Goal: Task Accomplishment & Management: Manage account settings

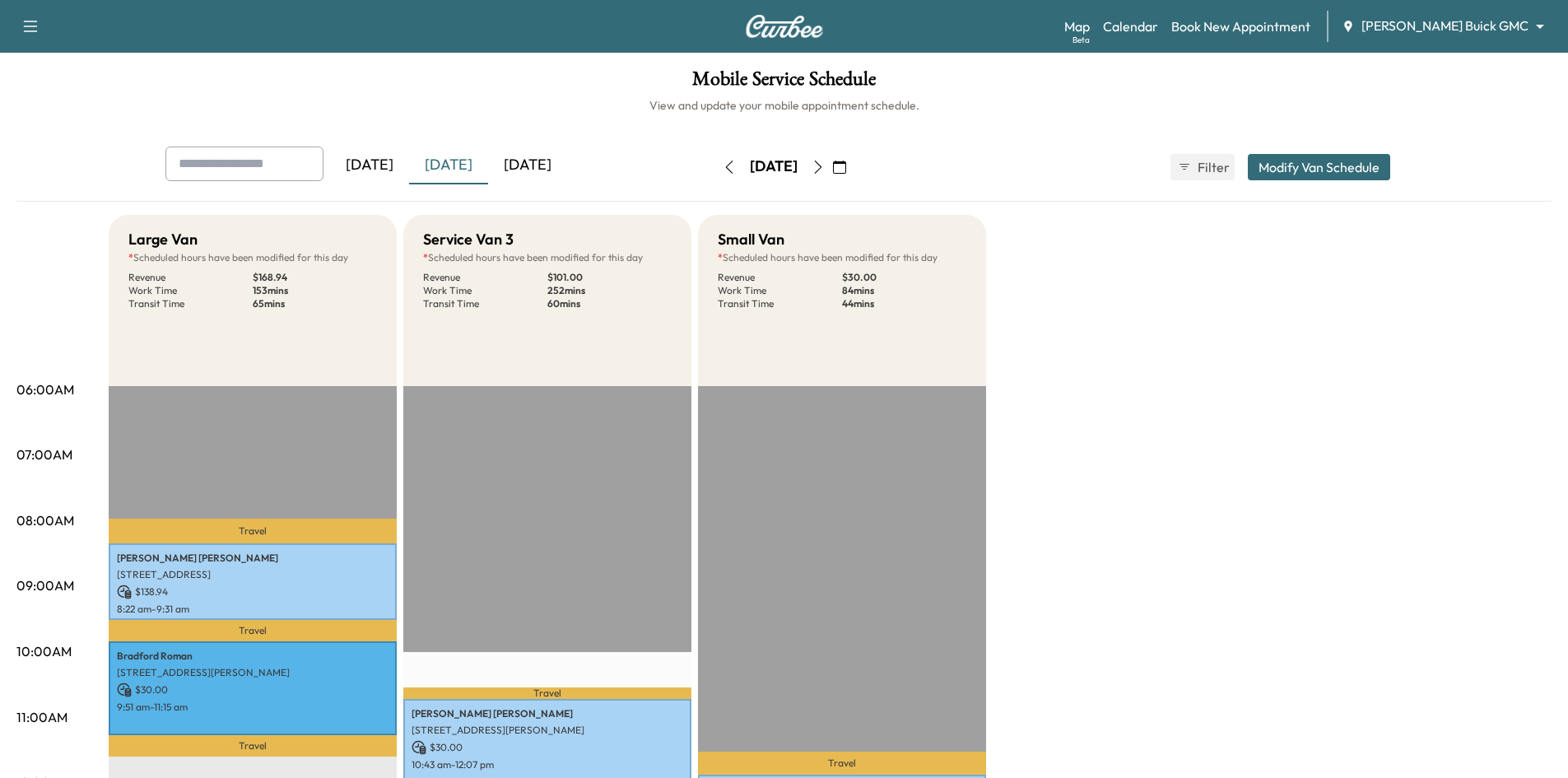
click at [847, 171] on icon "button" at bounding box center [839, 167] width 13 height 13
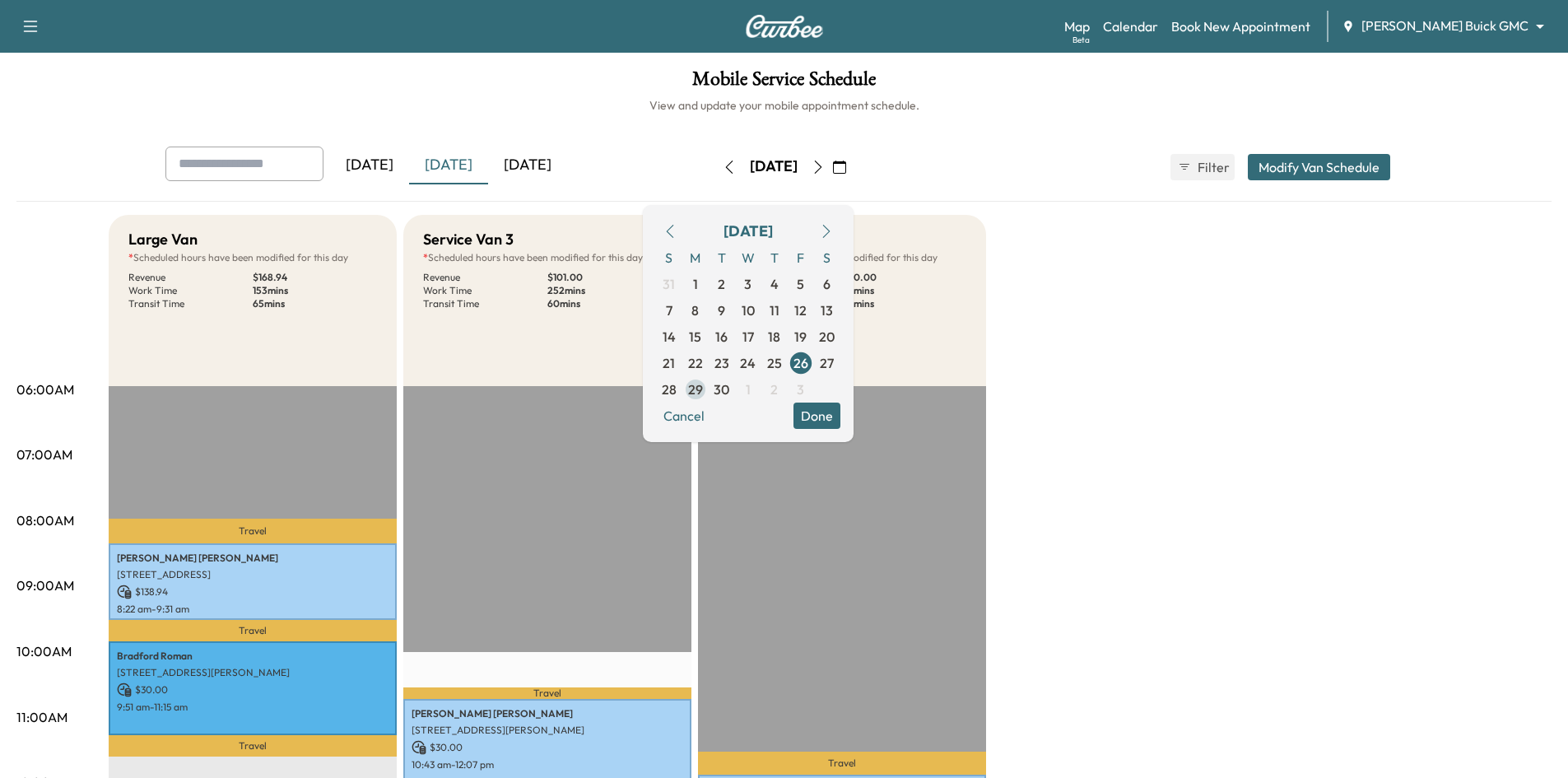
click at [704, 394] on span "29" at bounding box center [696, 390] width 15 height 20
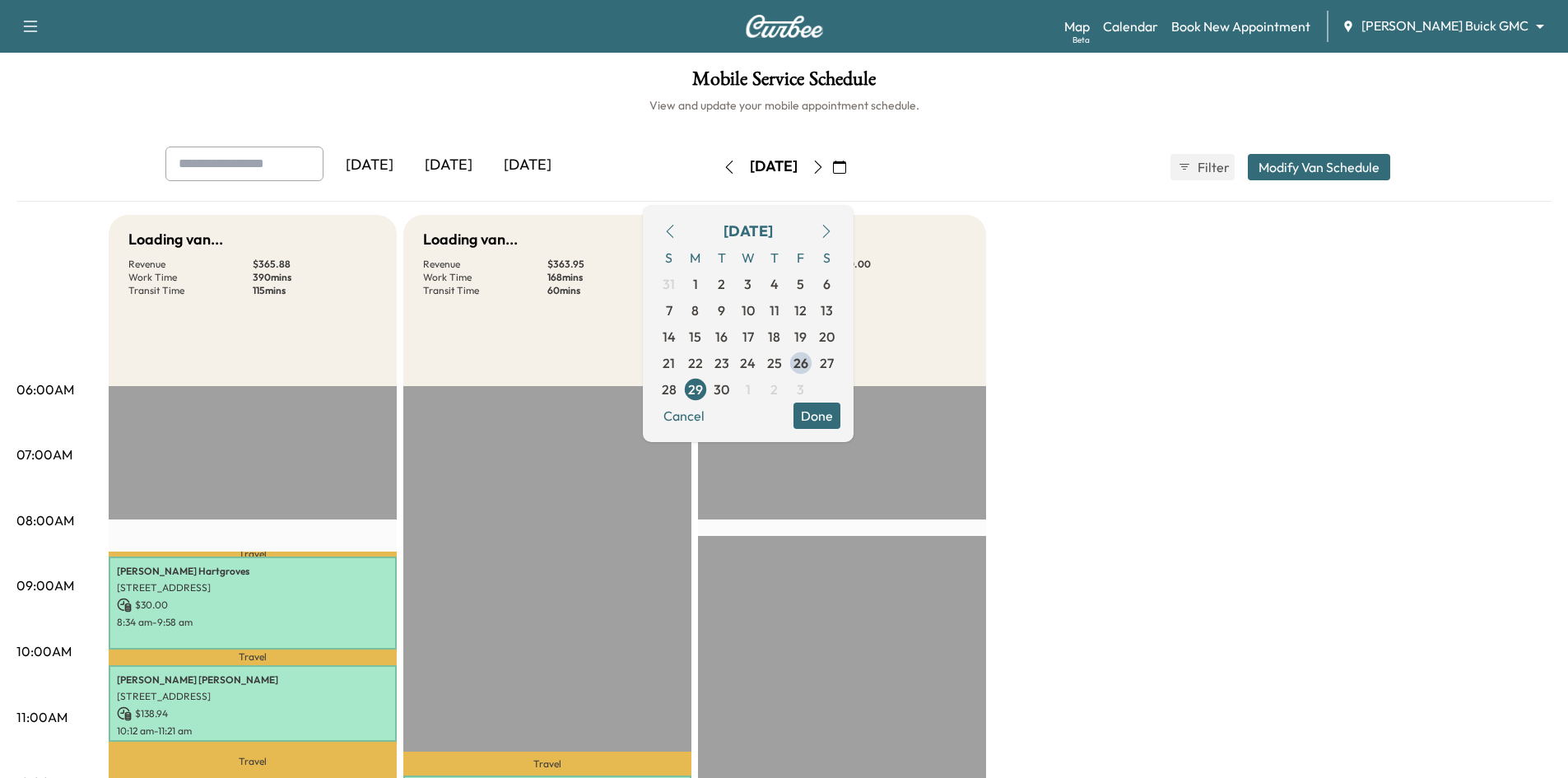
click at [841, 417] on button "Done" at bounding box center [817, 416] width 47 height 27
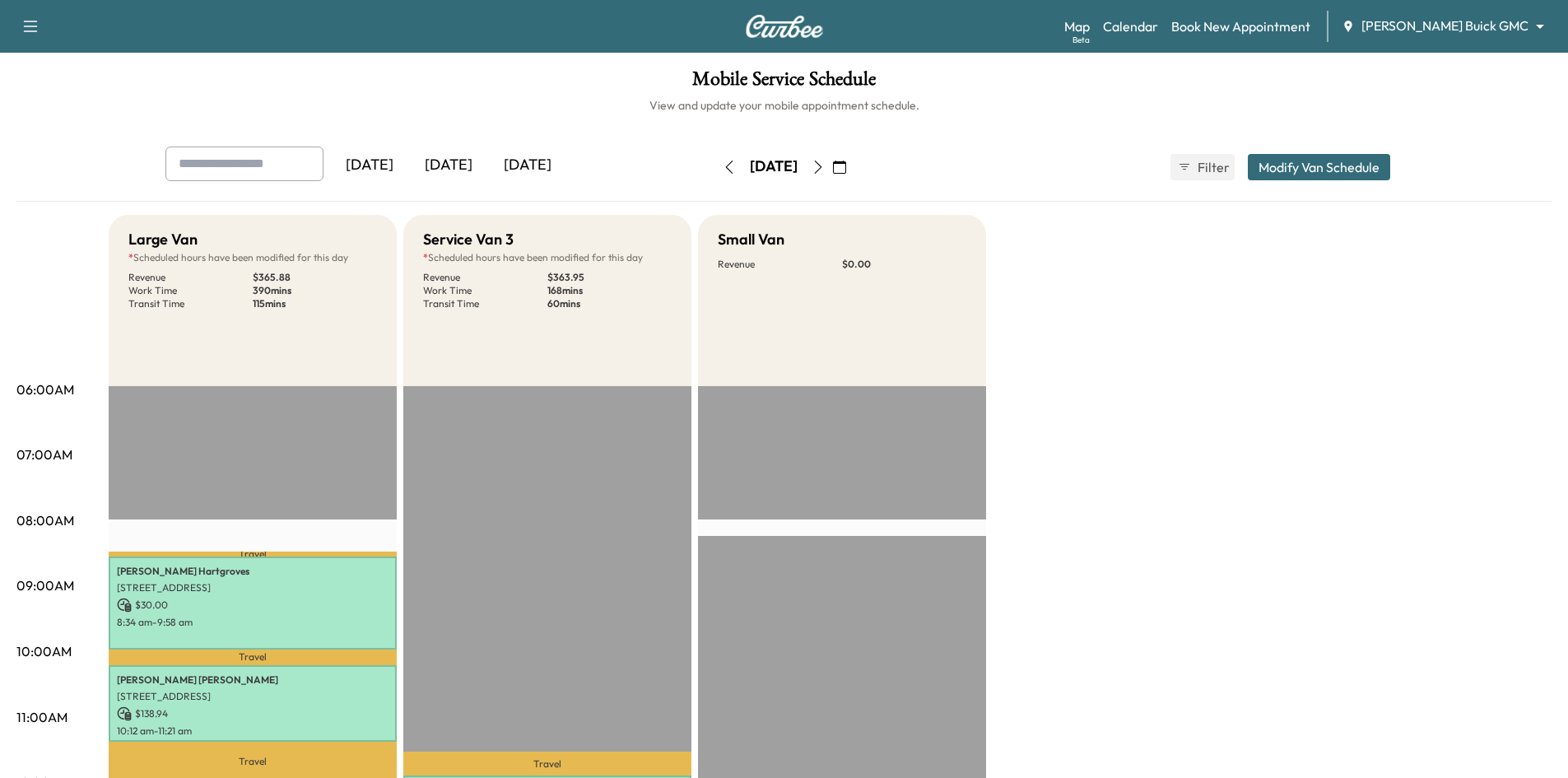
click at [551, 165] on div "[DATE]" at bounding box center [528, 166] width 79 height 38
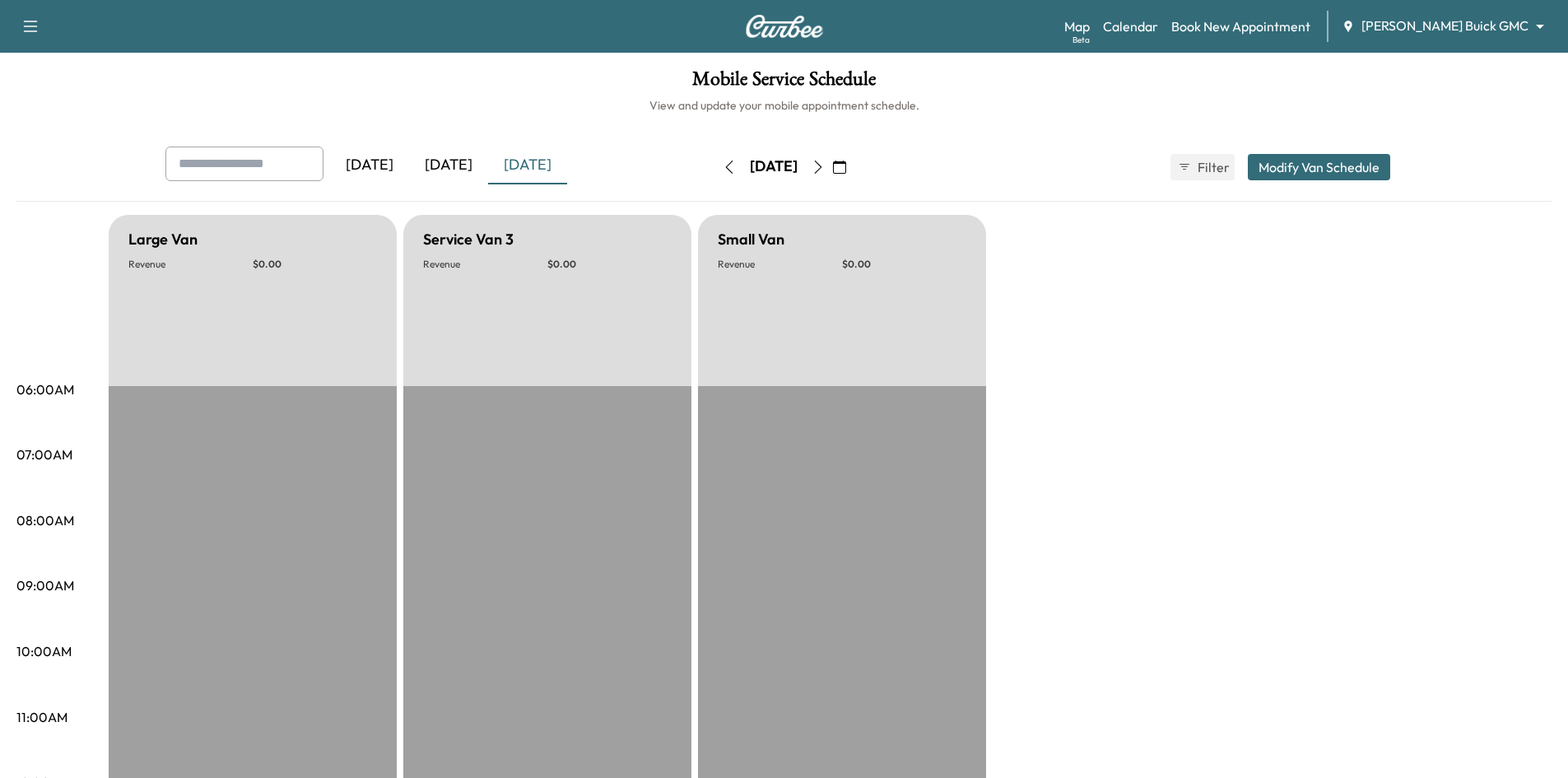
click at [847, 165] on icon "button" at bounding box center [839, 167] width 13 height 13
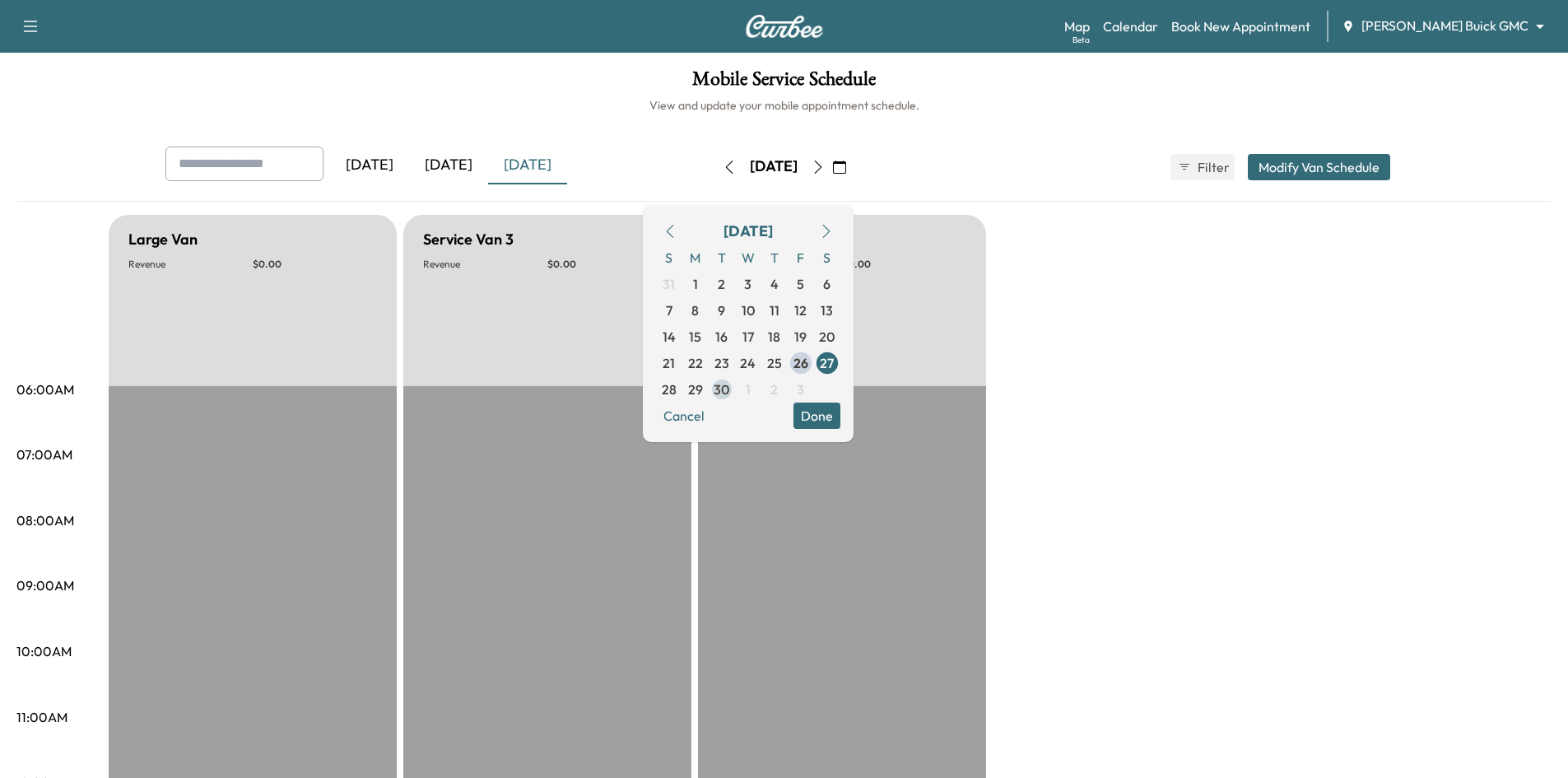
click at [729, 390] on span "30" at bounding box center [721, 390] width 16 height 20
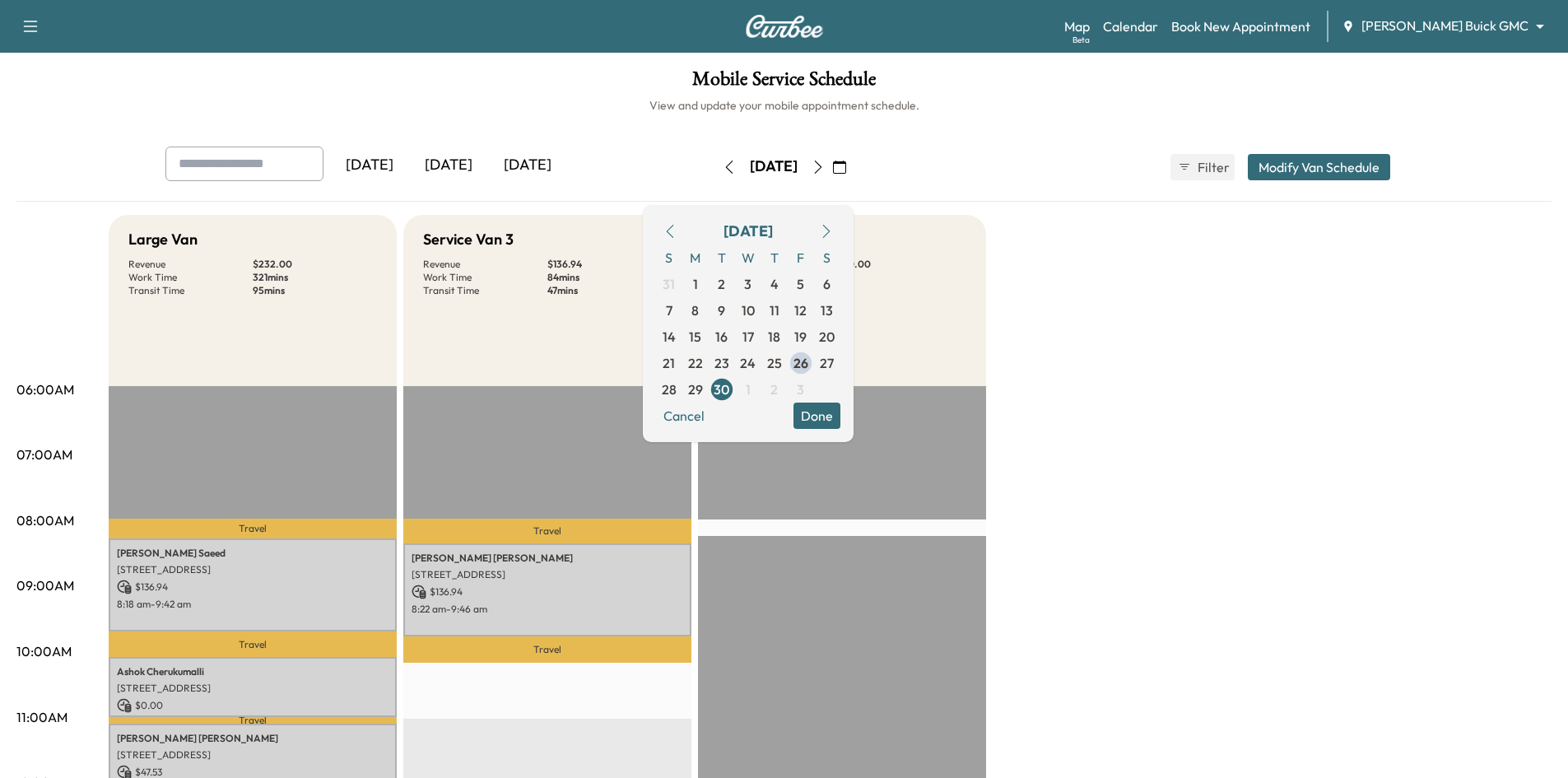
drag, startPoint x: 858, startPoint y: 421, endPoint x: 827, endPoint y: 426, distance: 31.4
click at [841, 421] on button "Done" at bounding box center [817, 416] width 47 height 27
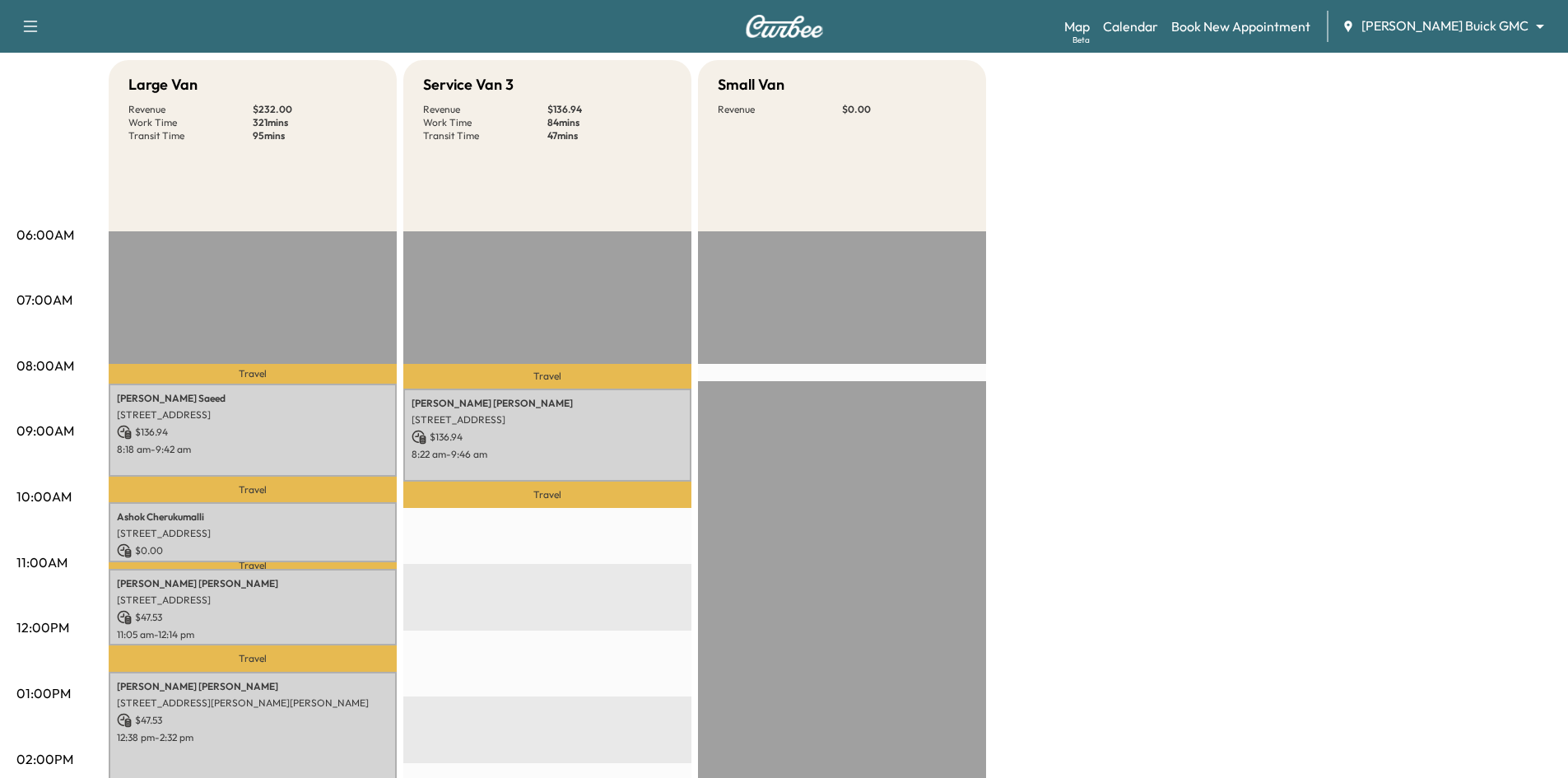
scroll to position [82, 0]
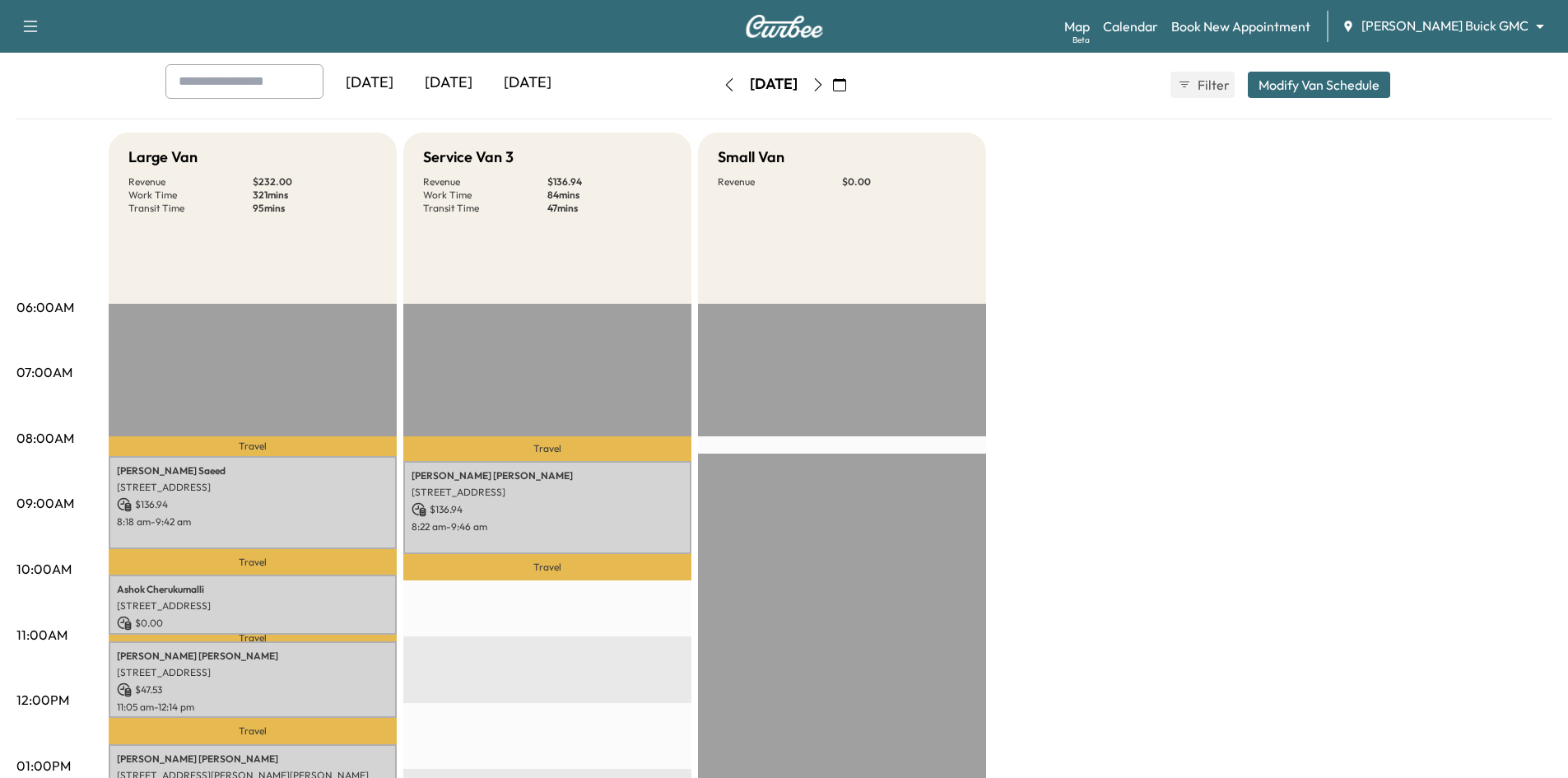
click at [723, 84] on icon "button" at bounding box center [729, 84] width 13 height 13
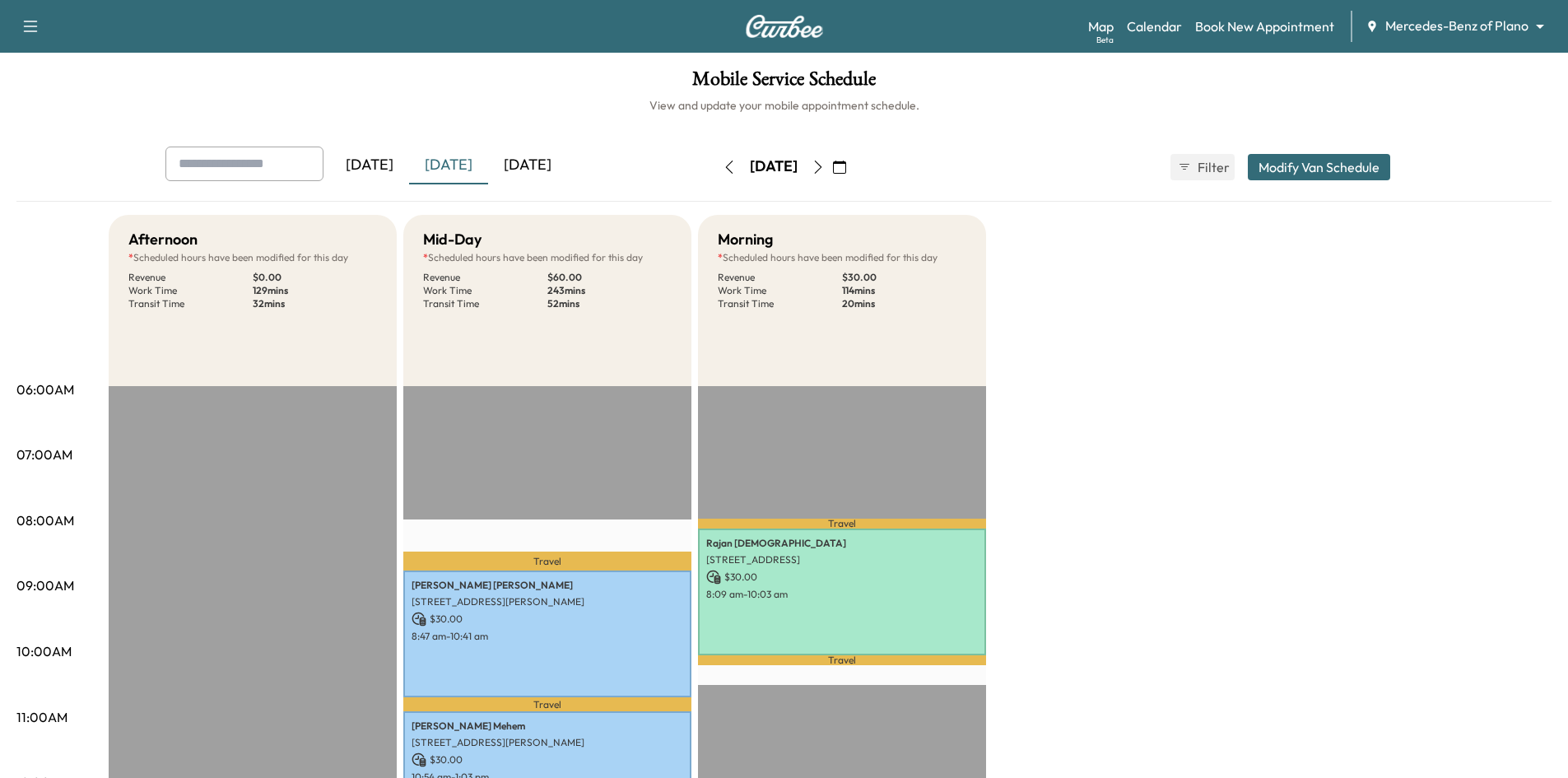
click at [847, 167] on icon "button" at bounding box center [839, 167] width 13 height 13
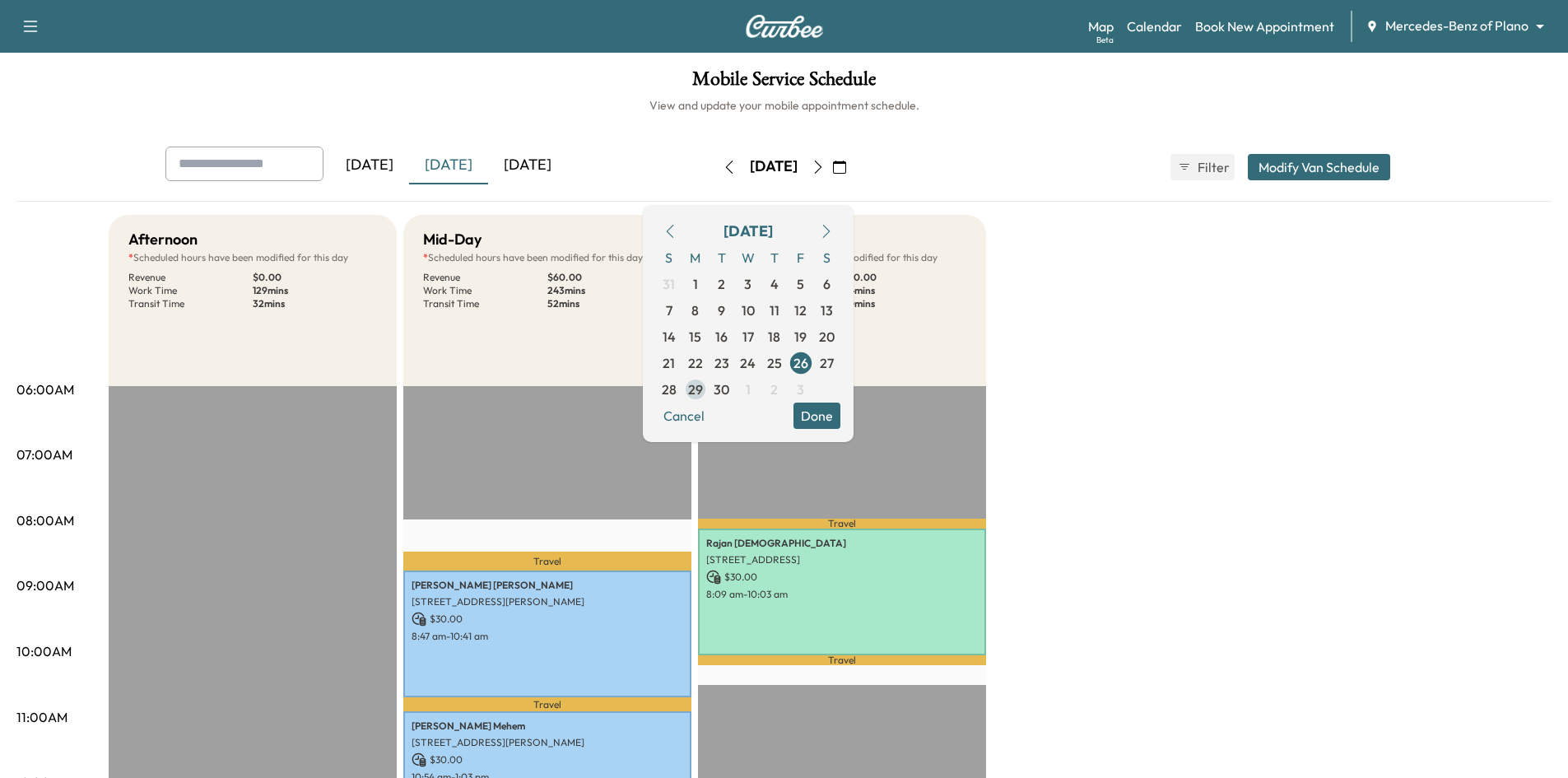
click at [709, 390] on span "29" at bounding box center [696, 389] width 27 height 27
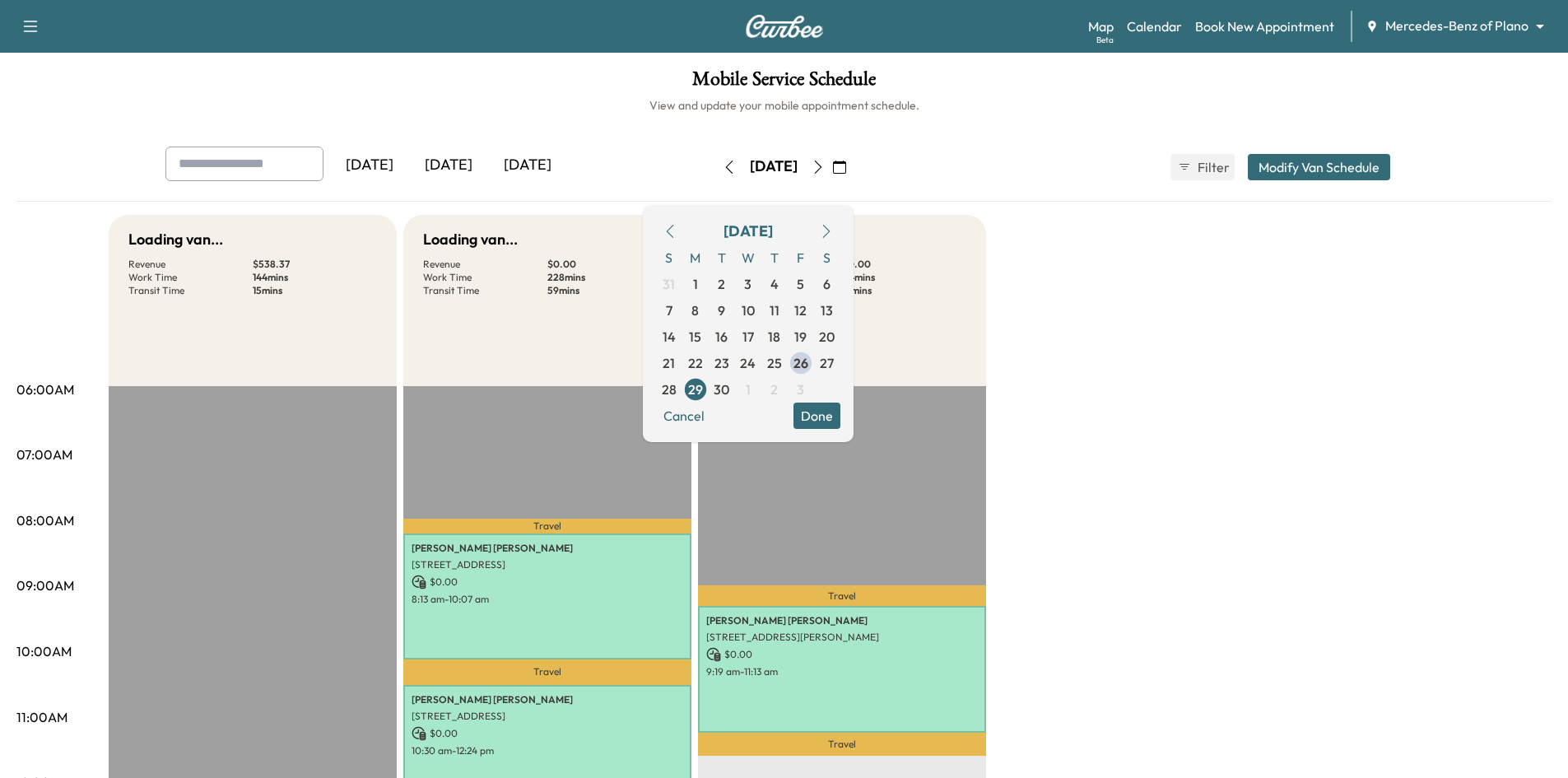
click at [841, 419] on button "Done" at bounding box center [817, 416] width 47 height 27
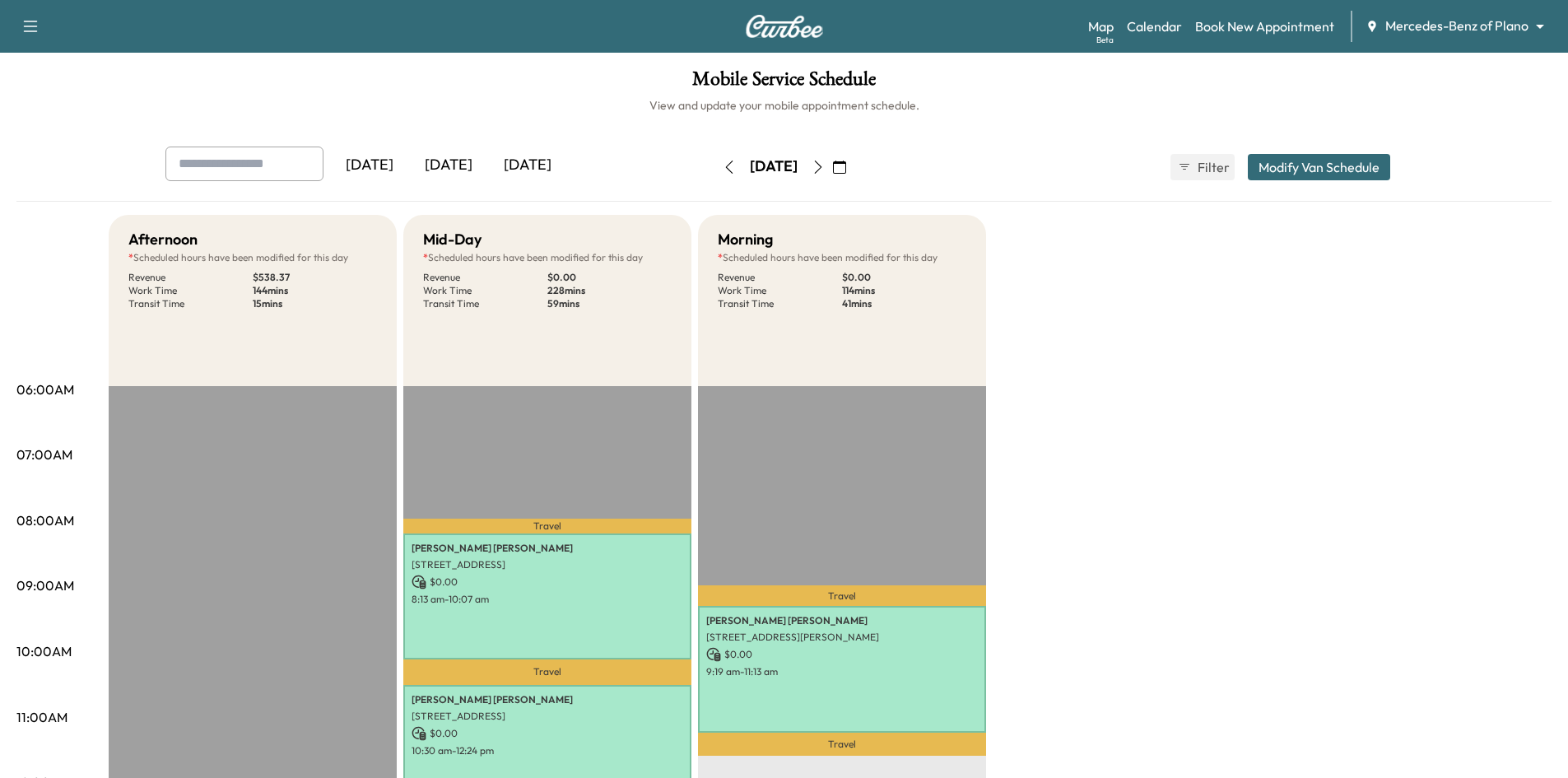
click at [825, 170] on icon "button" at bounding box center [818, 167] width 13 height 13
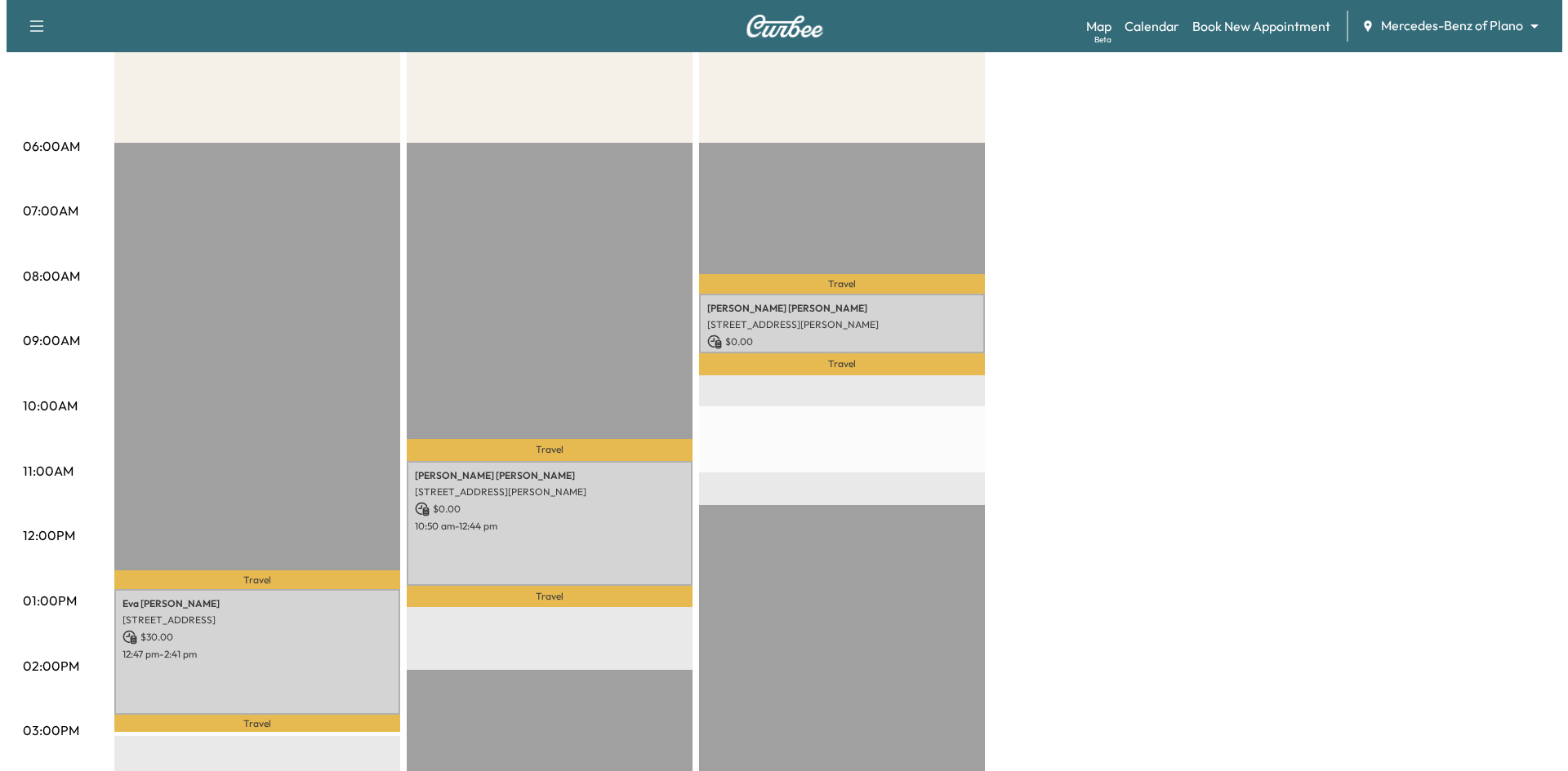
scroll to position [408, 0]
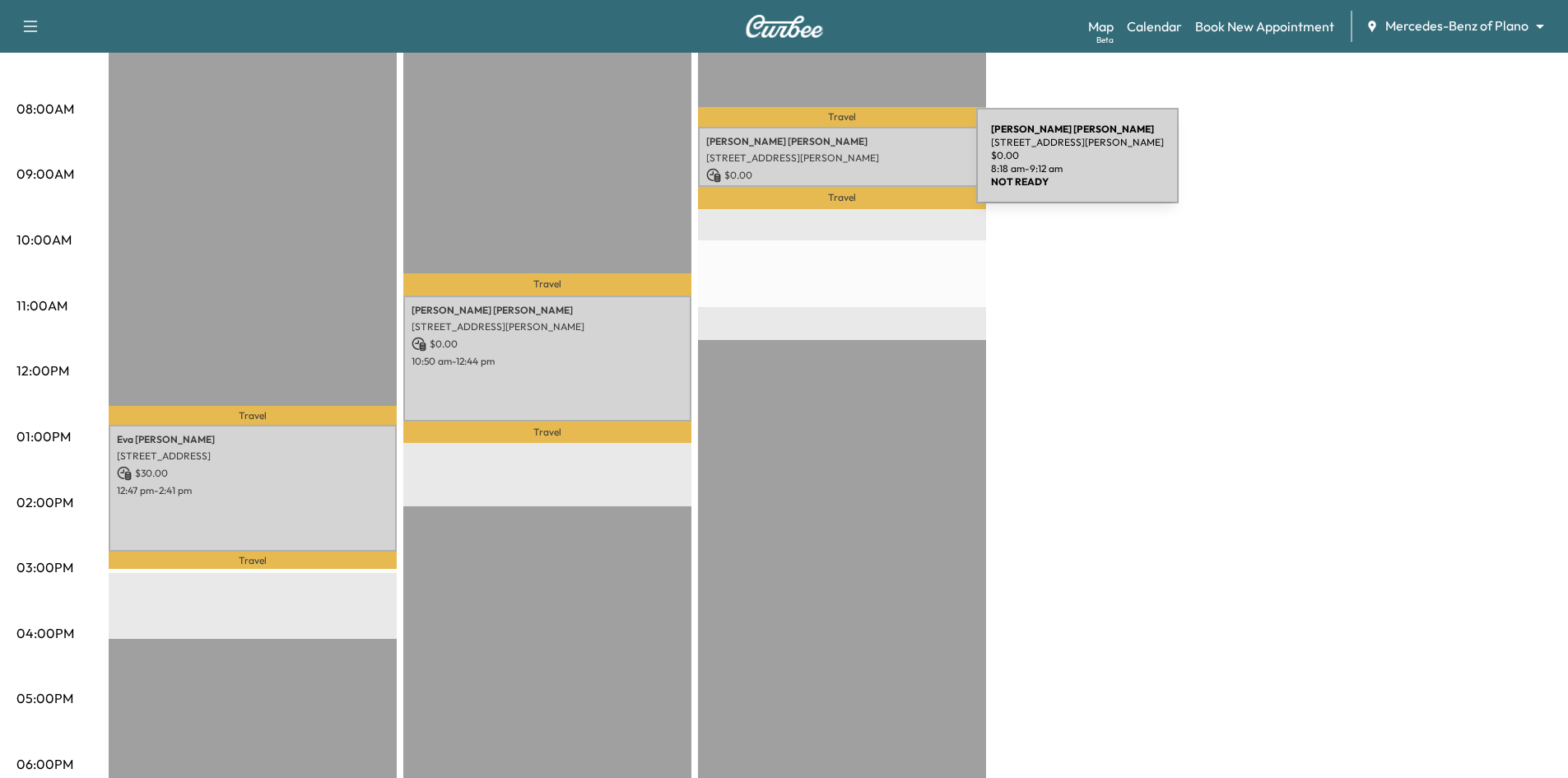
click at [853, 166] on div "[PERSON_NAME] [STREET_ADDRESS][PERSON_NAME] $ 0.00 8:18 am - 9:12 am" at bounding box center [843, 156] width 288 height 60
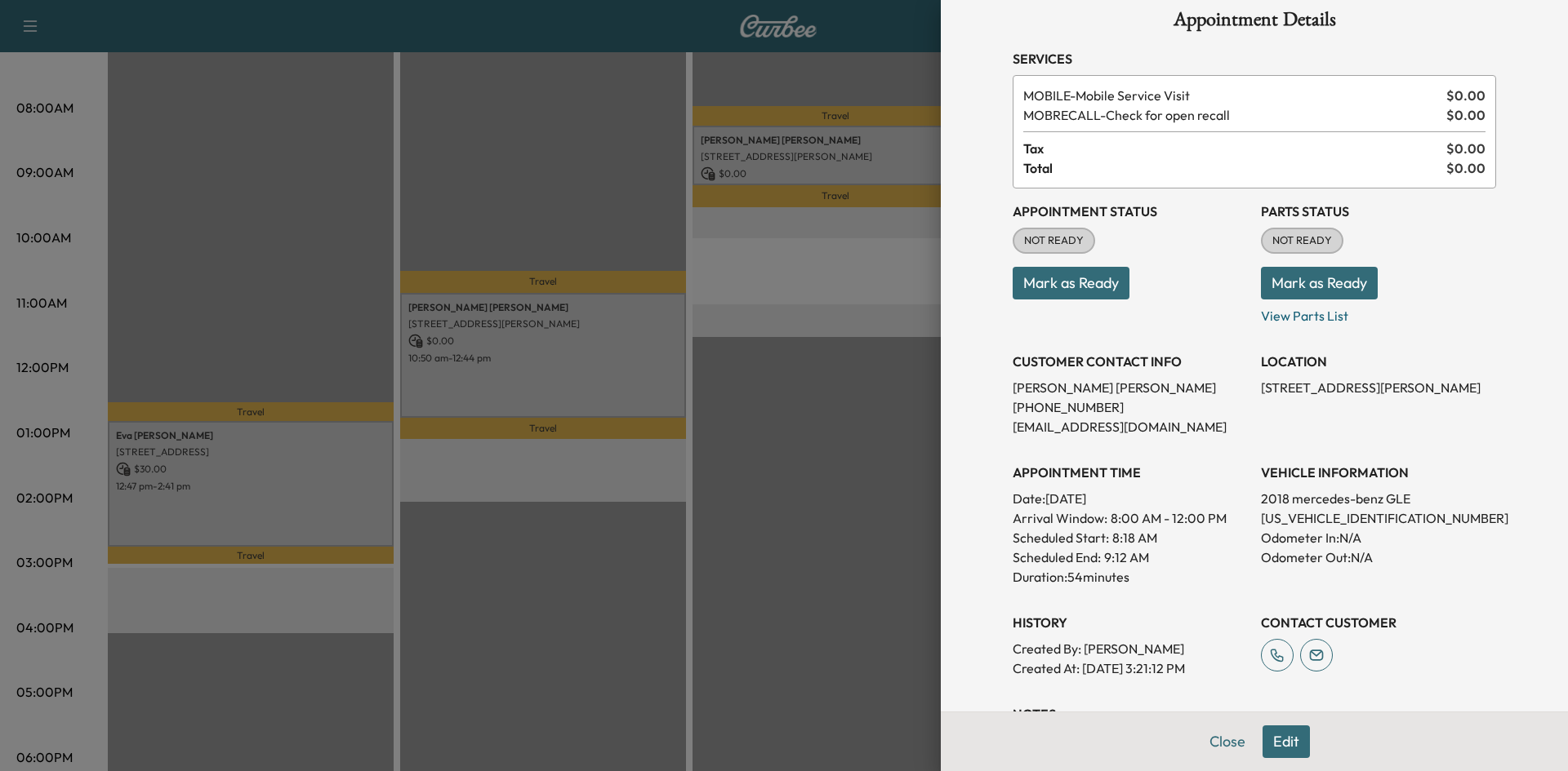
scroll to position [0, 0]
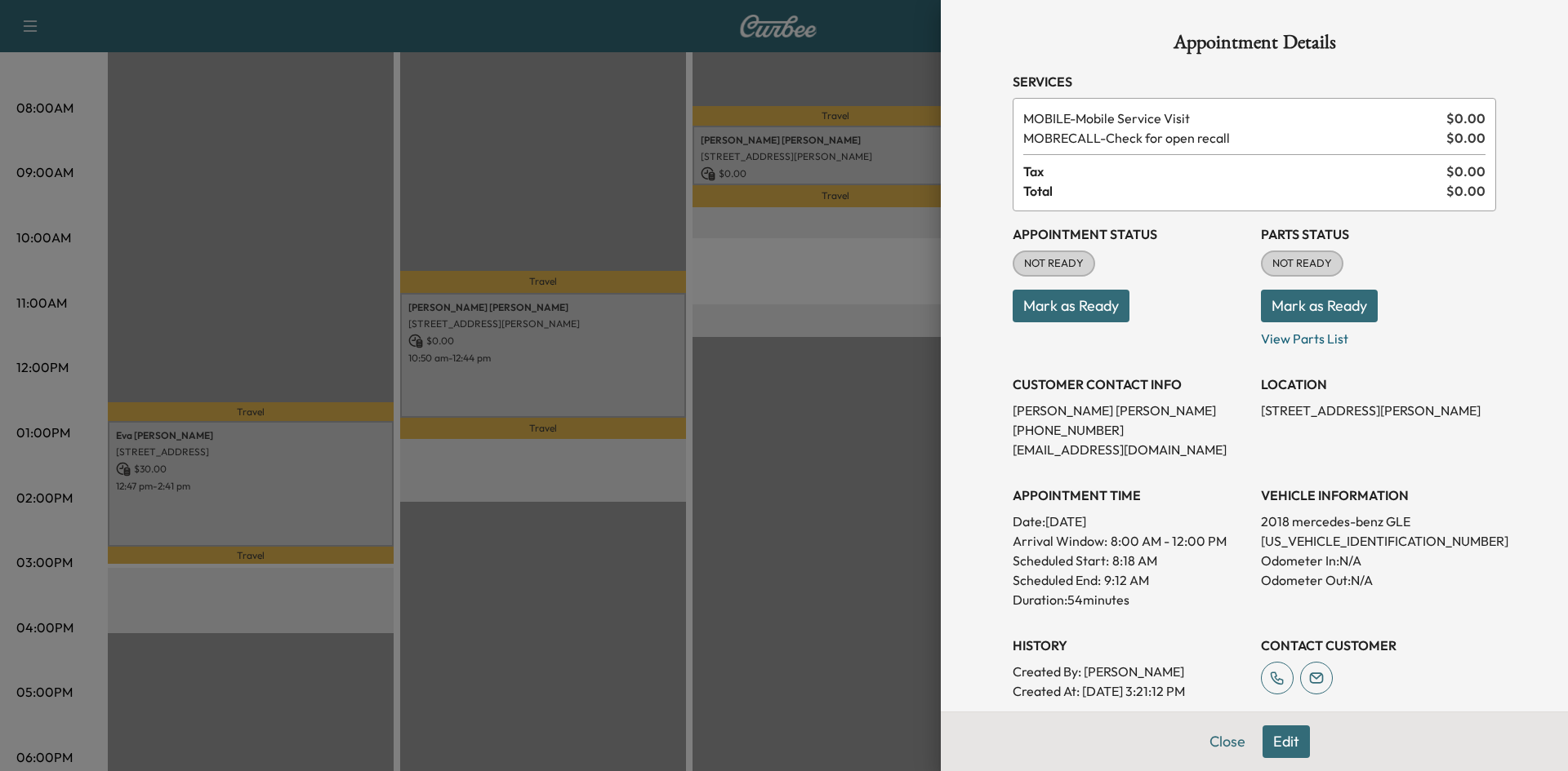
click at [1323, 540] on p "[US_VEHICLE_IDENTIFICATION_NUMBER]" at bounding box center [1378, 541] width 235 height 20
copy p "[US_VEHICLE_IDENTIFICATION_NUMBER]"
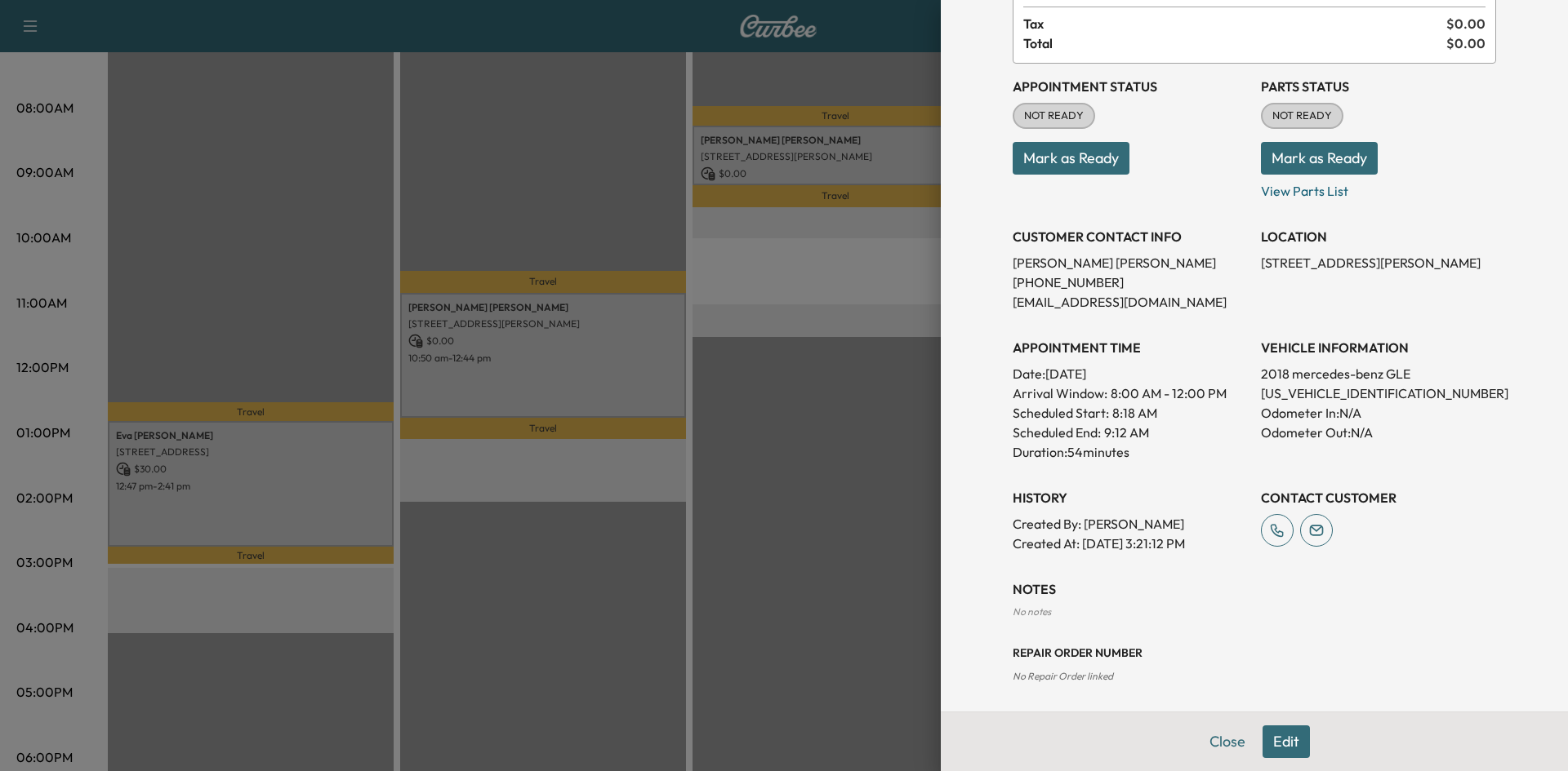
scroll to position [228, 0]
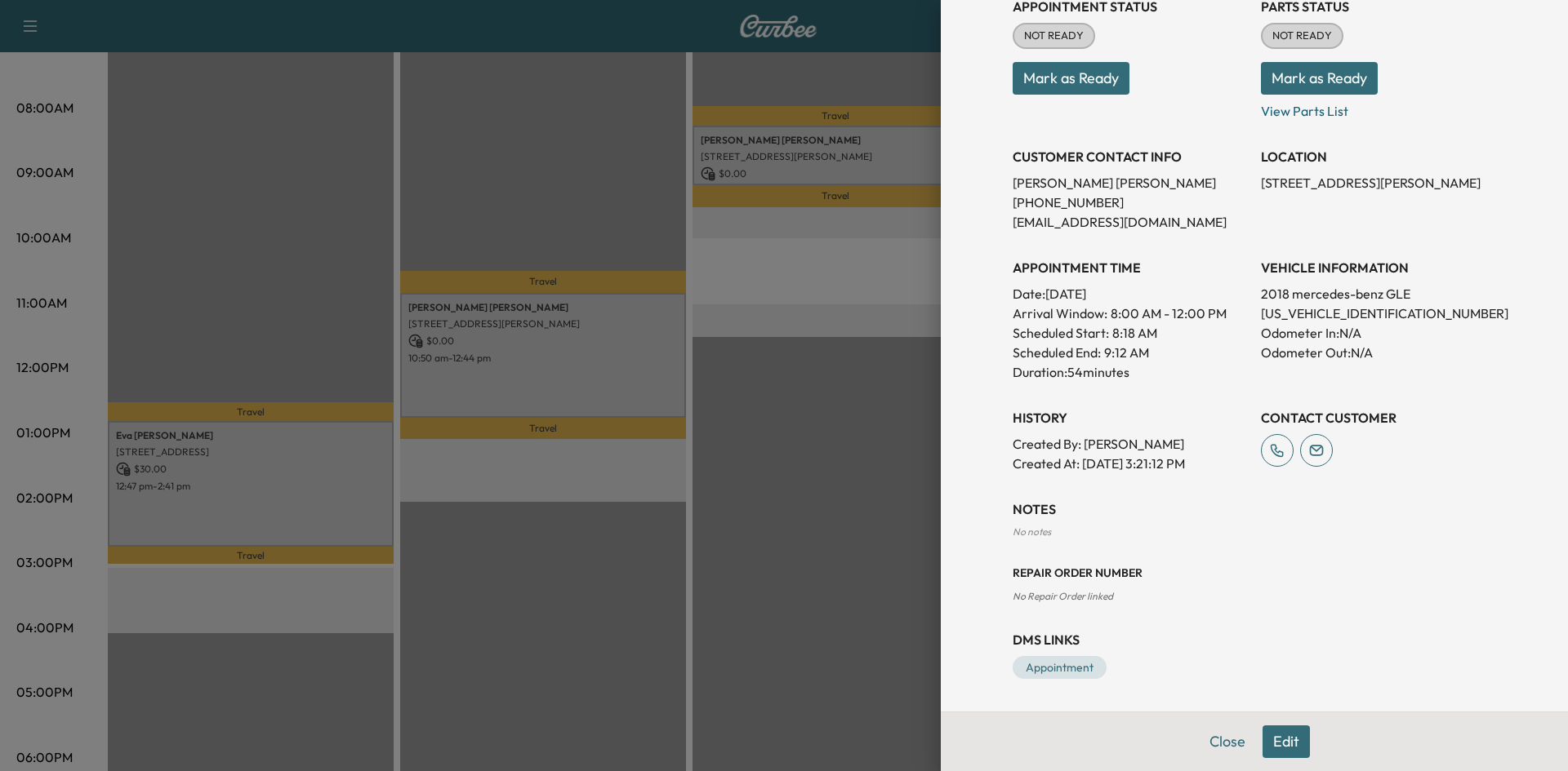
click at [1275, 744] on button "Edit" at bounding box center [1286, 742] width 47 height 32
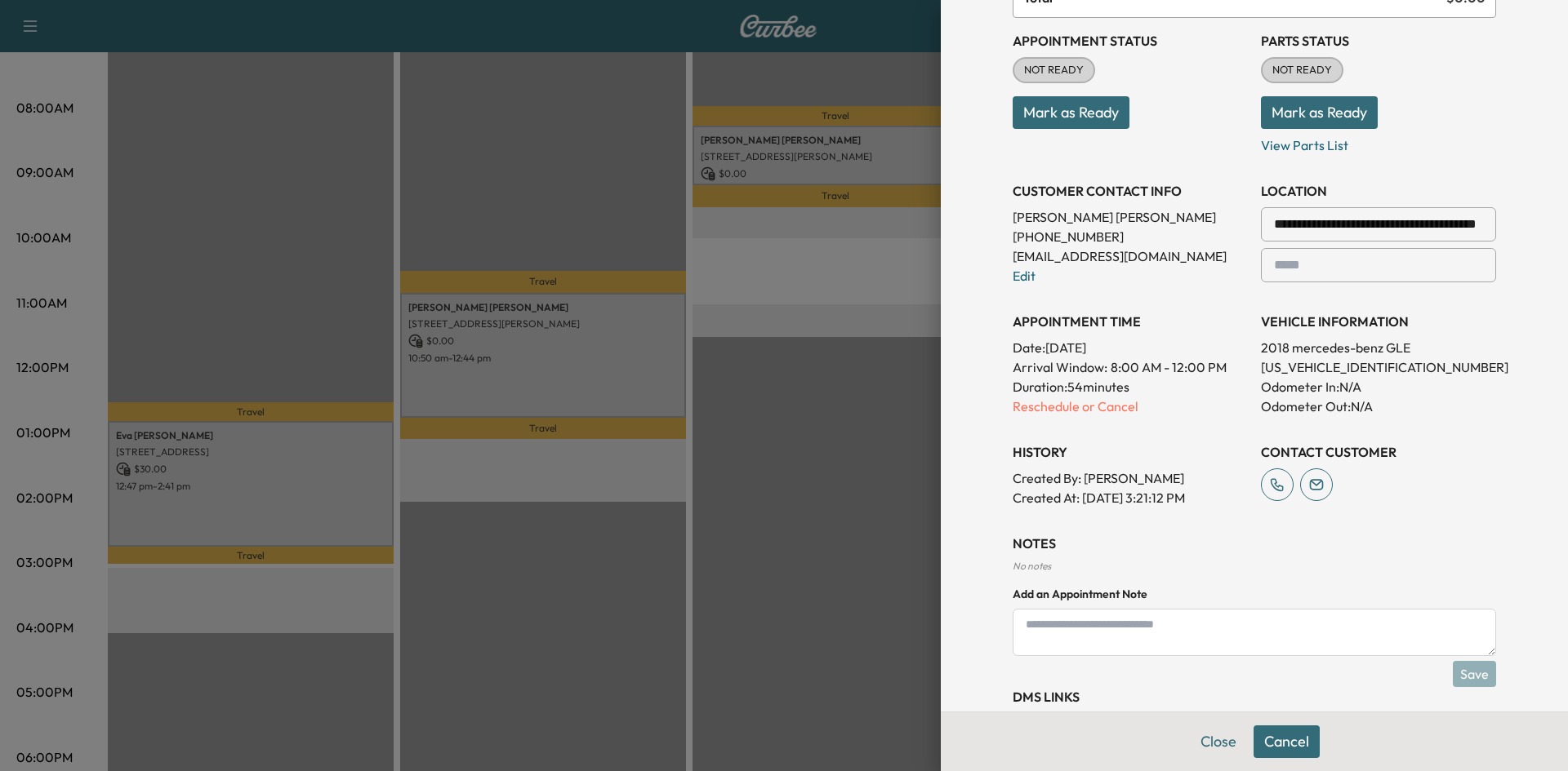
scroll to position [262, 0]
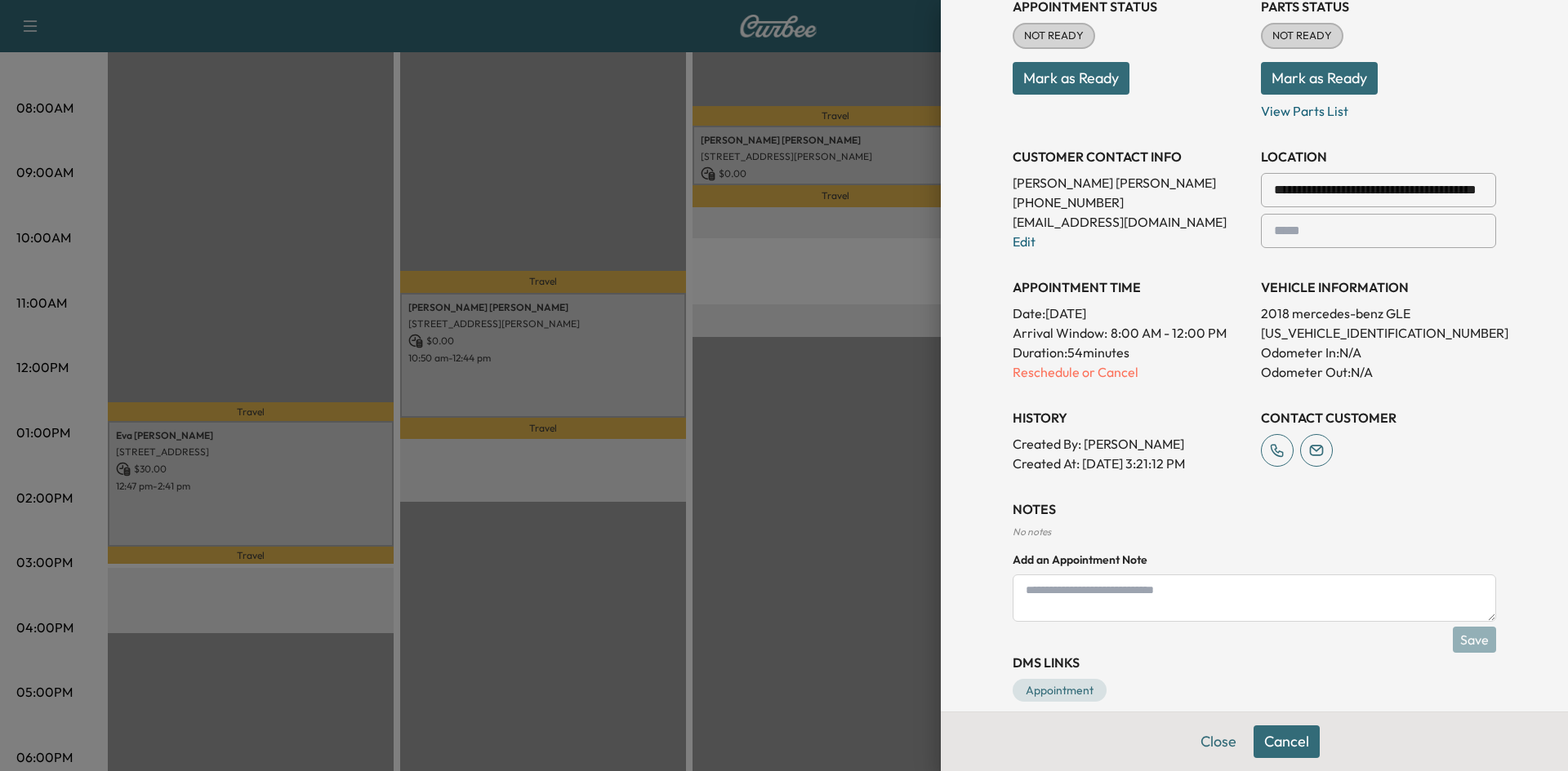
click at [1108, 605] on textarea at bounding box center [1255, 598] width 484 height 47
type textarea "**********"
click at [1465, 647] on button "Save" at bounding box center [1474, 640] width 43 height 26
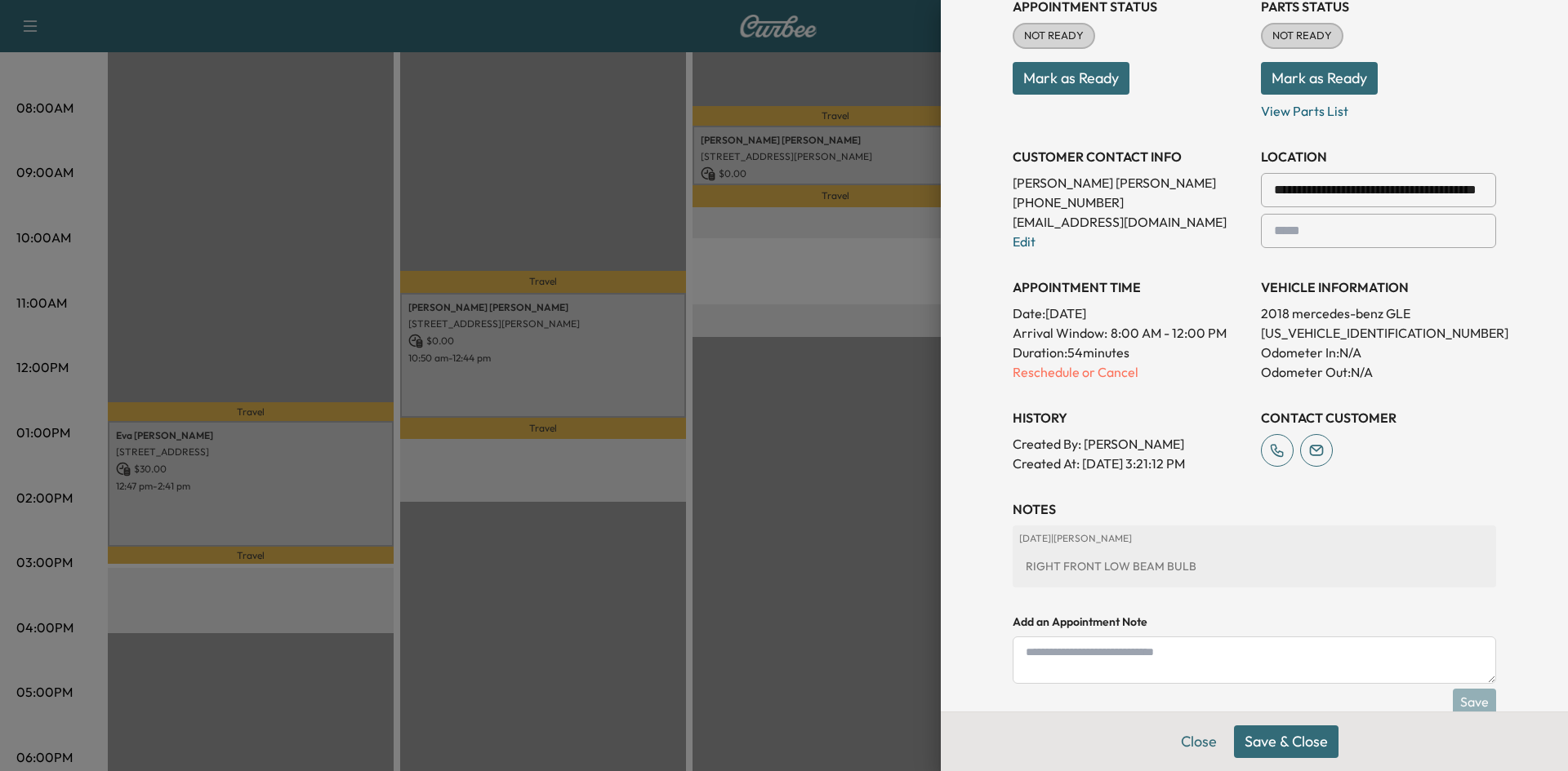
click at [1298, 744] on button "Save & Close" at bounding box center [1286, 742] width 105 height 32
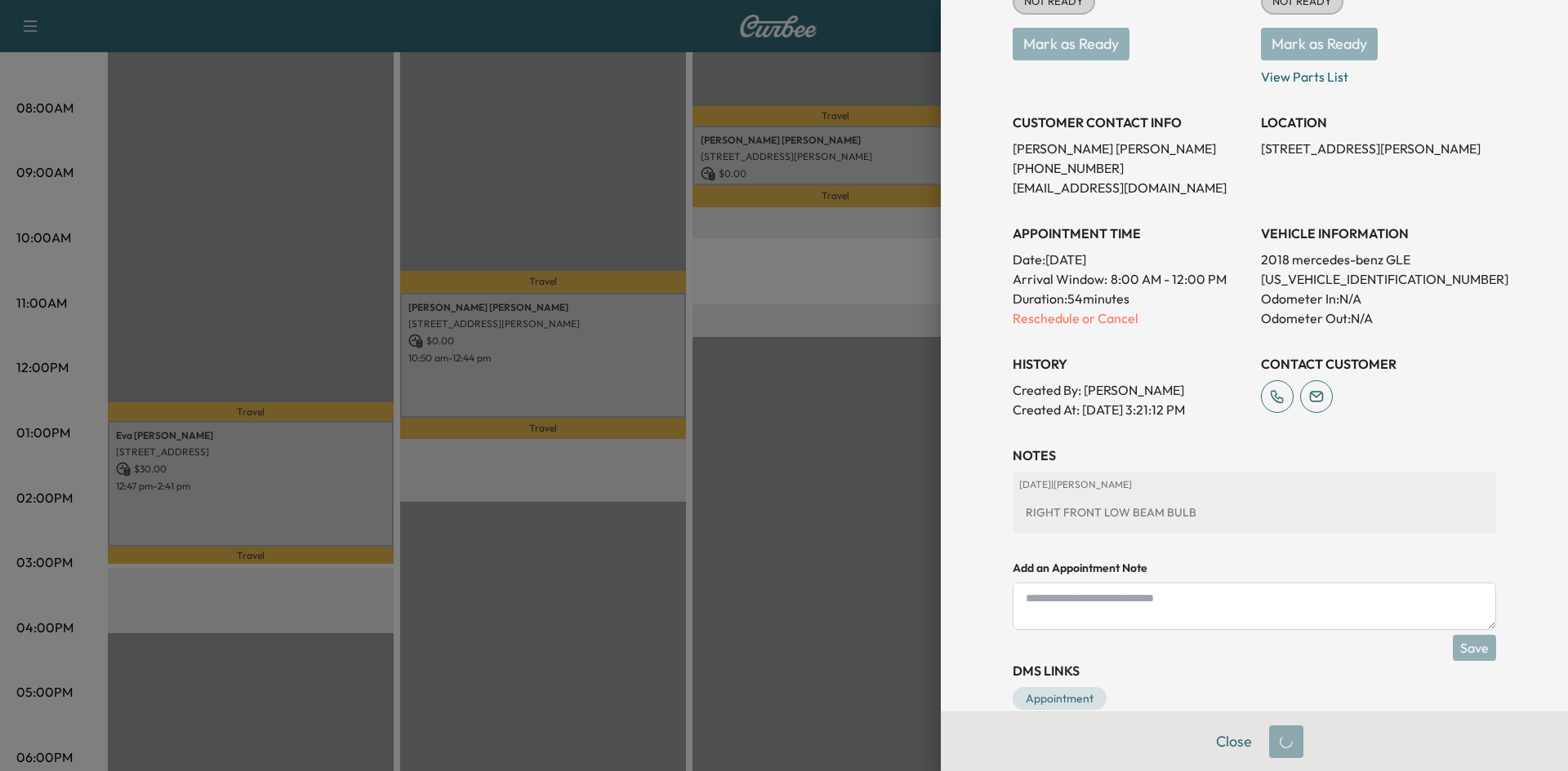
scroll to position [228, 0]
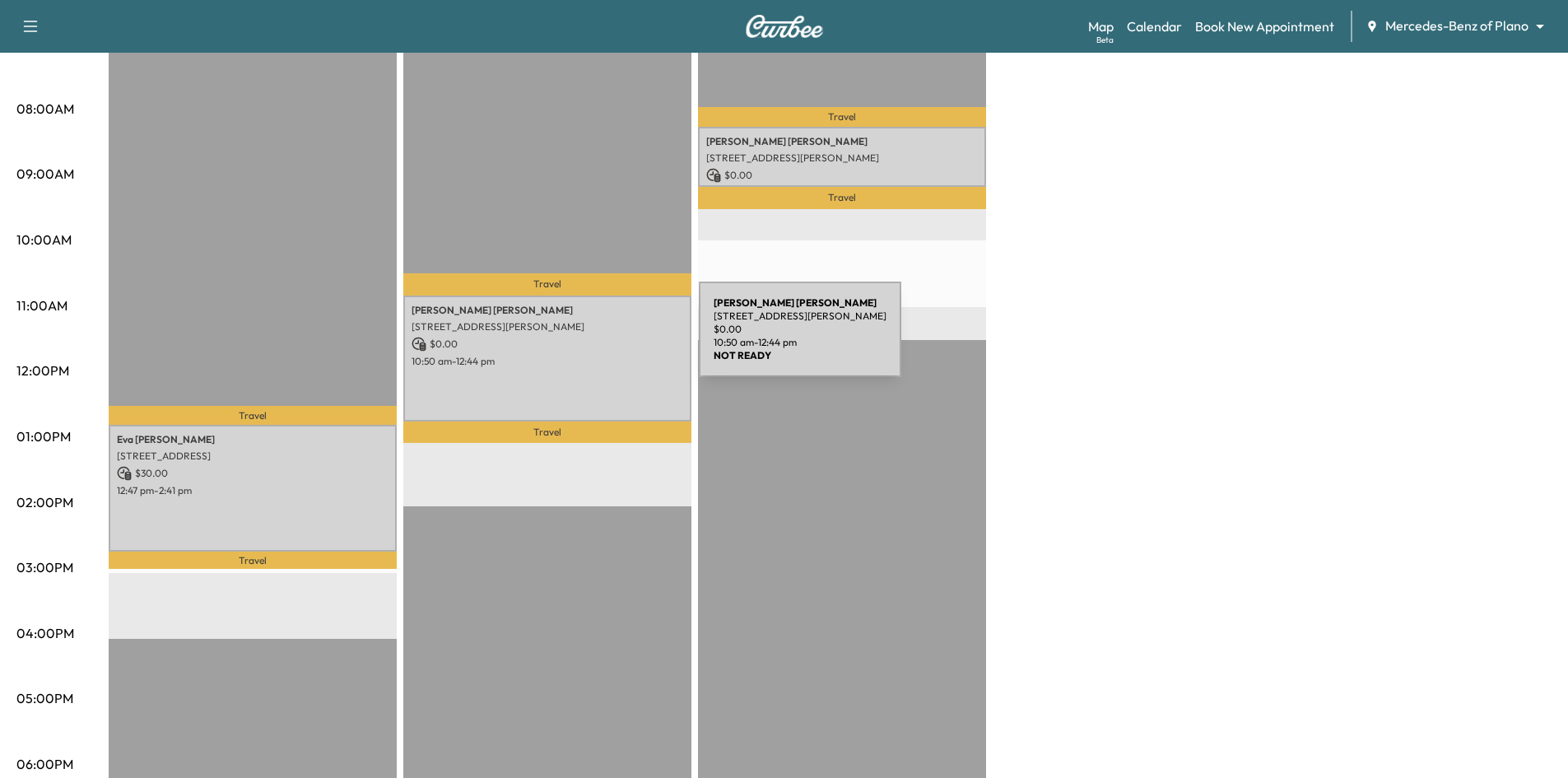
click at [575, 340] on p "$ 0.00" at bounding box center [547, 344] width 271 height 15
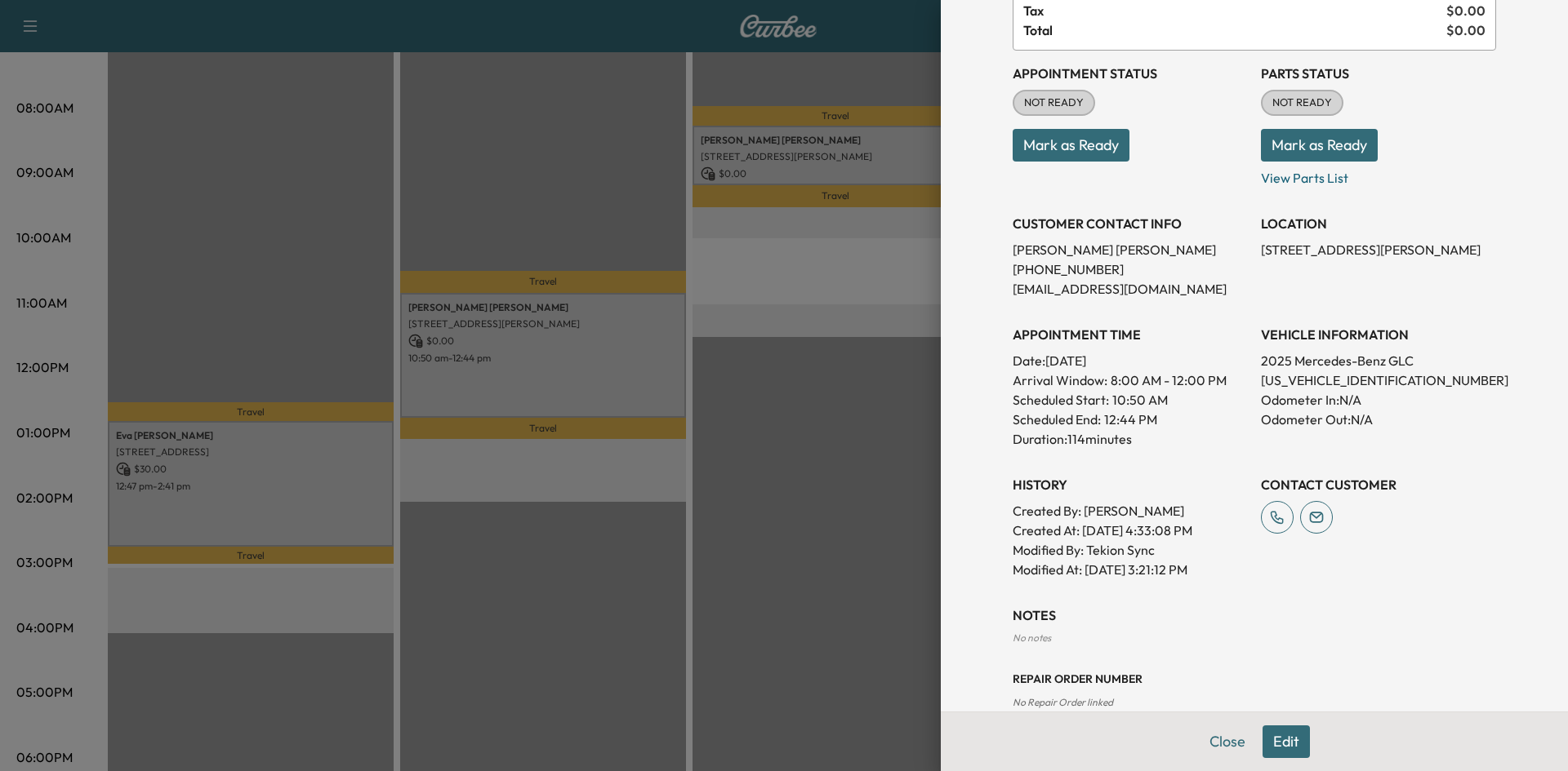
scroll to position [0, 0]
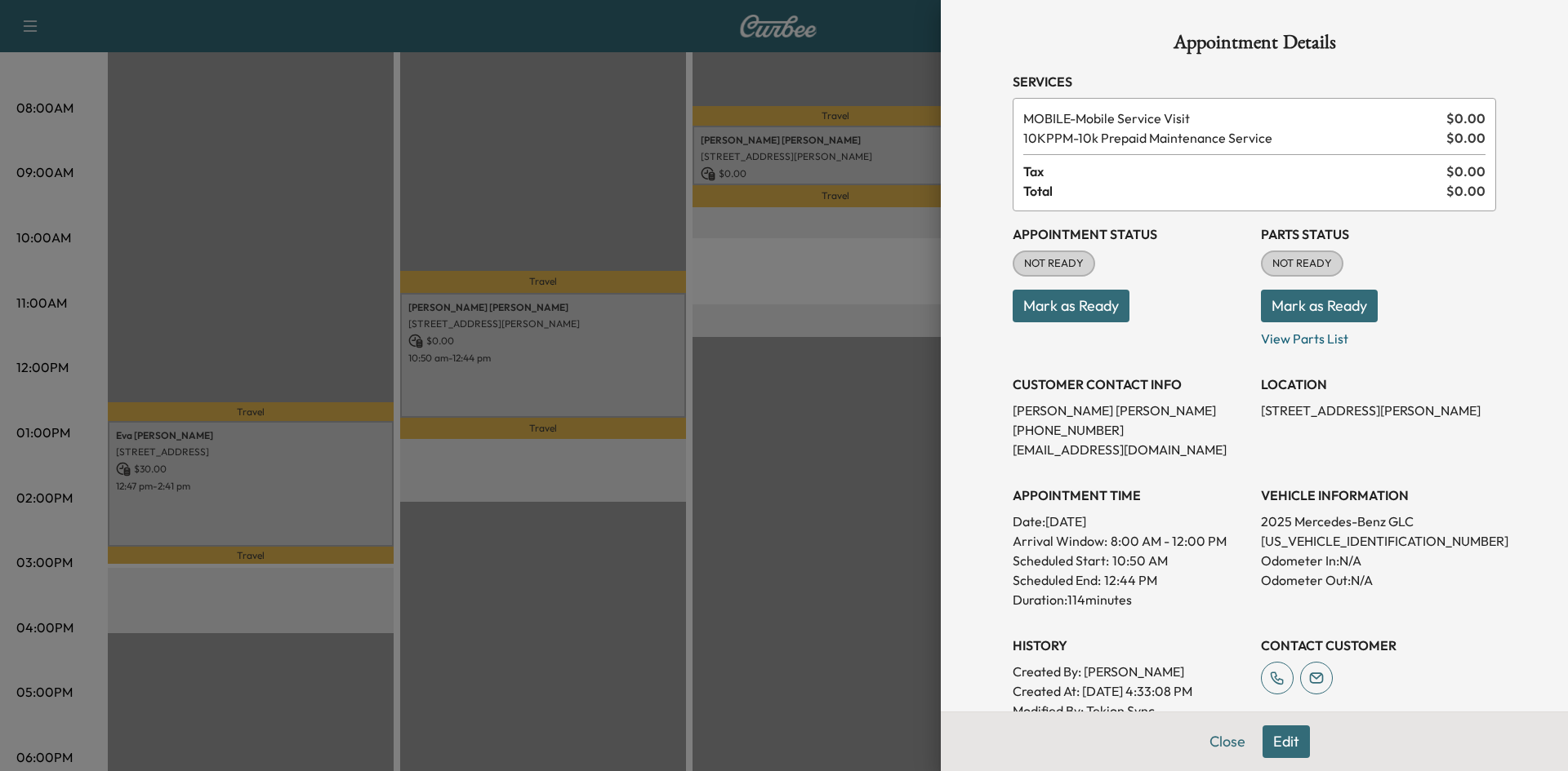
click at [844, 441] on div at bounding box center [784, 386] width 1568 height 771
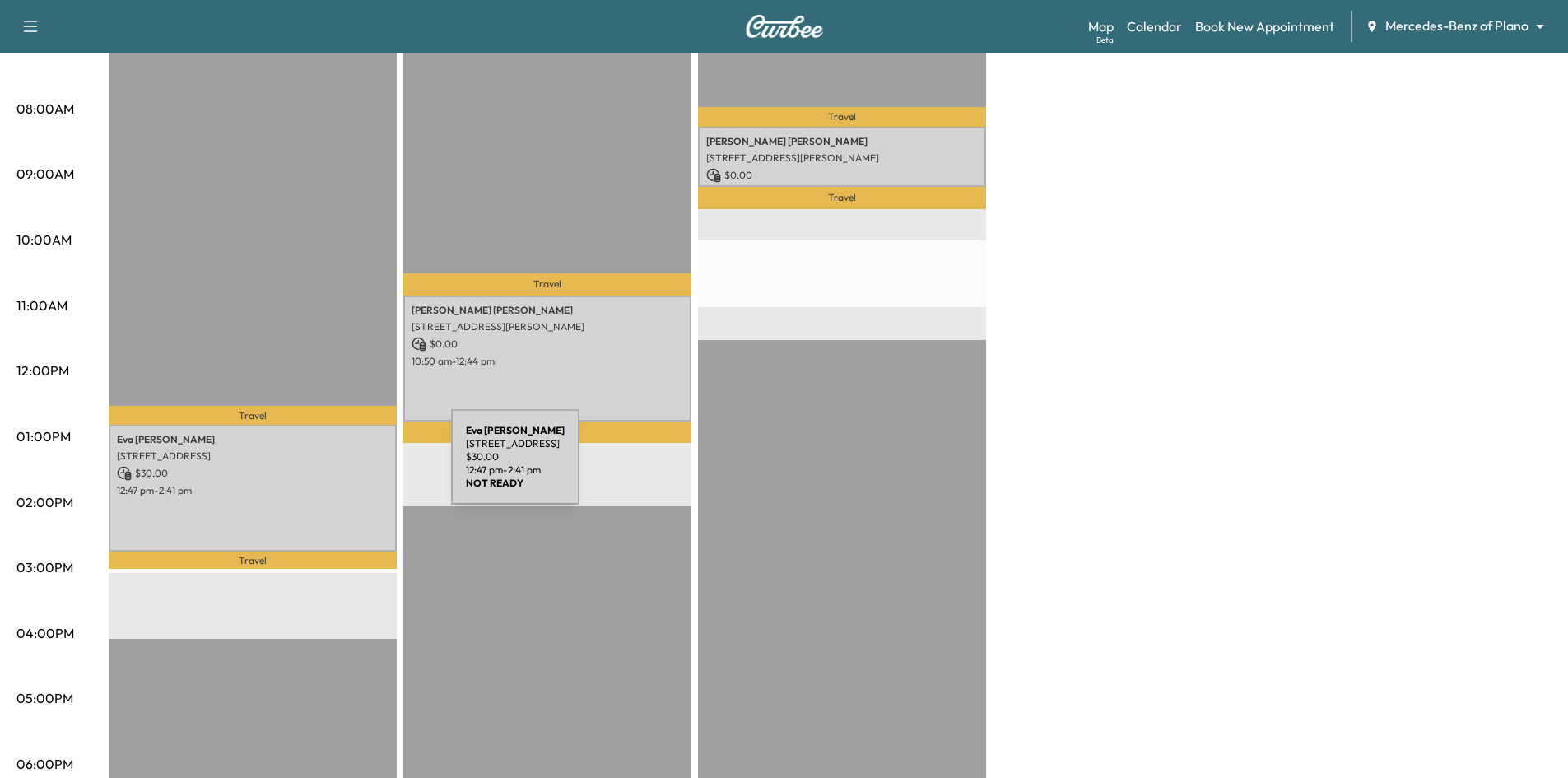
click at [328, 467] on p "$ 30.00" at bounding box center [252, 473] width 271 height 15
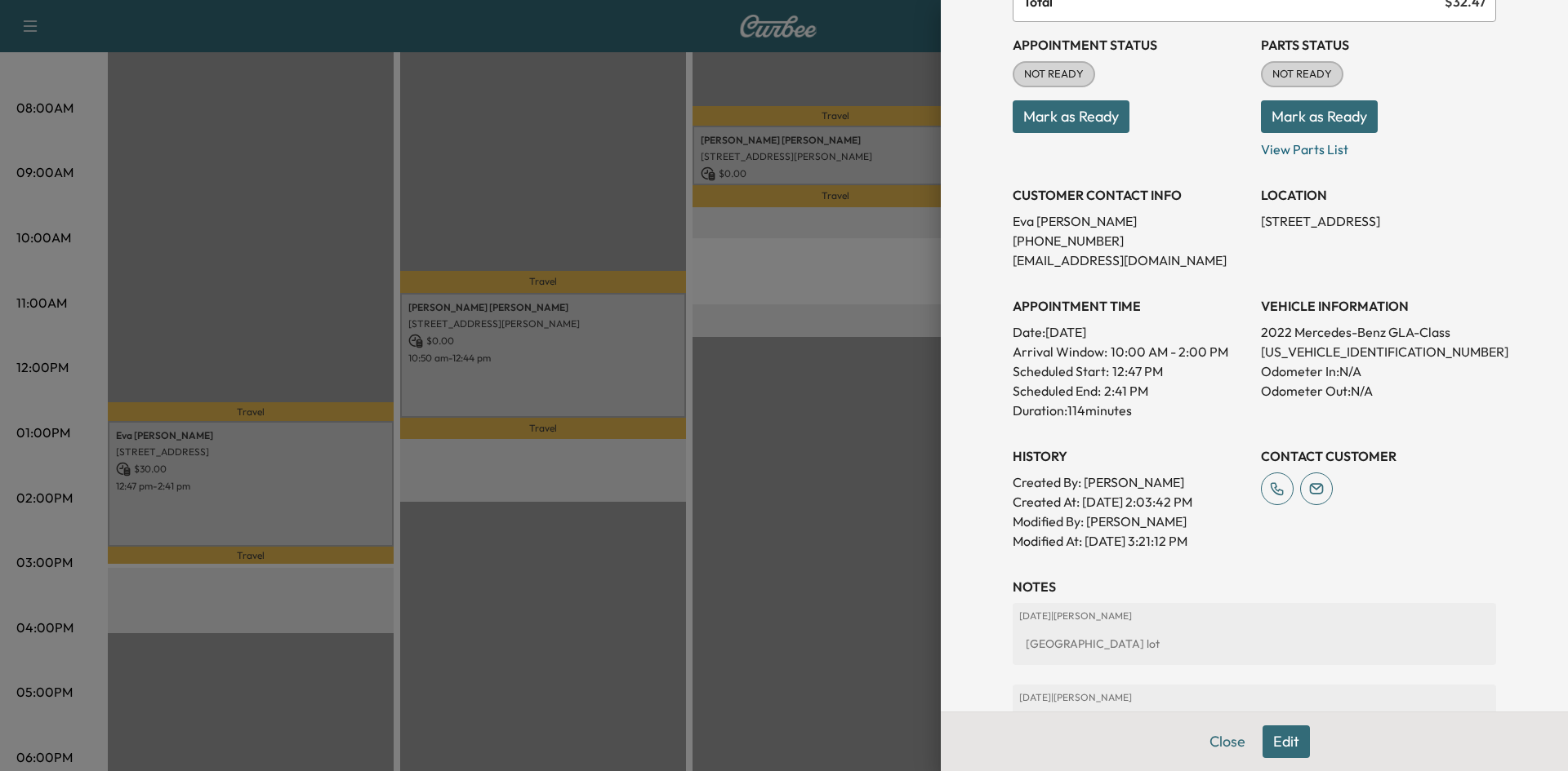
scroll to position [165, 0]
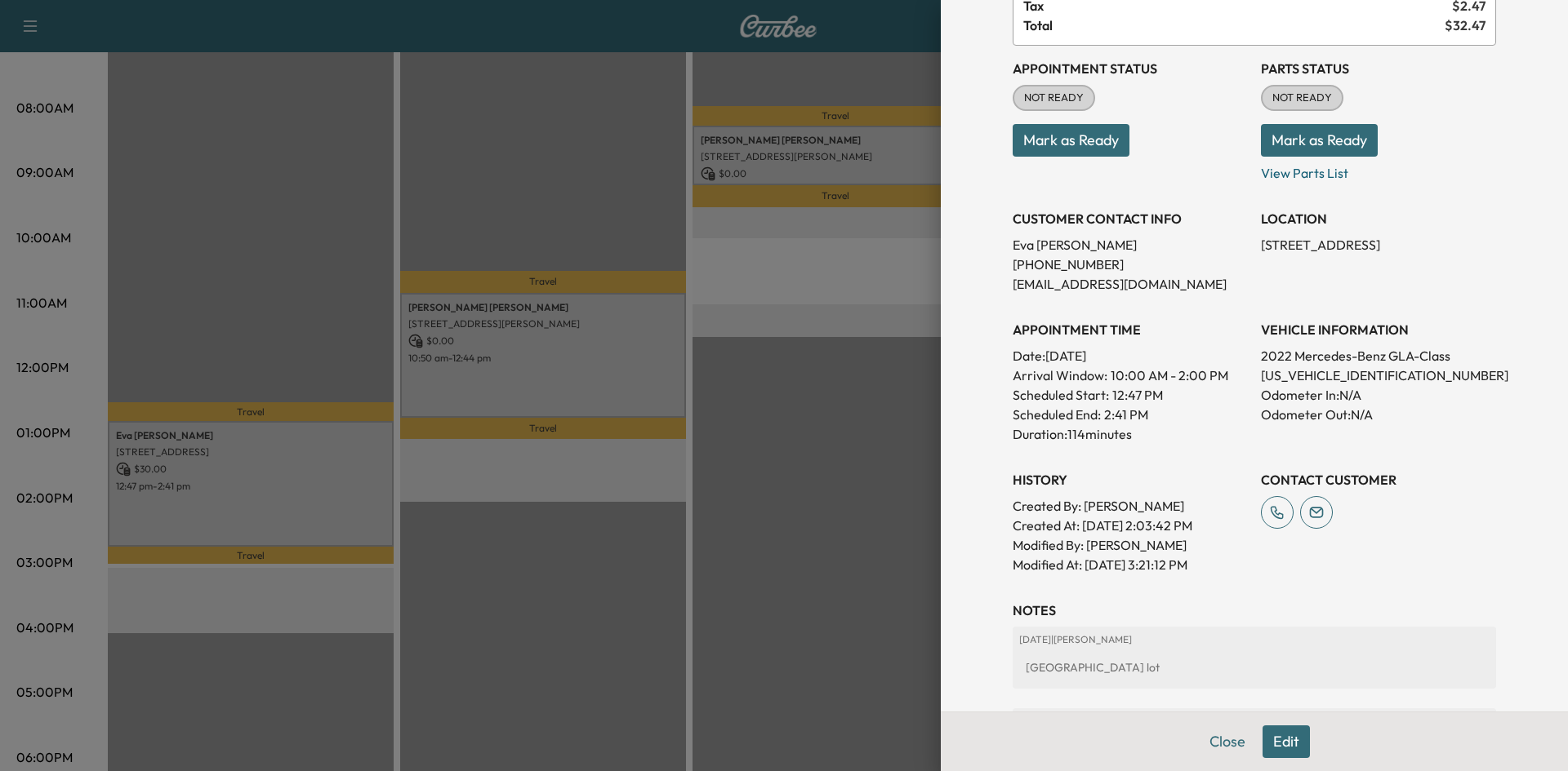
click at [846, 494] on div at bounding box center [784, 386] width 1568 height 771
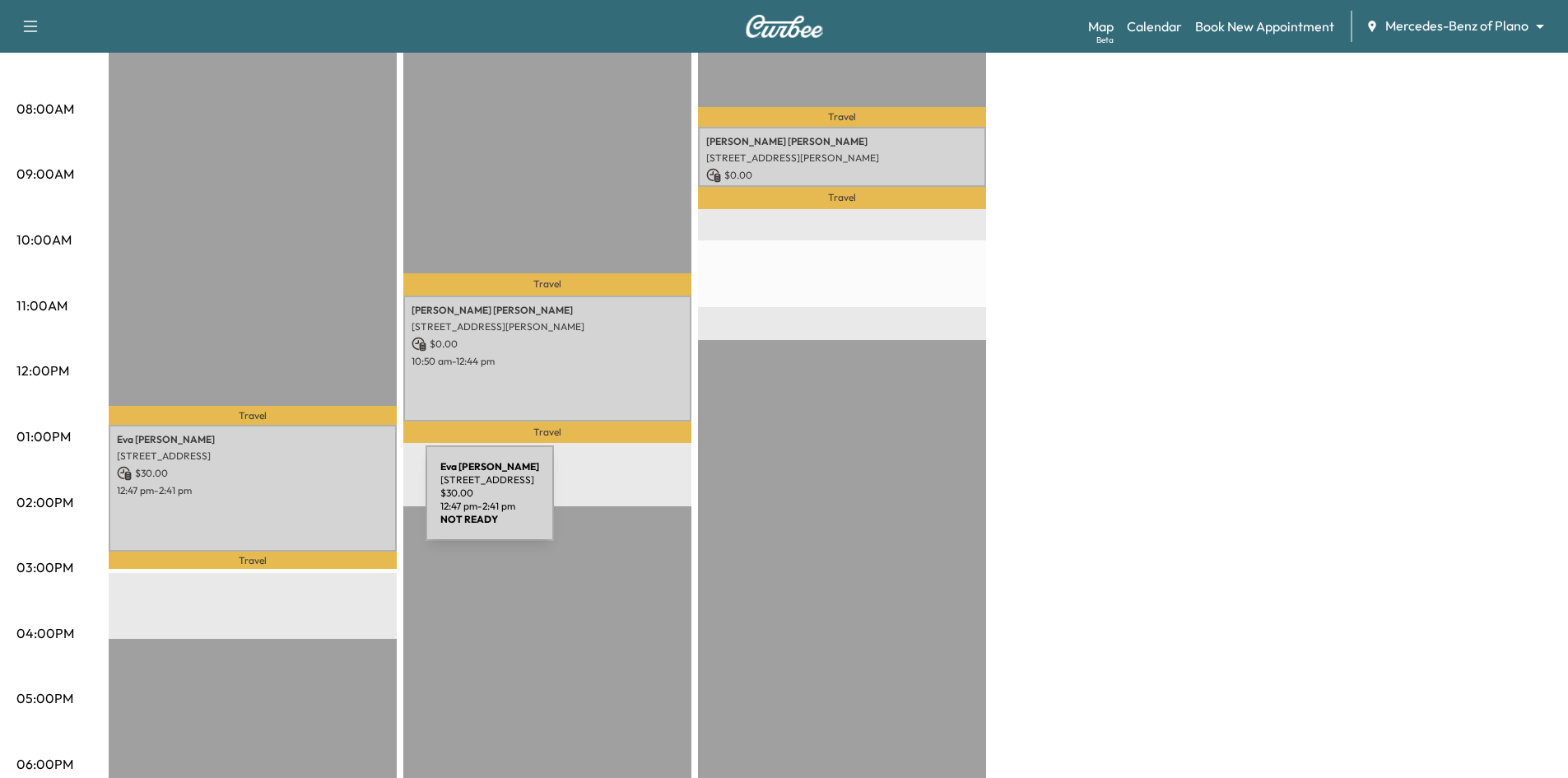
click at [302, 504] on div "[PERSON_NAME] [STREET_ADDRESS] $ 30.00 12:47 pm - 2:41 pm" at bounding box center [253, 489] width 288 height 126
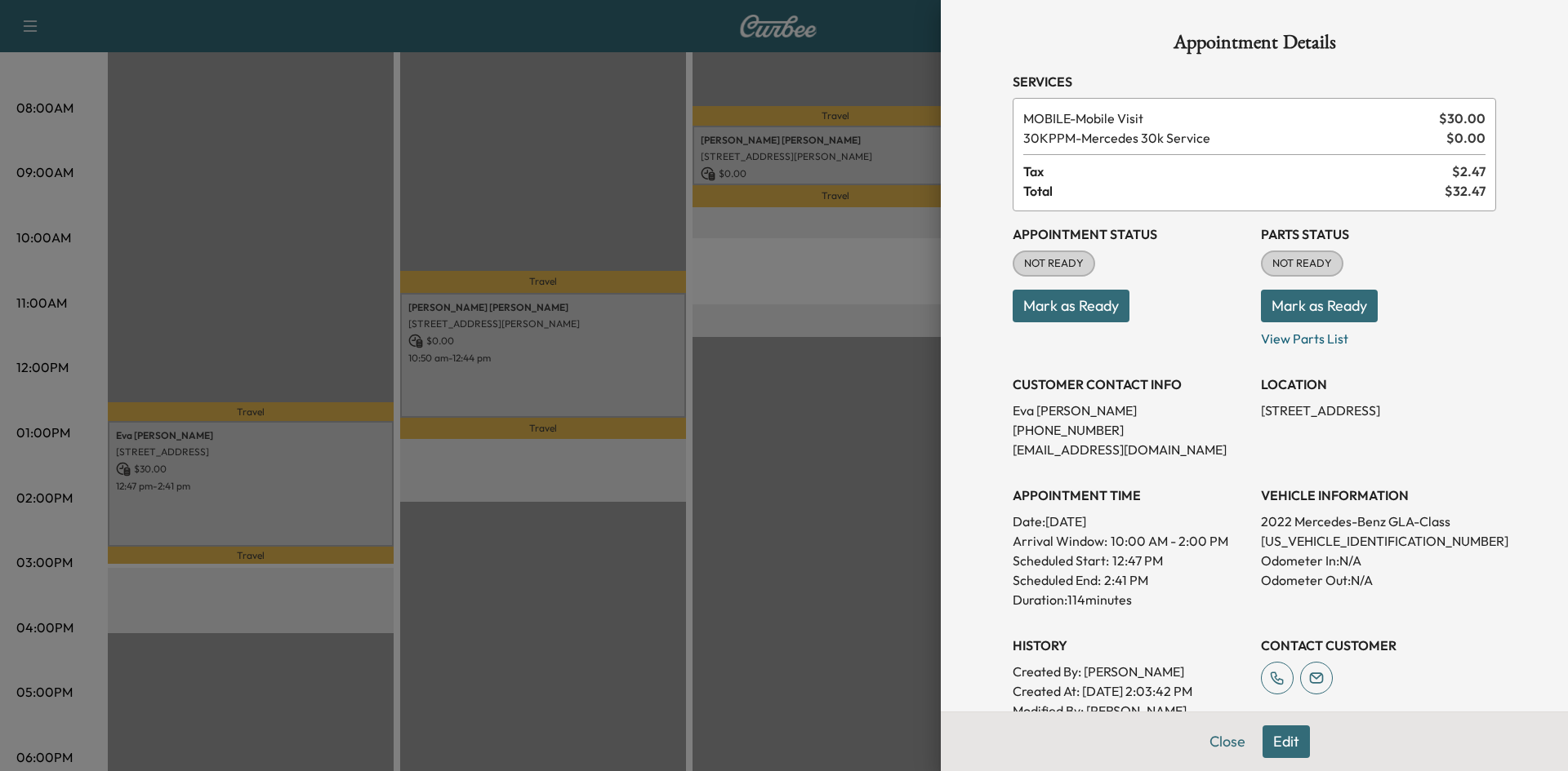
click at [824, 385] on div at bounding box center [784, 386] width 1568 height 771
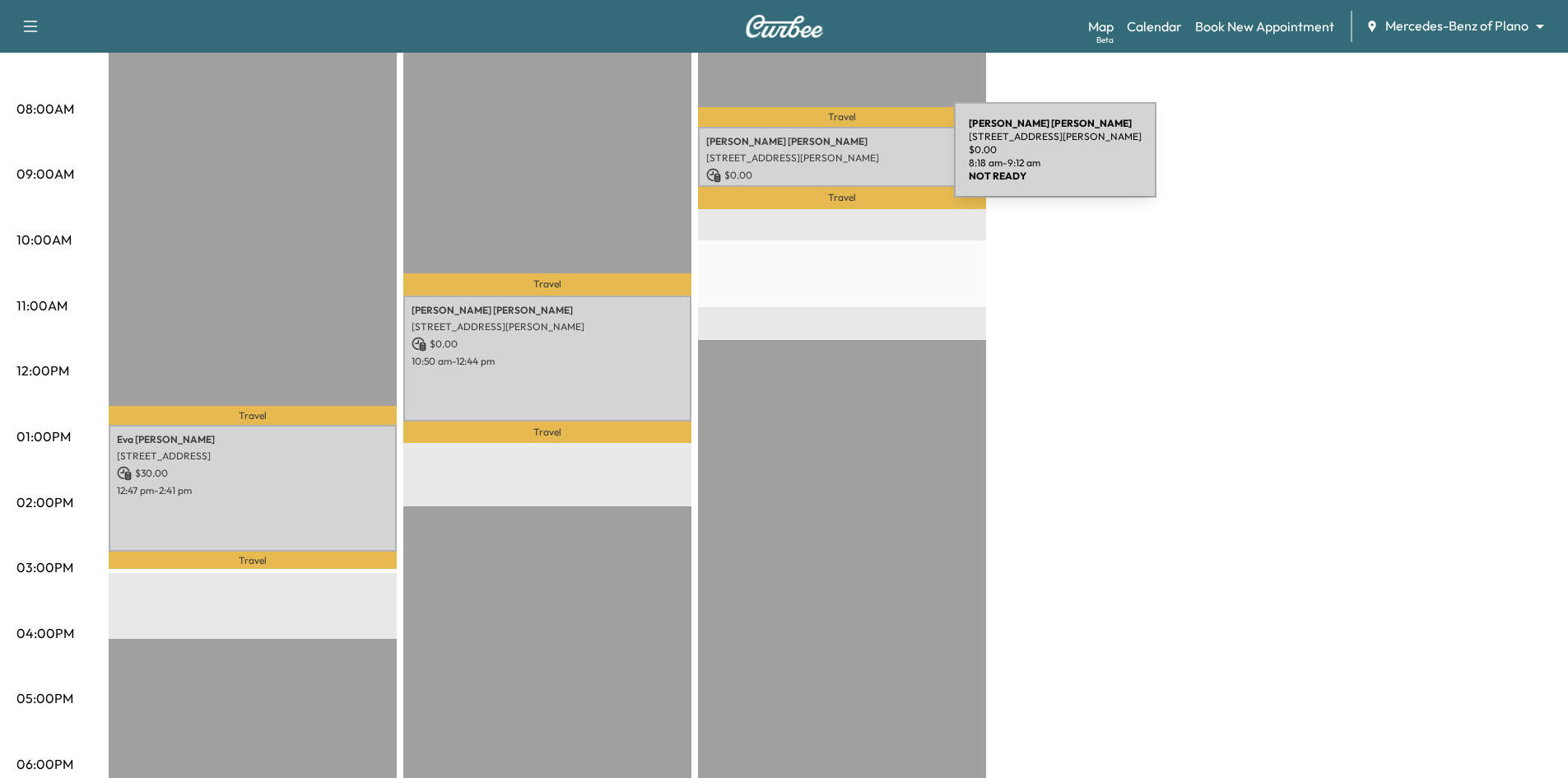
click at [832, 154] on p "[STREET_ADDRESS][PERSON_NAME]" at bounding box center [842, 158] width 271 height 13
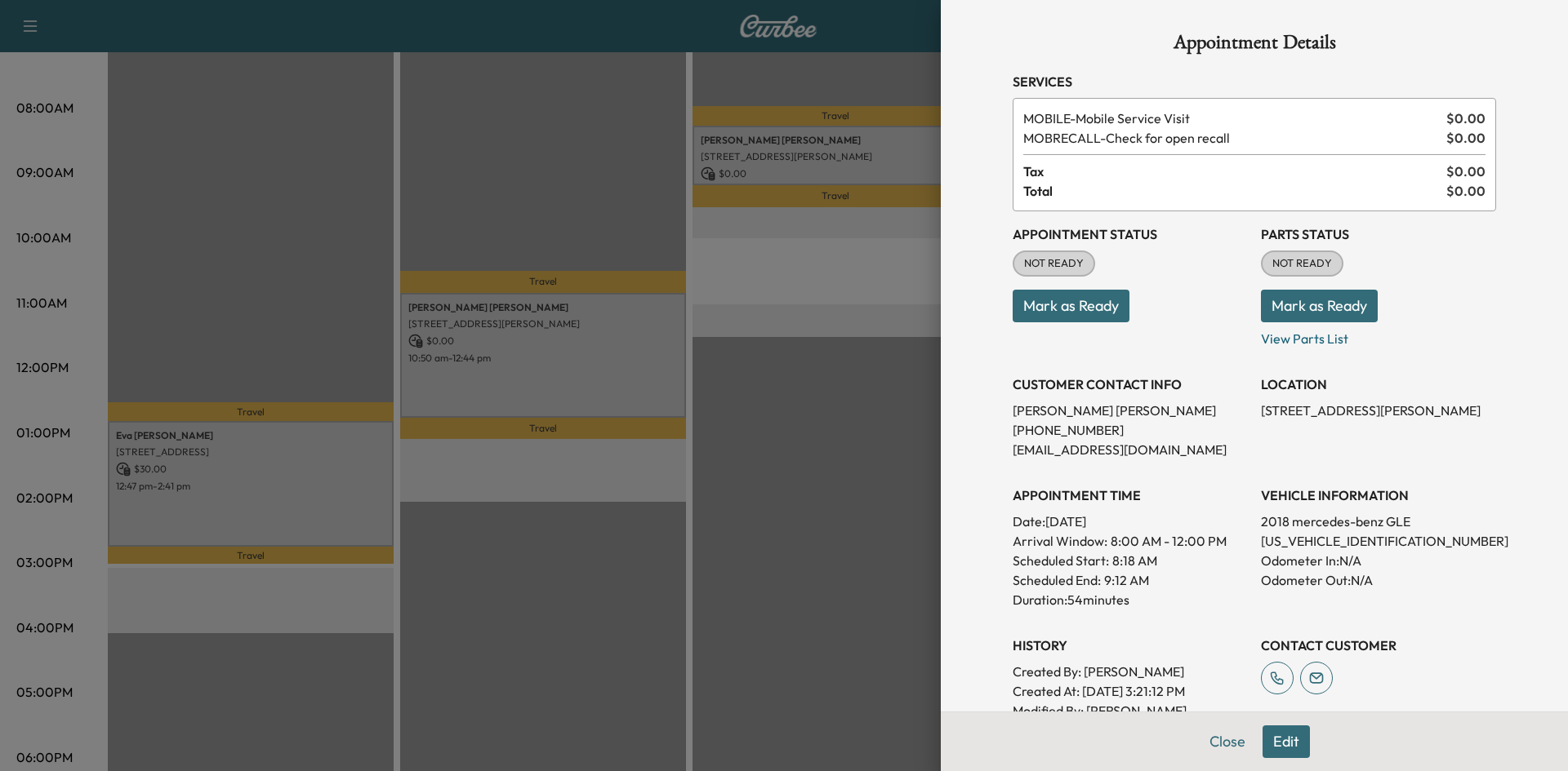
click at [849, 467] on div at bounding box center [784, 386] width 1568 height 771
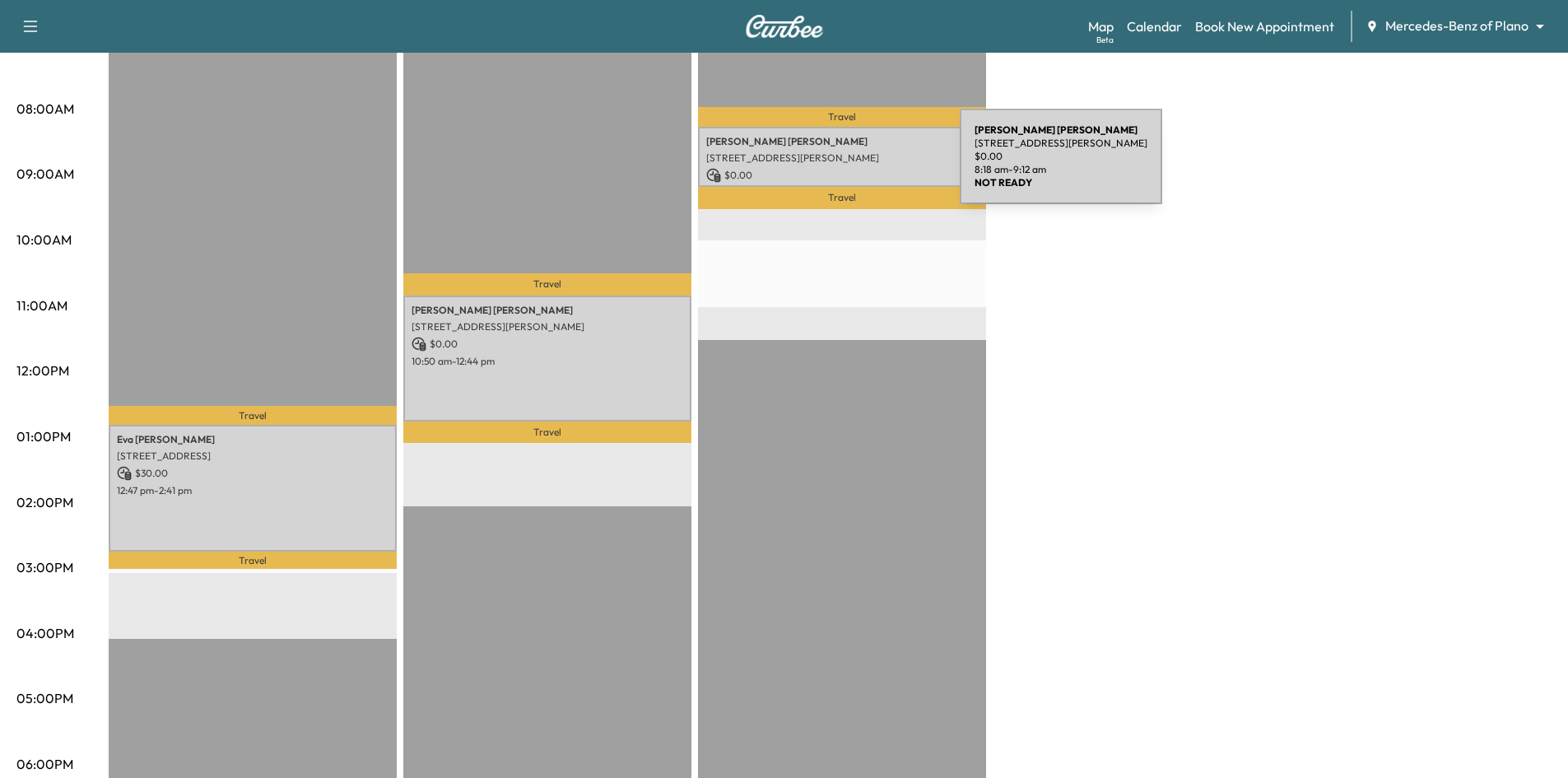
click at [837, 168] on p "$ 0.00" at bounding box center [842, 175] width 271 height 15
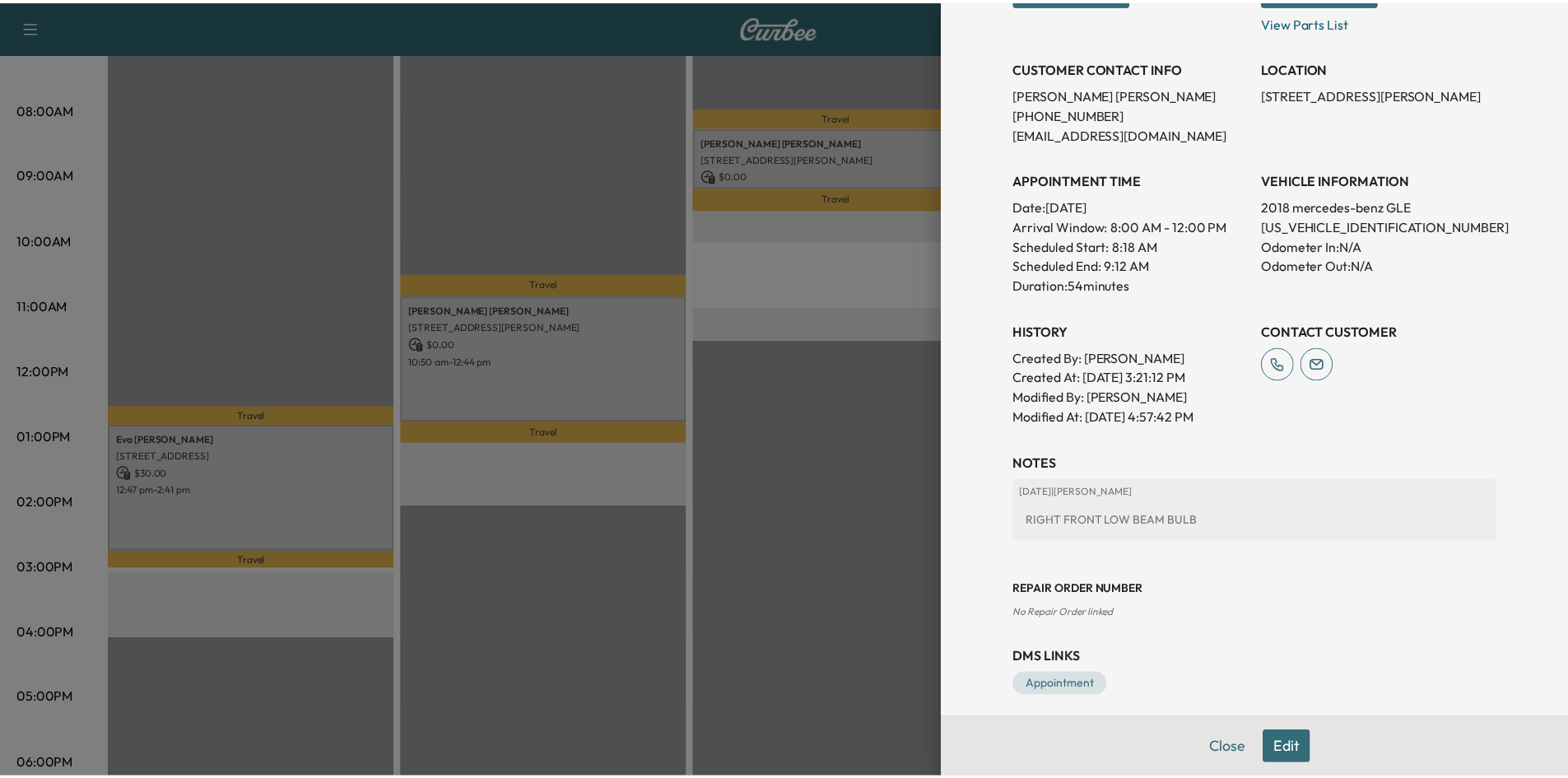
scroll to position [330, 0]
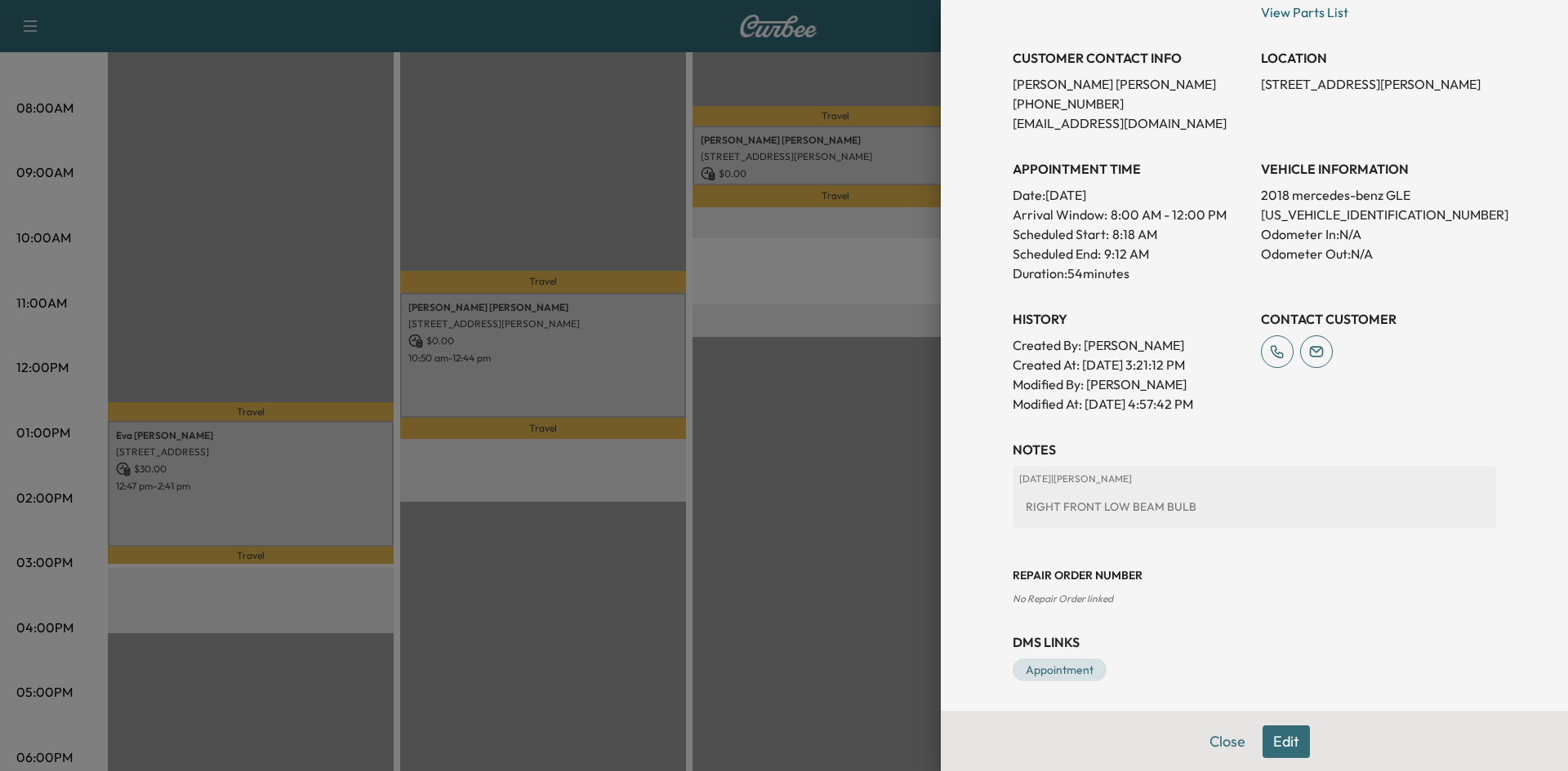
click at [742, 491] on div at bounding box center [784, 386] width 1568 height 771
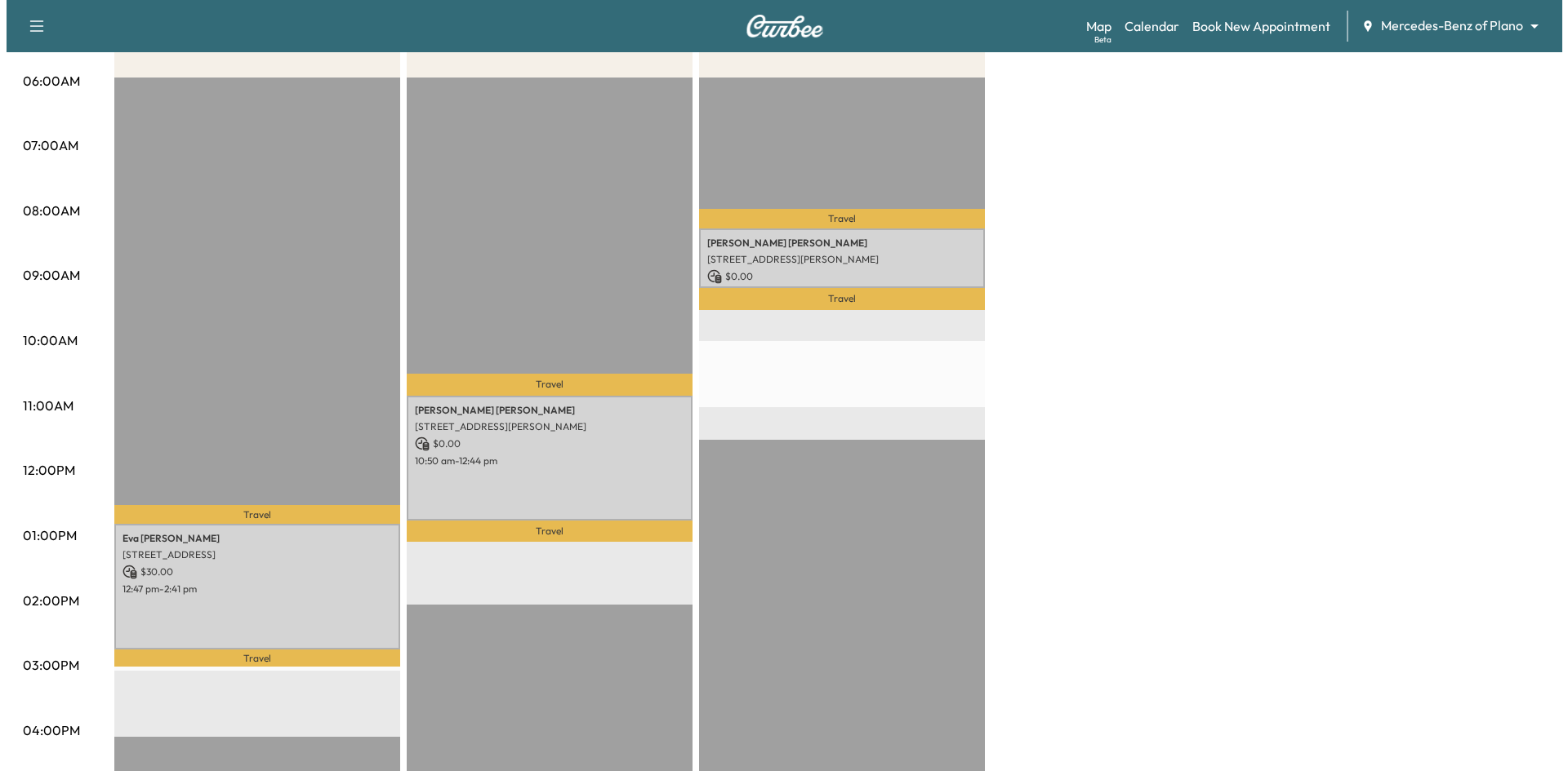
scroll to position [163, 0]
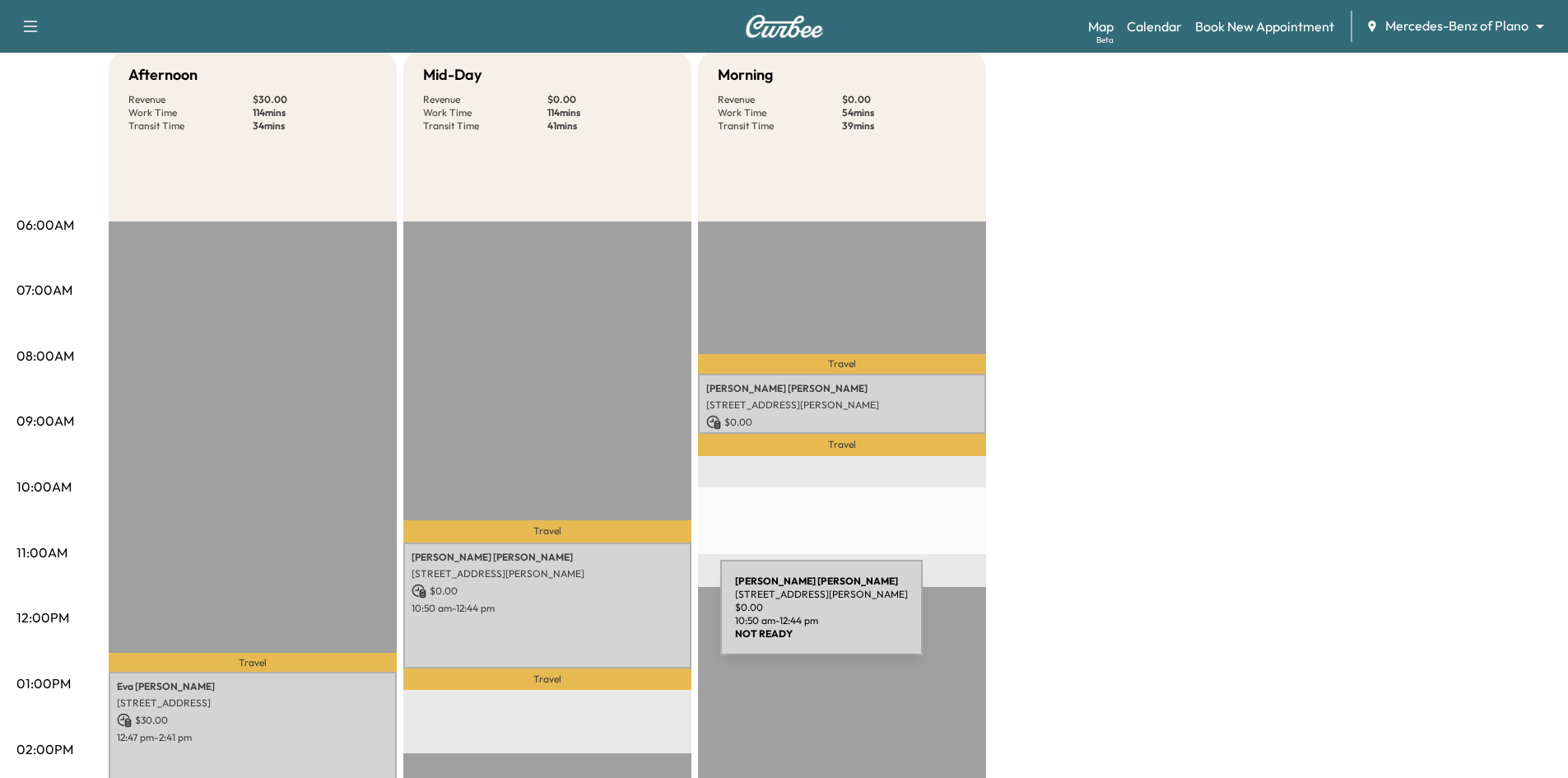
click at [597, 618] on div "[PERSON_NAME] [STREET_ADDRESS][PERSON_NAME] $ 0.00 10:50 am - 12:44 pm" at bounding box center [548, 606] width 288 height 126
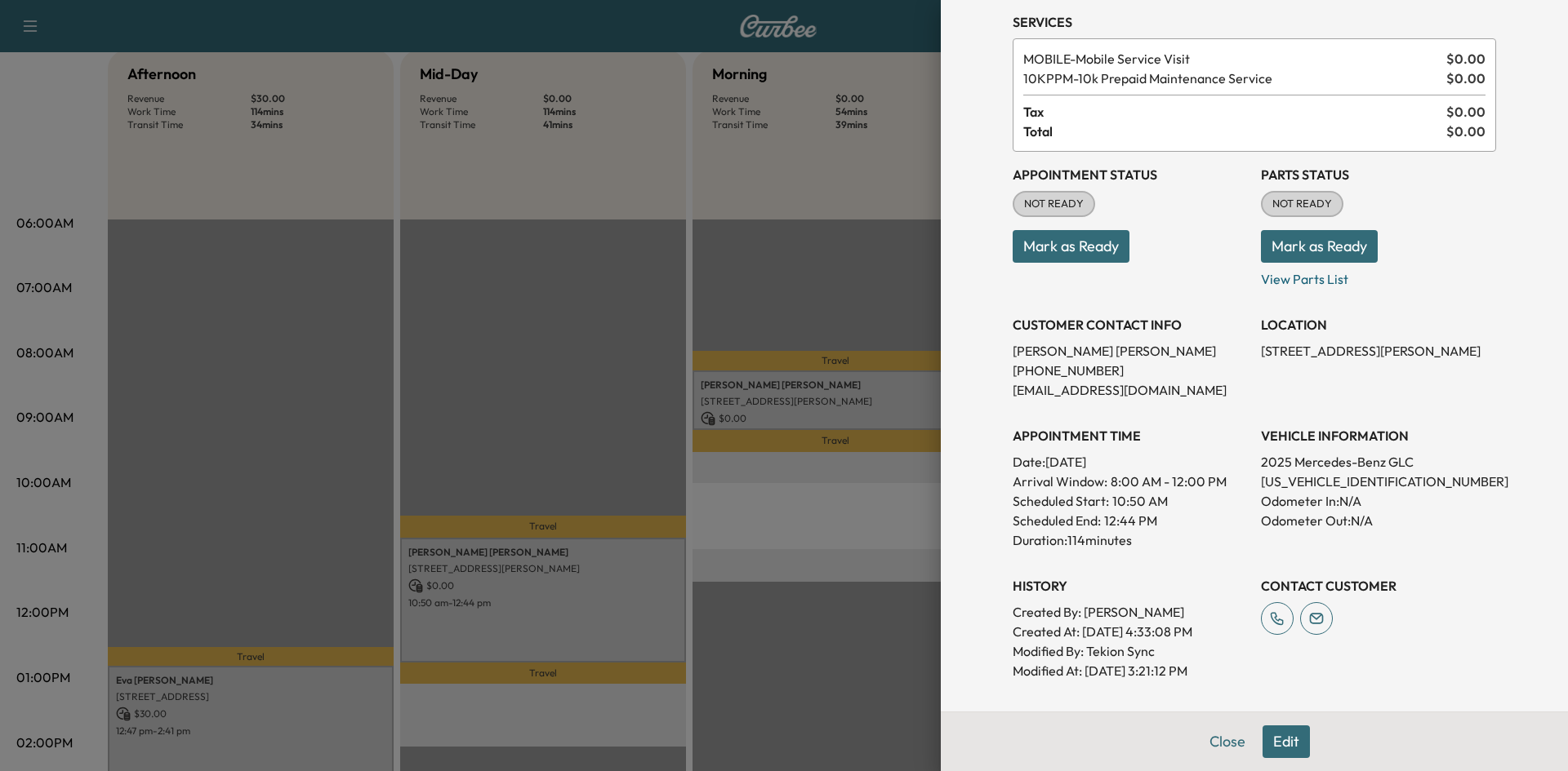
scroll to position [23, 0]
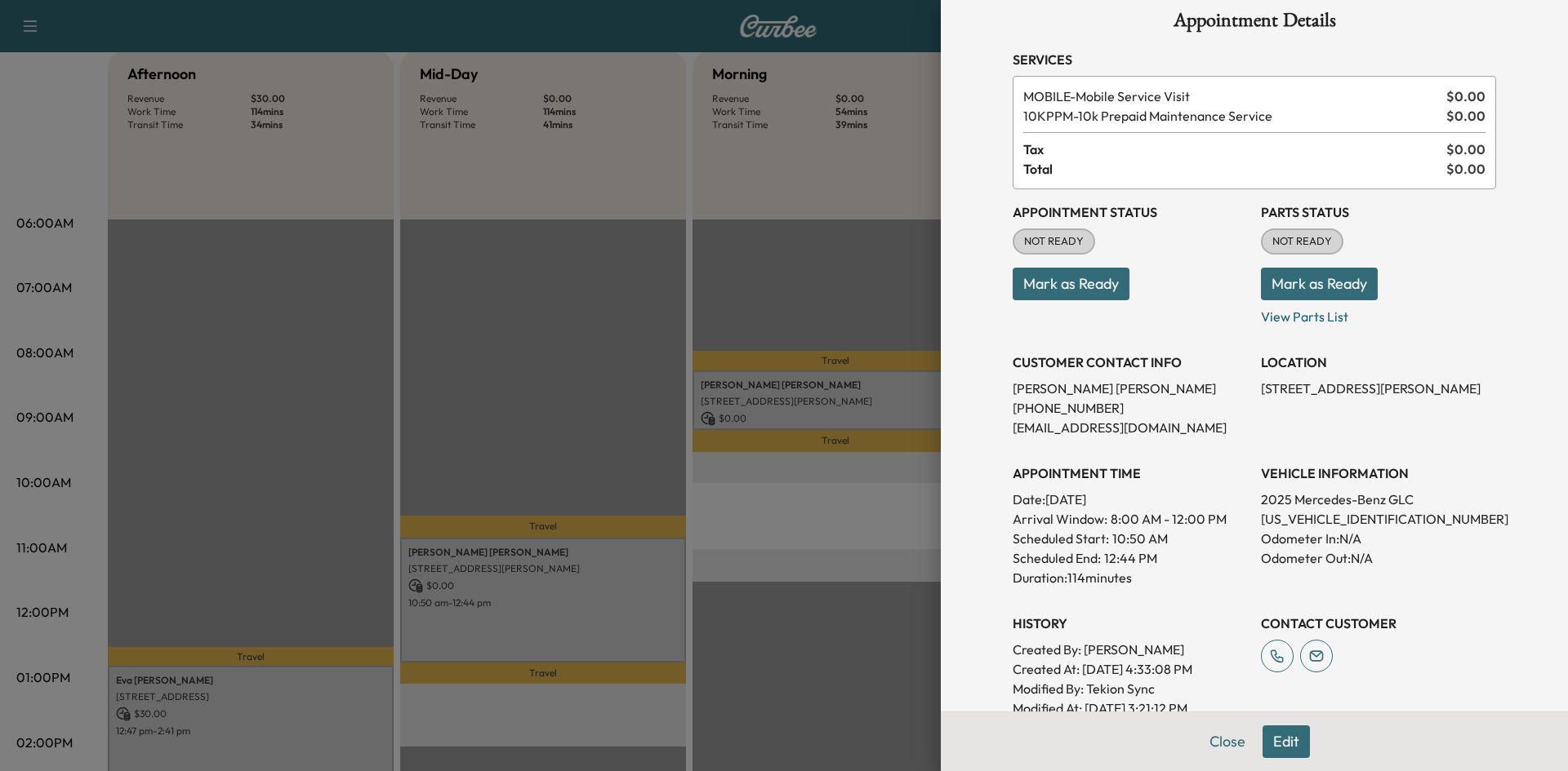
click at [807, 407] on div at bounding box center [784, 386] width 1568 height 771
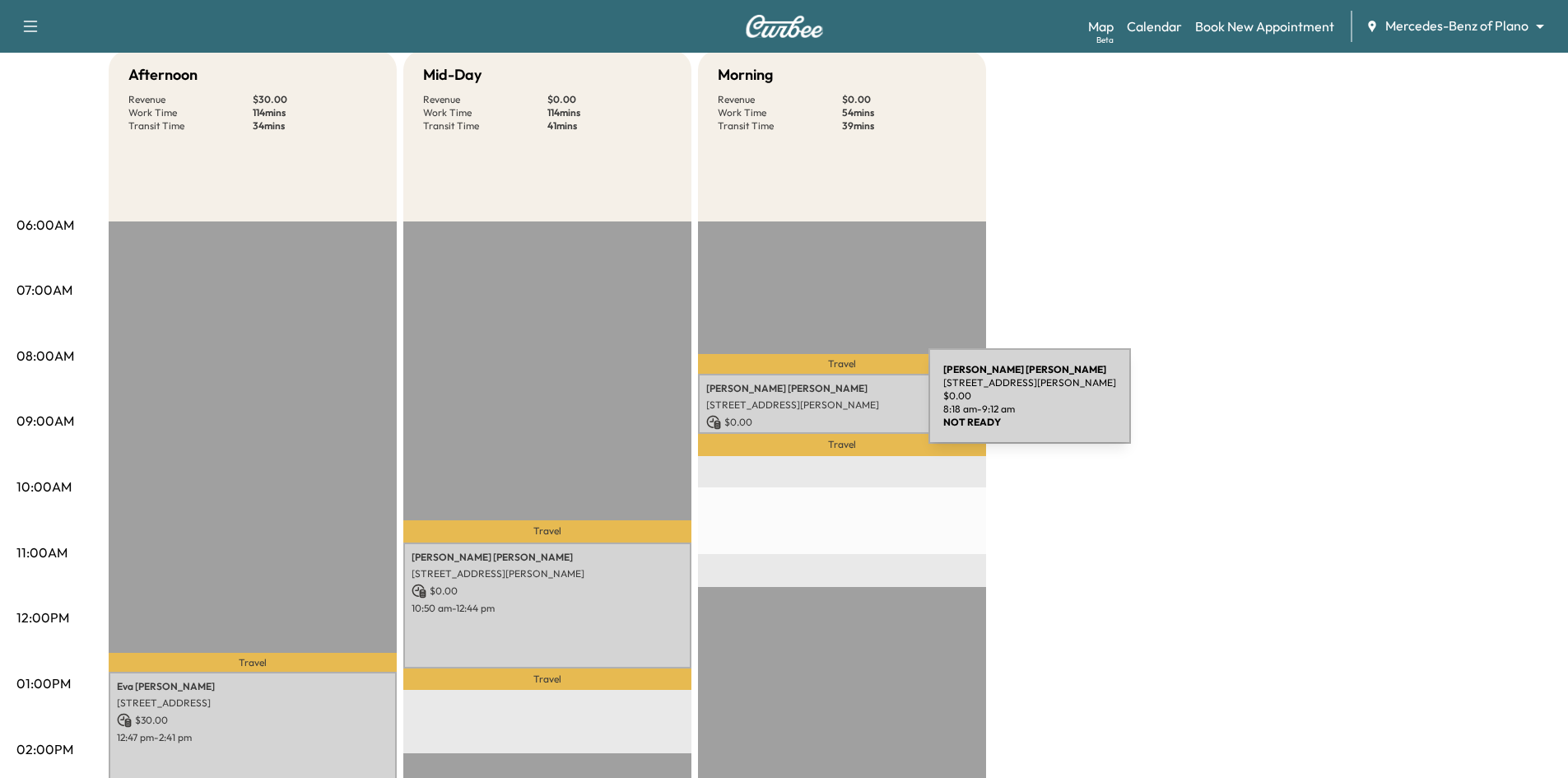
click at [805, 406] on p "[STREET_ADDRESS][PERSON_NAME]" at bounding box center [842, 405] width 271 height 13
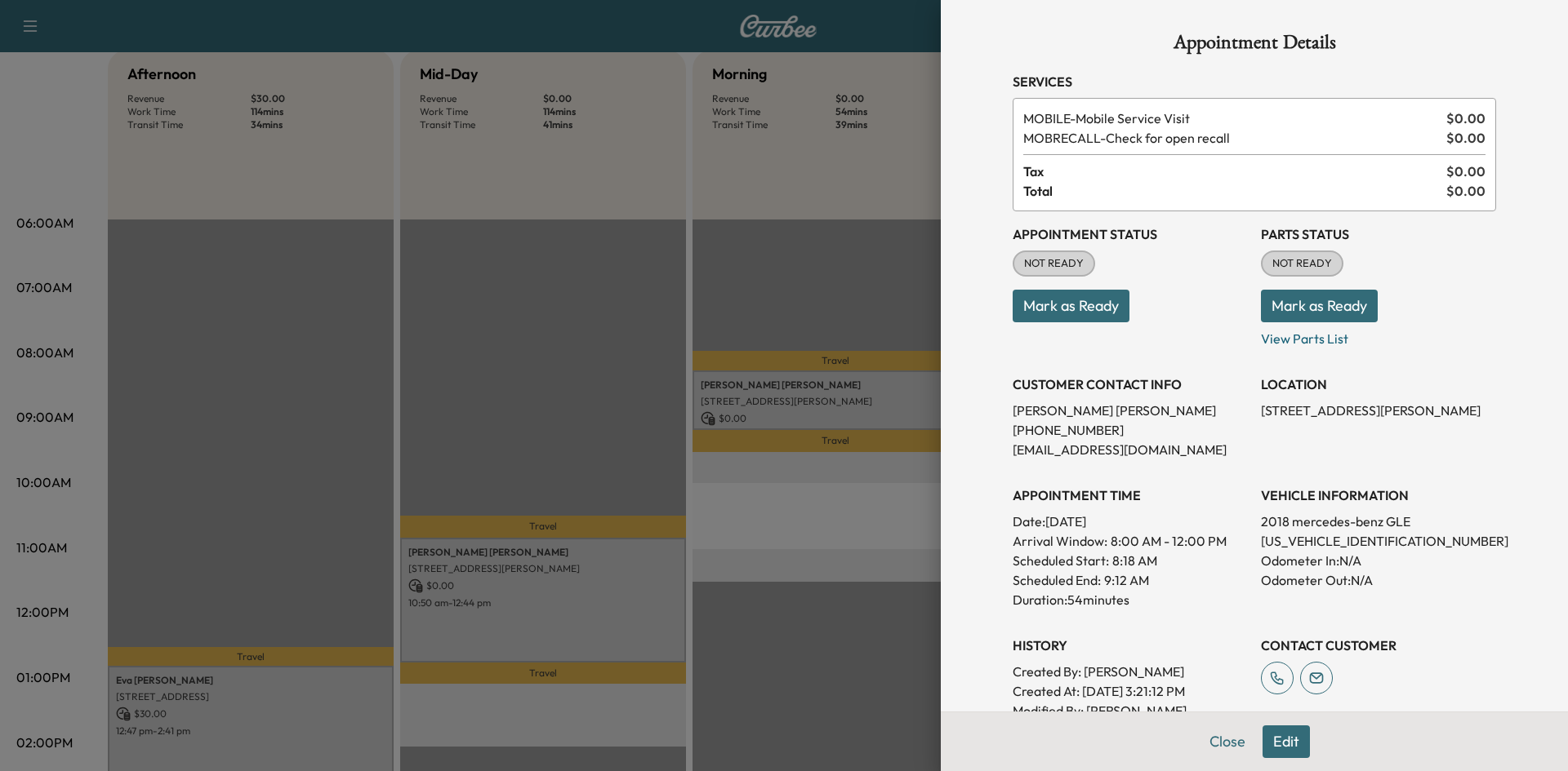
click at [349, 689] on div at bounding box center [784, 386] width 1568 height 771
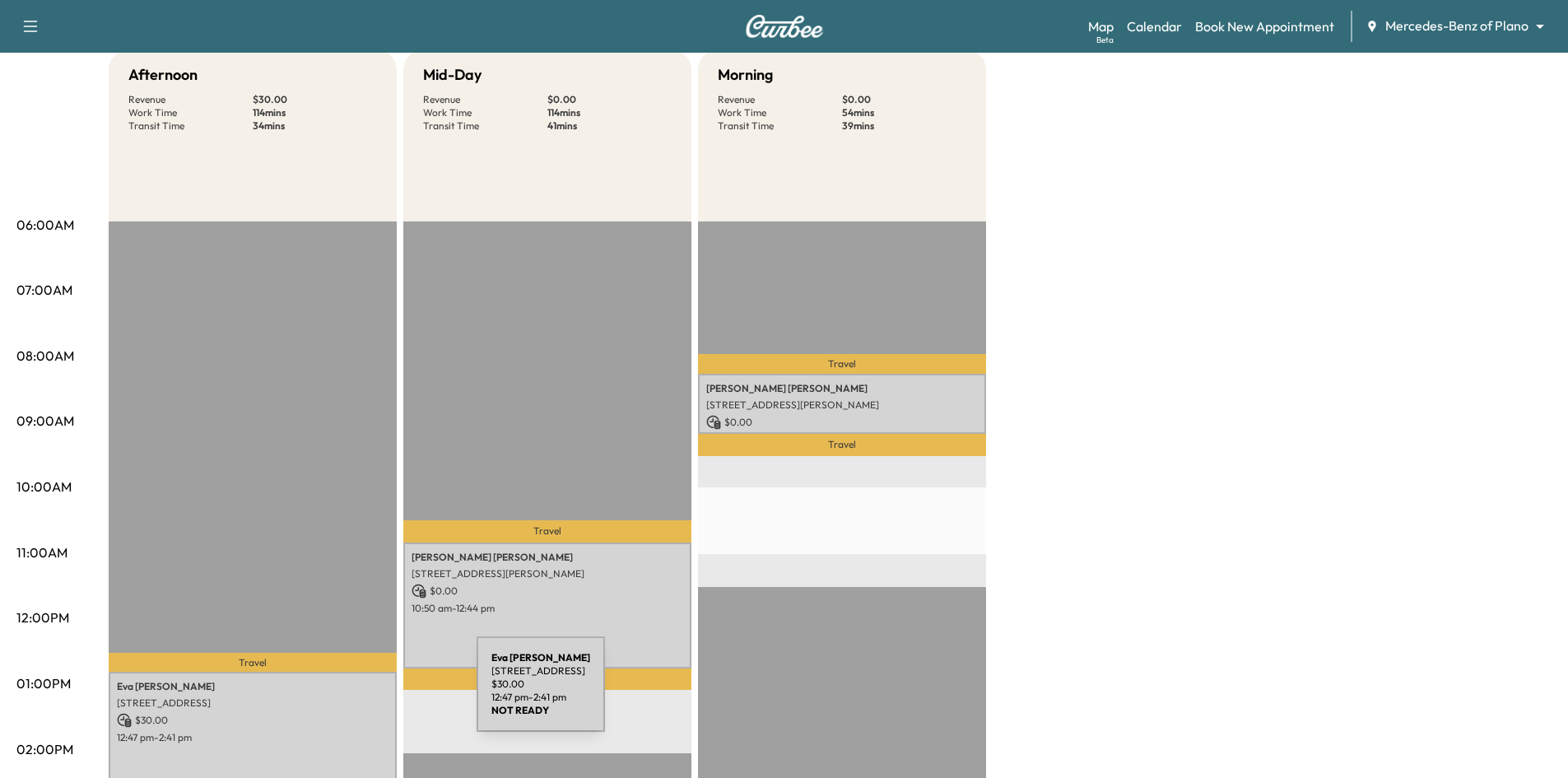
click at [353, 697] on p "[STREET_ADDRESS]" at bounding box center [252, 703] width 271 height 13
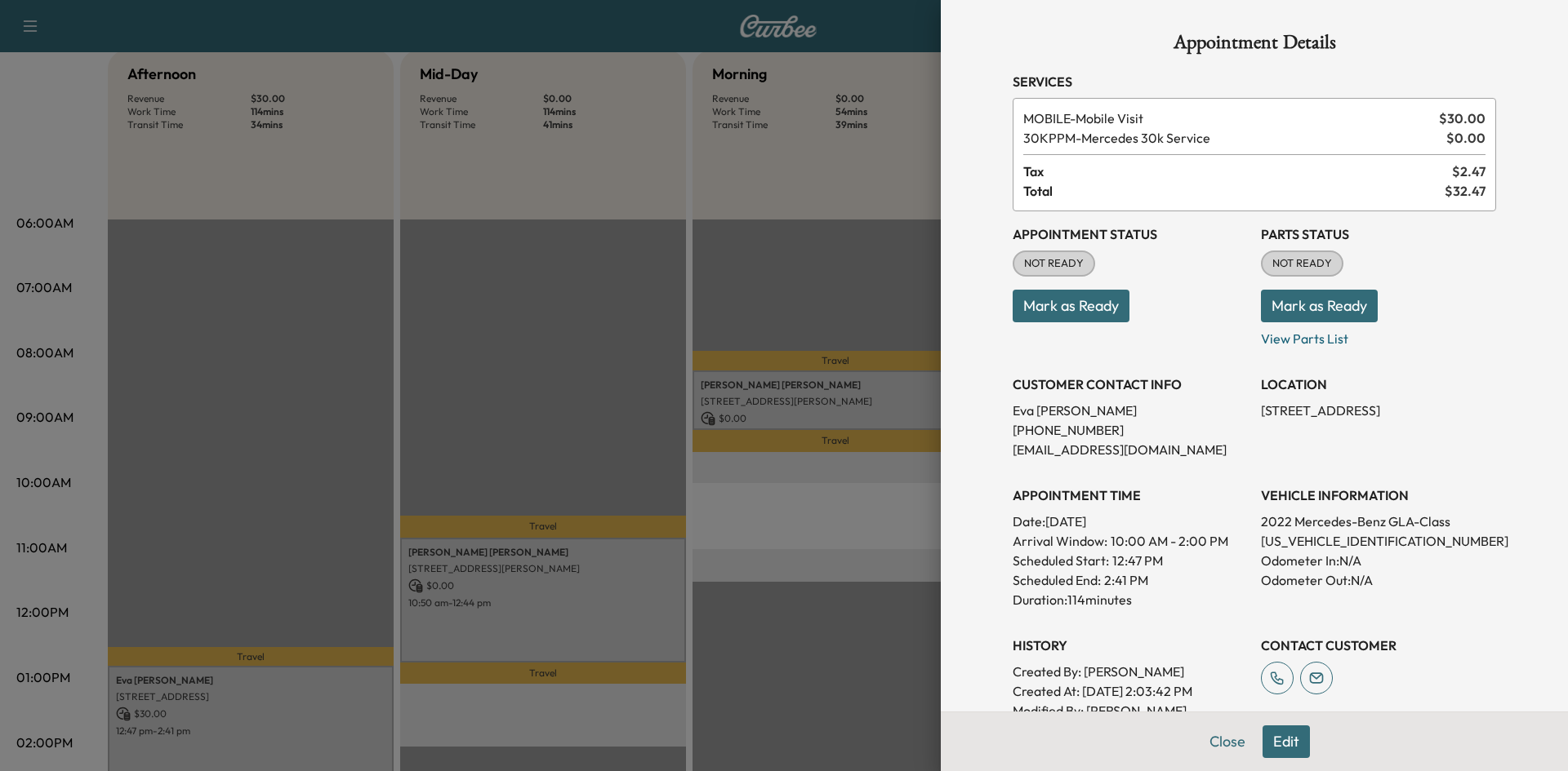
click at [769, 401] on div at bounding box center [784, 386] width 1568 height 771
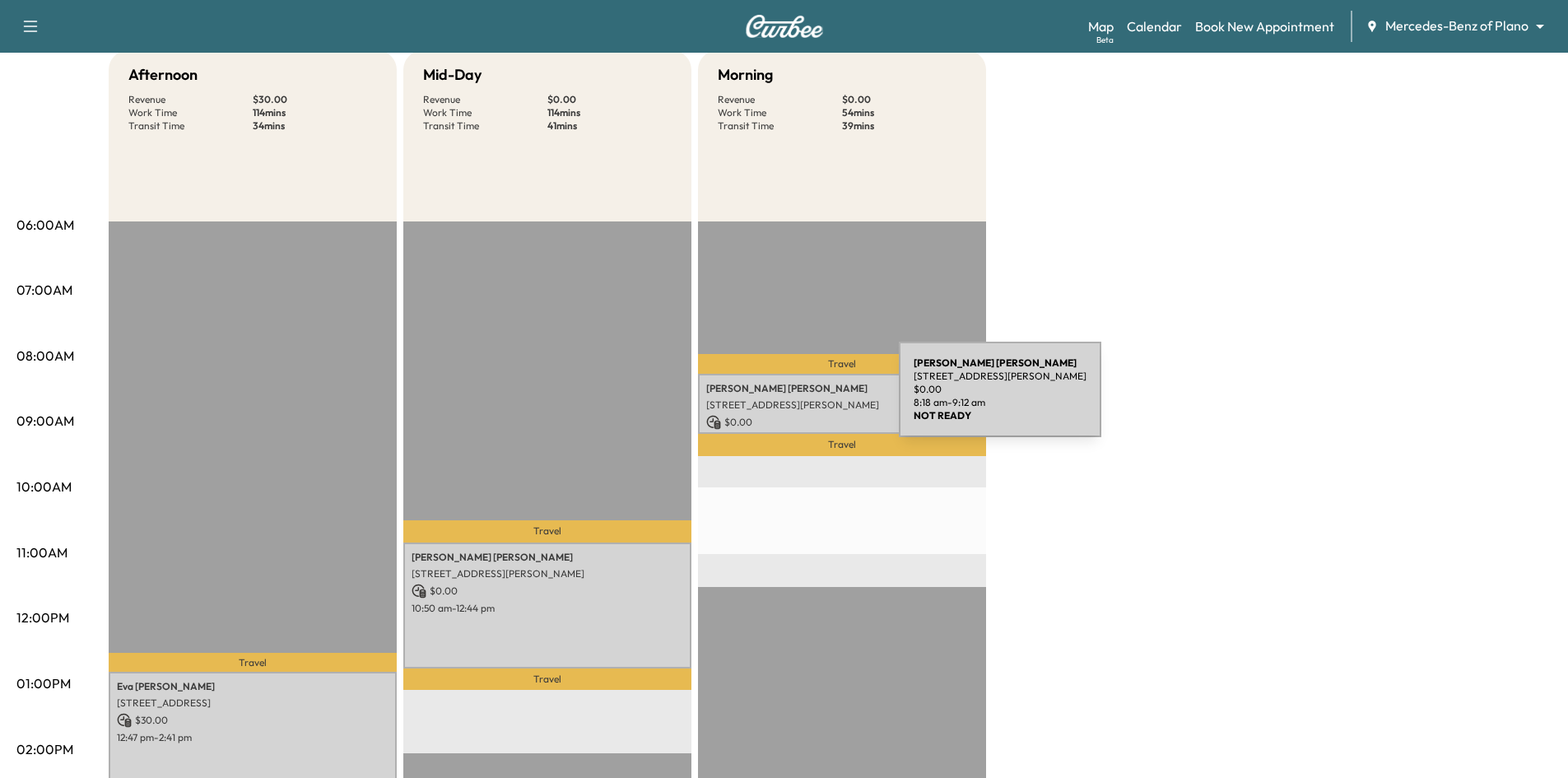
click at [776, 400] on p "[STREET_ADDRESS][PERSON_NAME]" at bounding box center [842, 405] width 271 height 13
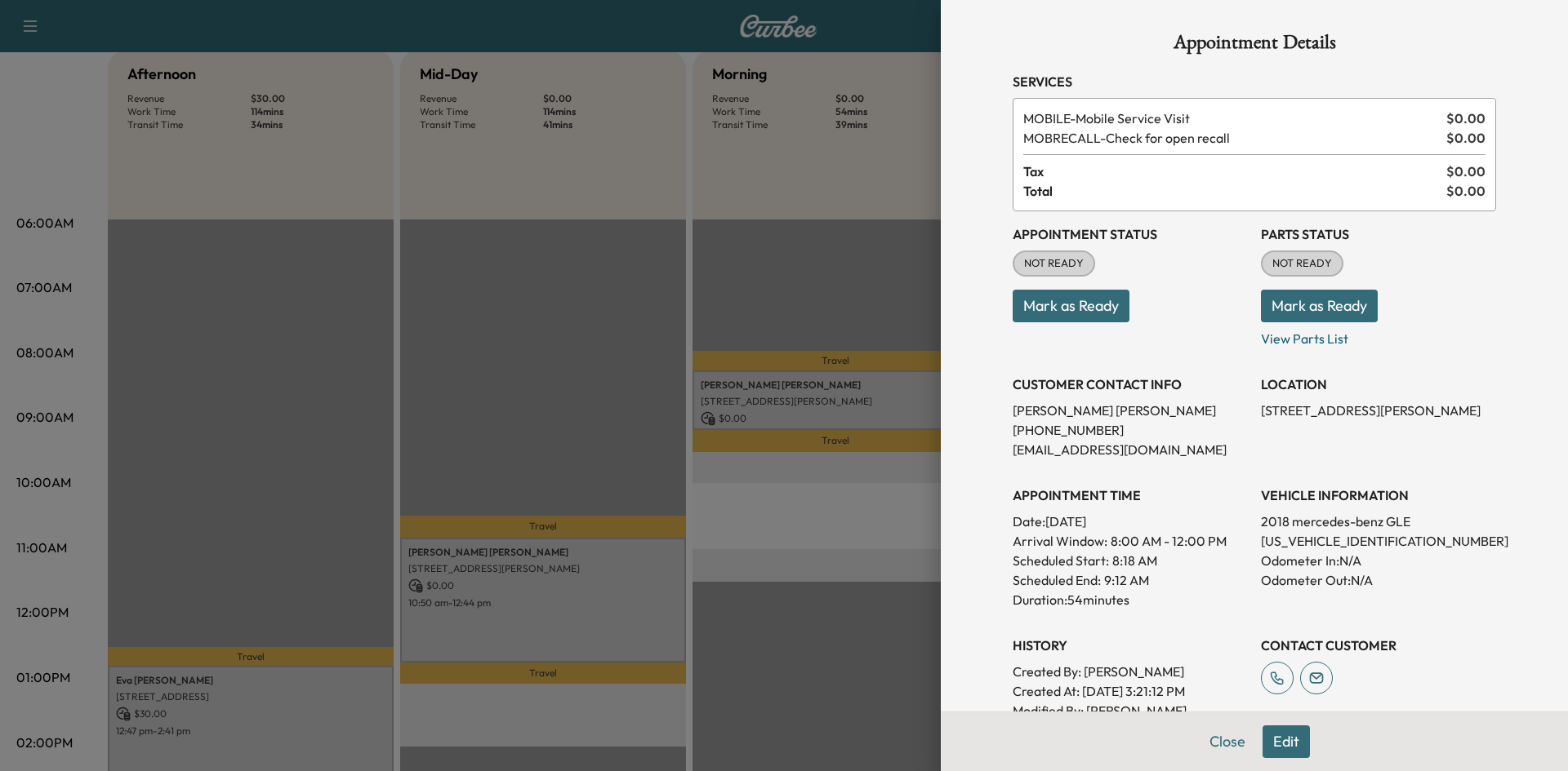
click at [1279, 741] on button "Edit" at bounding box center [1286, 742] width 47 height 32
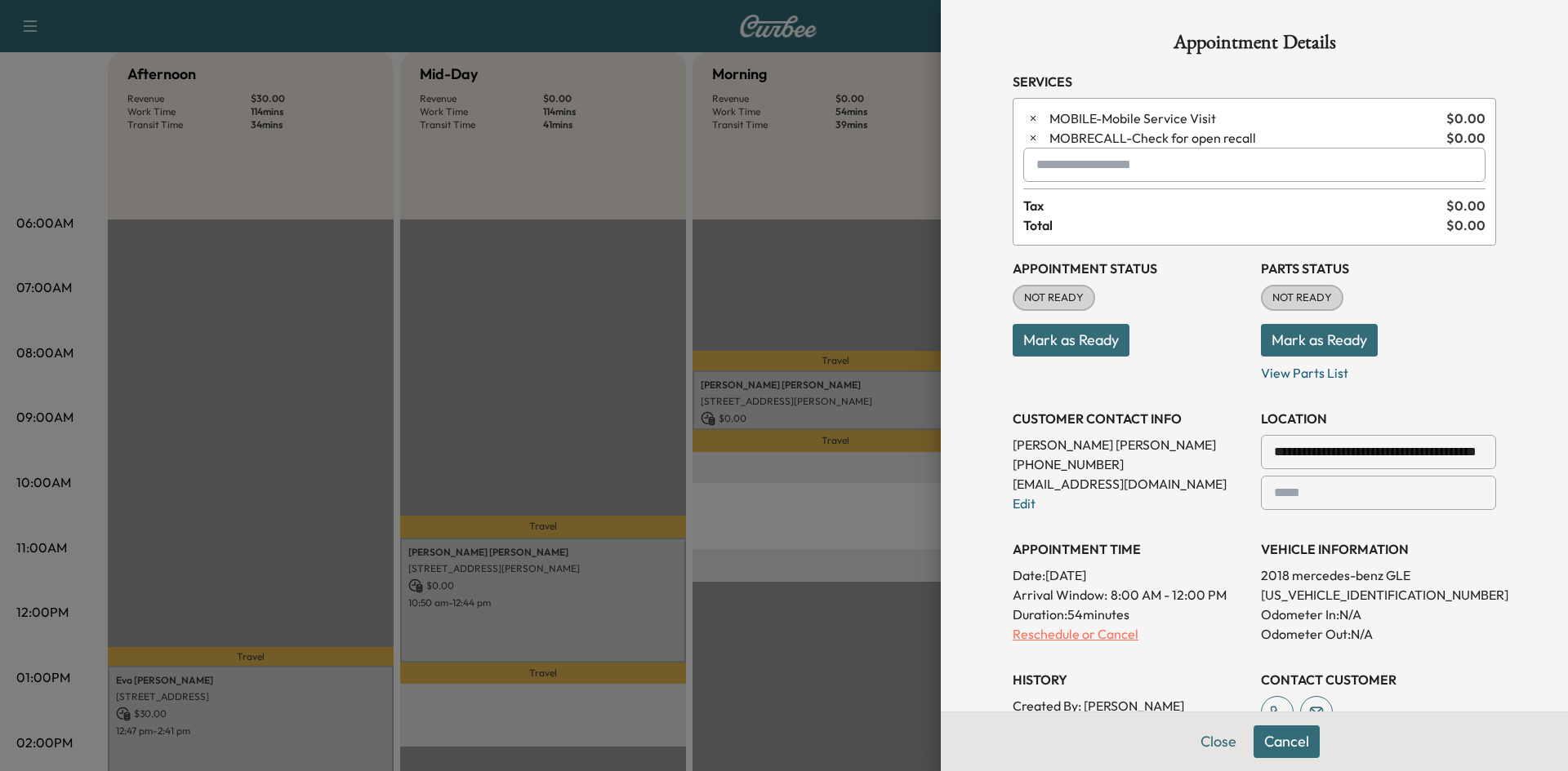
click at [1109, 636] on p "Reschedule or Cancel" at bounding box center [1130, 634] width 235 height 20
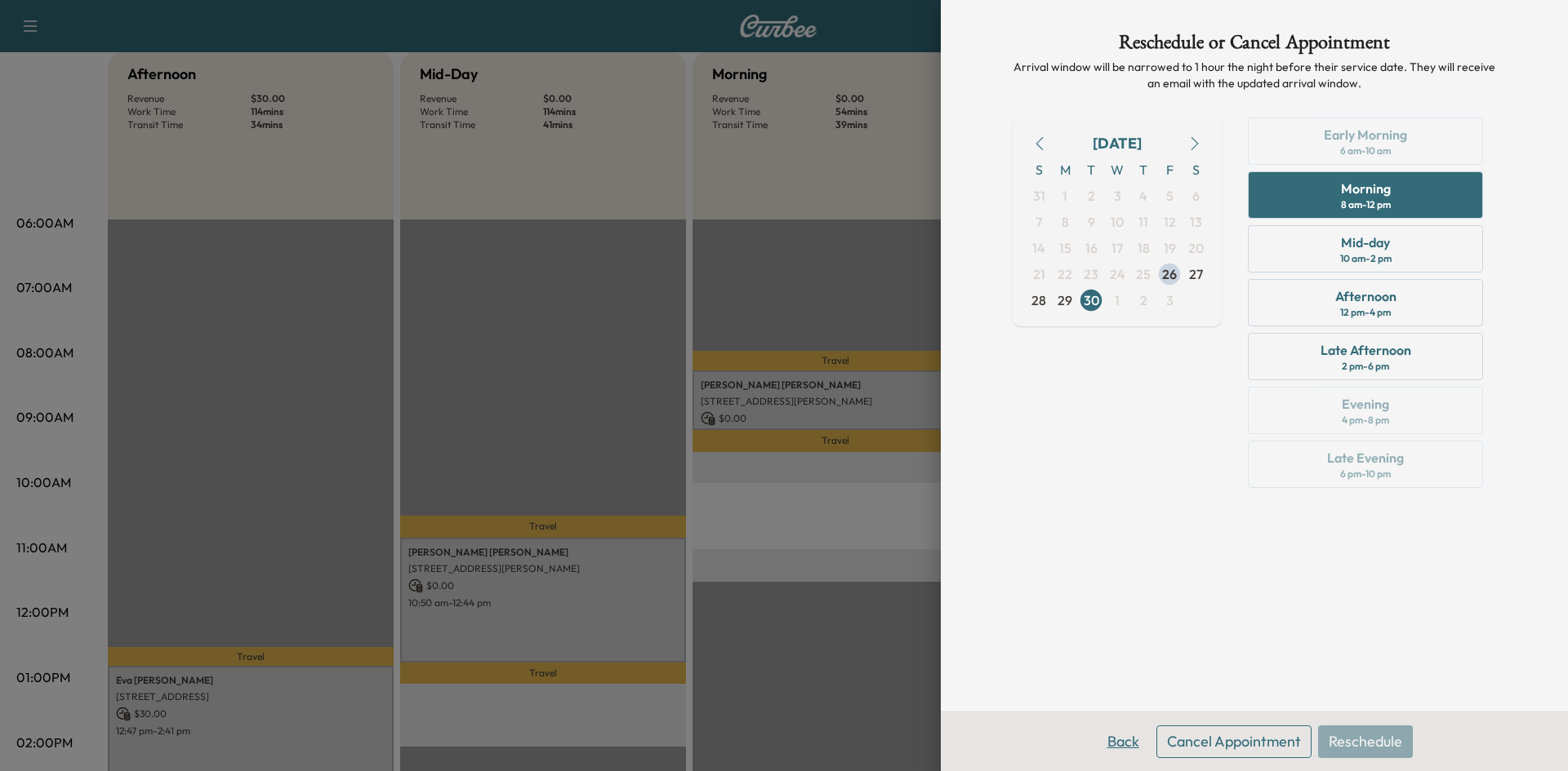
click at [1130, 745] on button "Back" at bounding box center [1124, 742] width 53 height 32
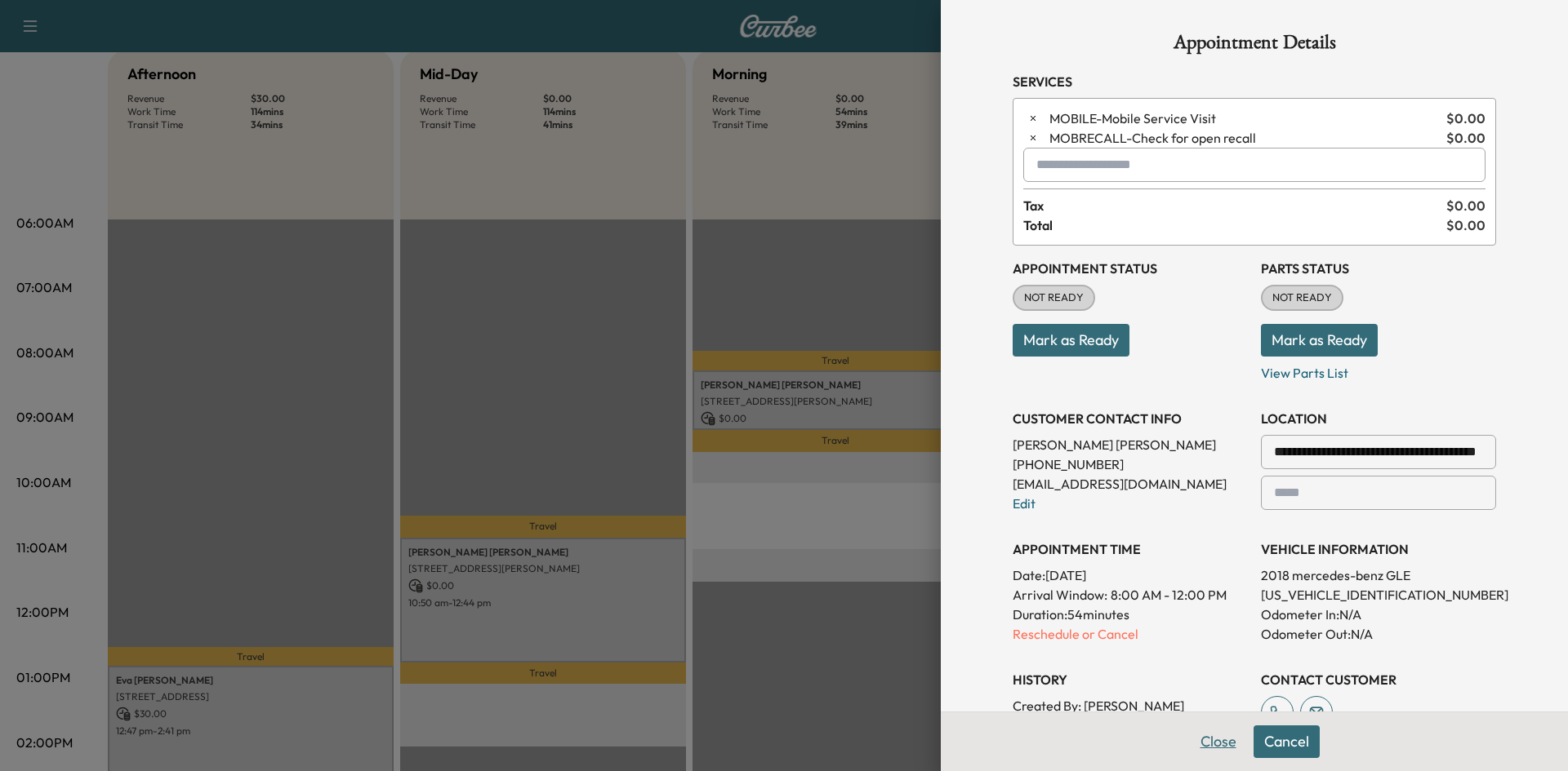
click at [1215, 746] on button "Close" at bounding box center [1219, 742] width 57 height 32
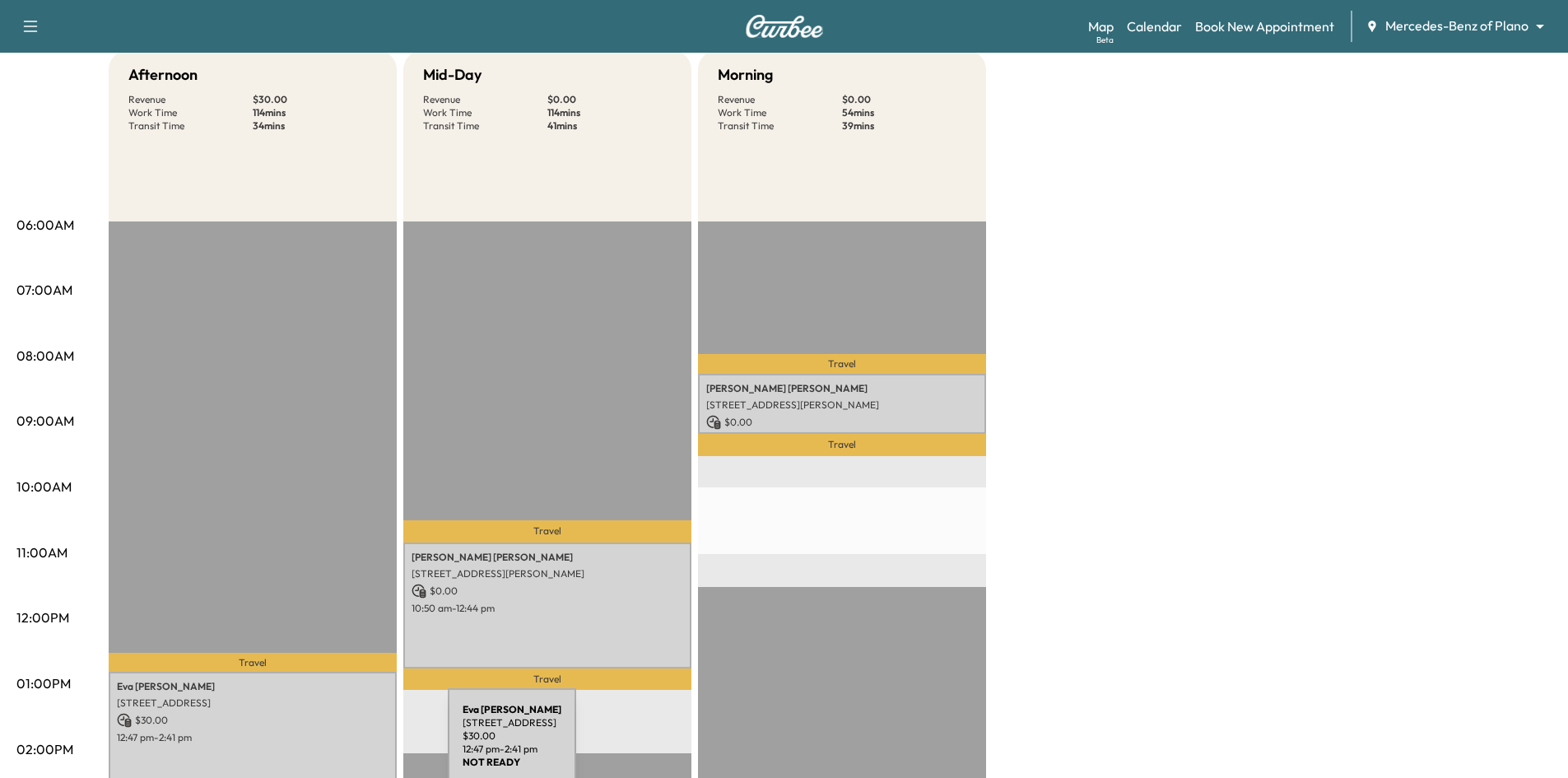
click at [326, 745] on div "[PERSON_NAME] [STREET_ADDRESS] $ 30.00 12:47 pm - 2:41 pm" at bounding box center [253, 736] width 288 height 126
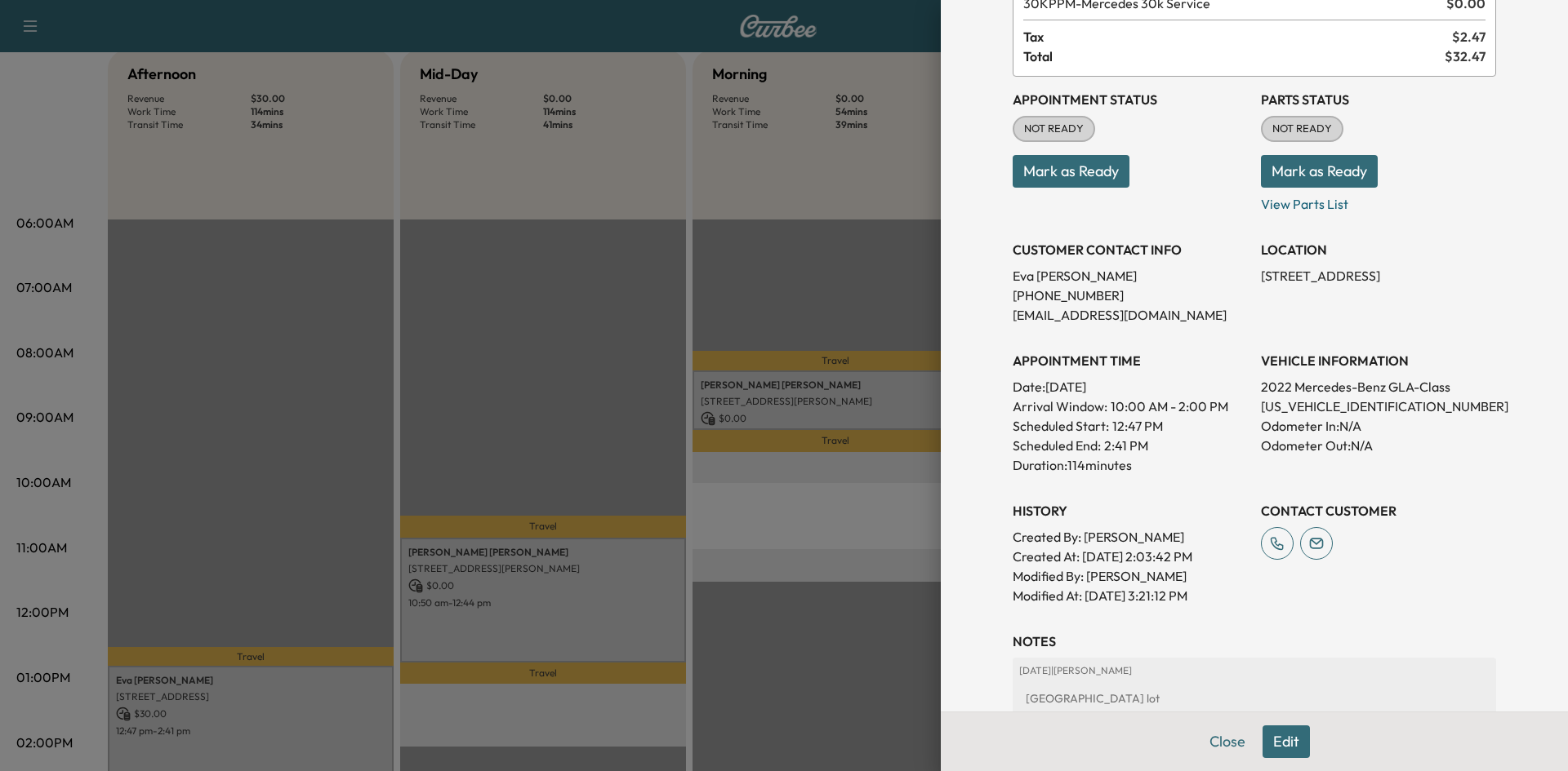
scroll to position [327, 0]
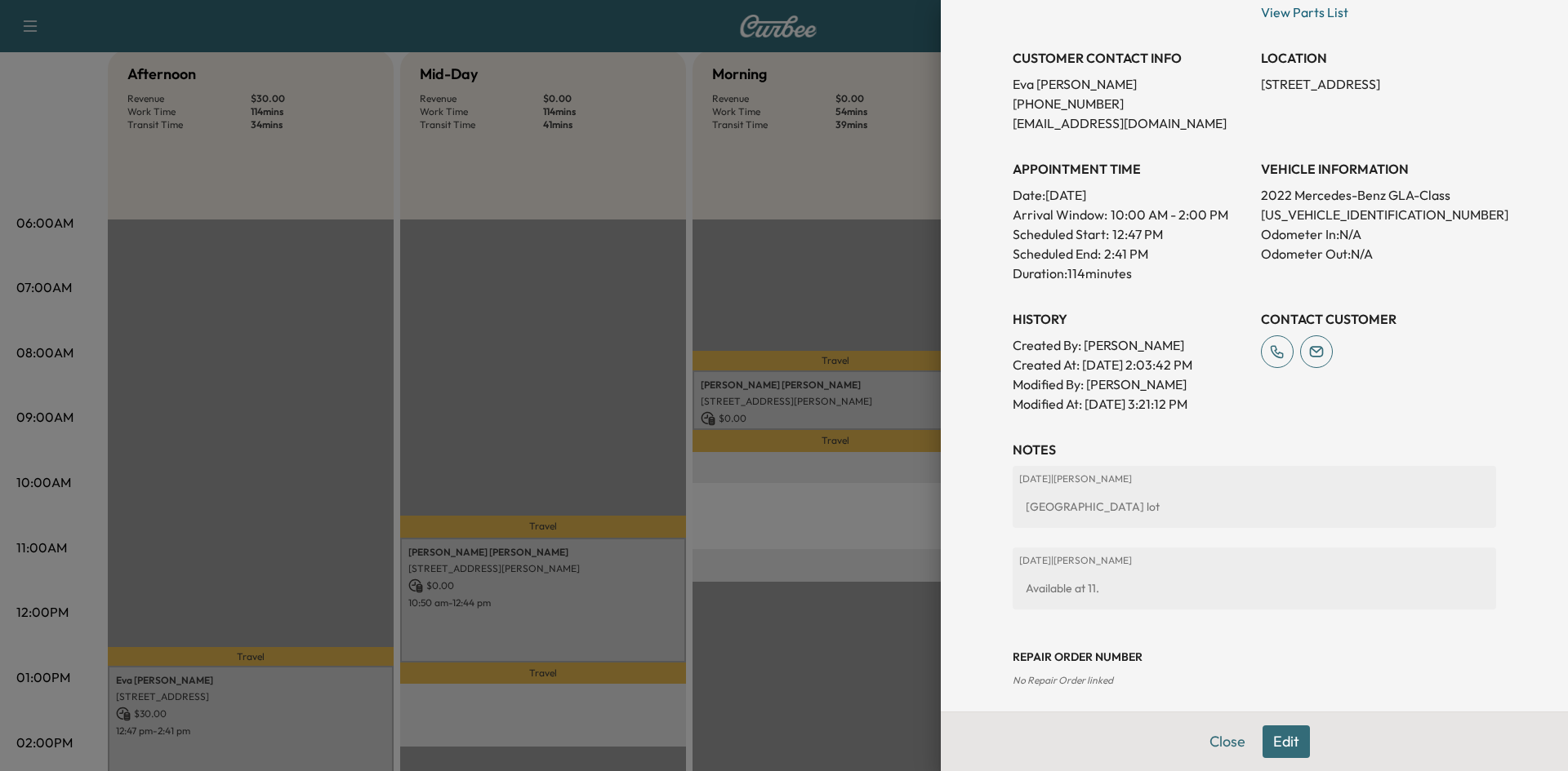
click at [634, 333] on div at bounding box center [784, 386] width 1568 height 771
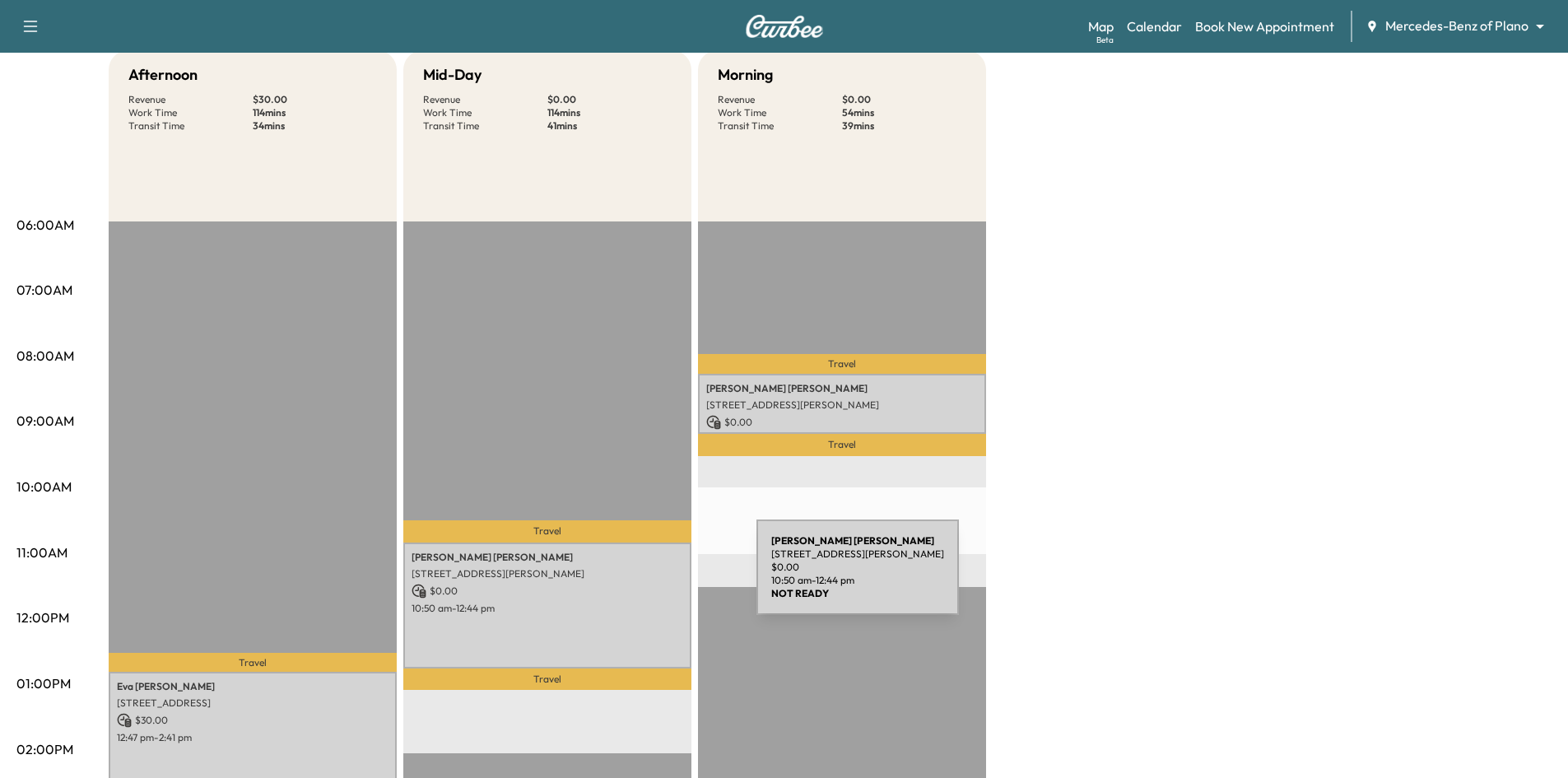
click at [626, 594] on p "$ 0.00" at bounding box center [547, 591] width 271 height 15
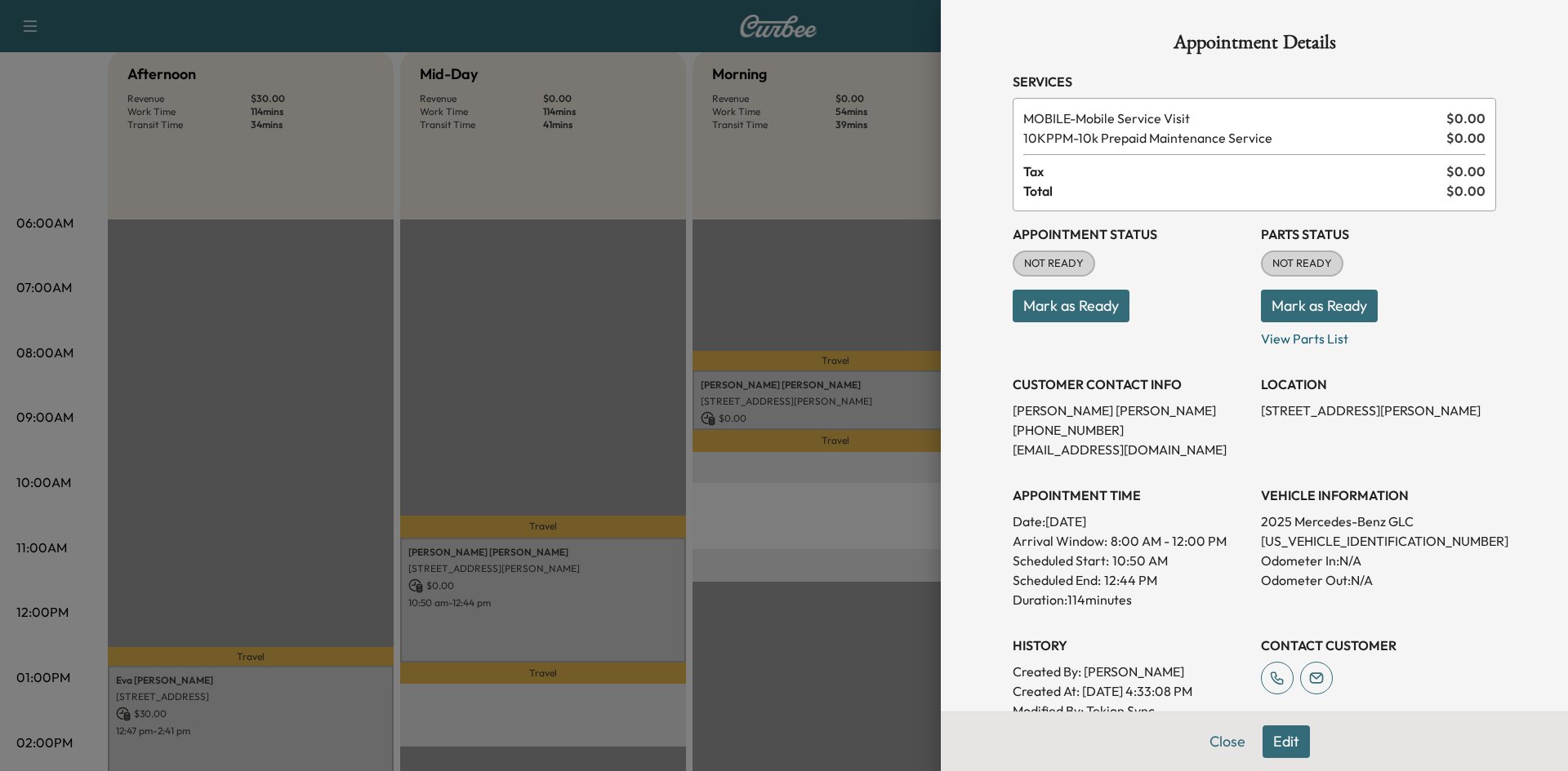
click at [1263, 743] on button "Edit" at bounding box center [1286, 742] width 47 height 32
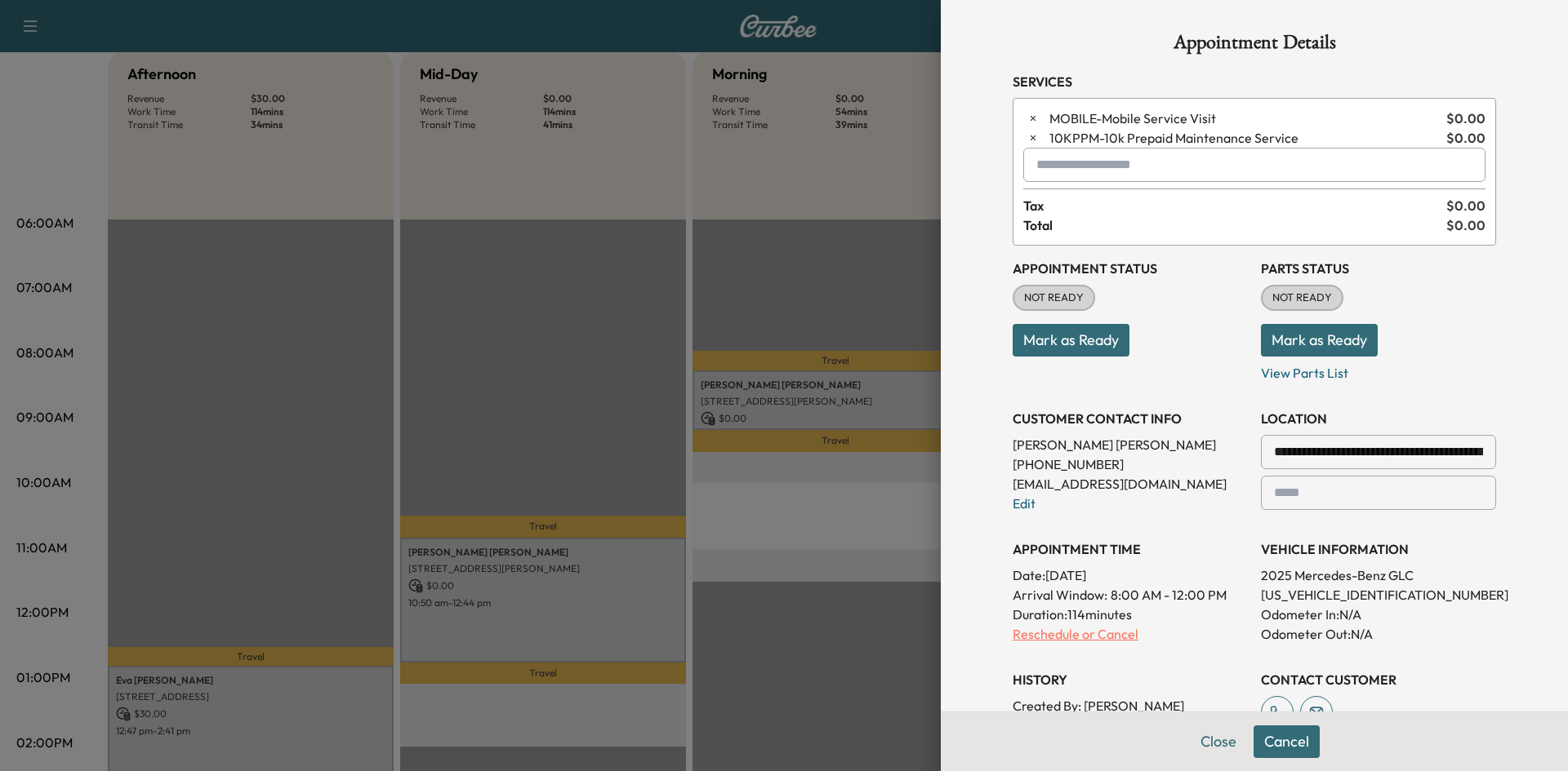
click at [1095, 633] on p "Reschedule or Cancel" at bounding box center [1130, 634] width 235 height 20
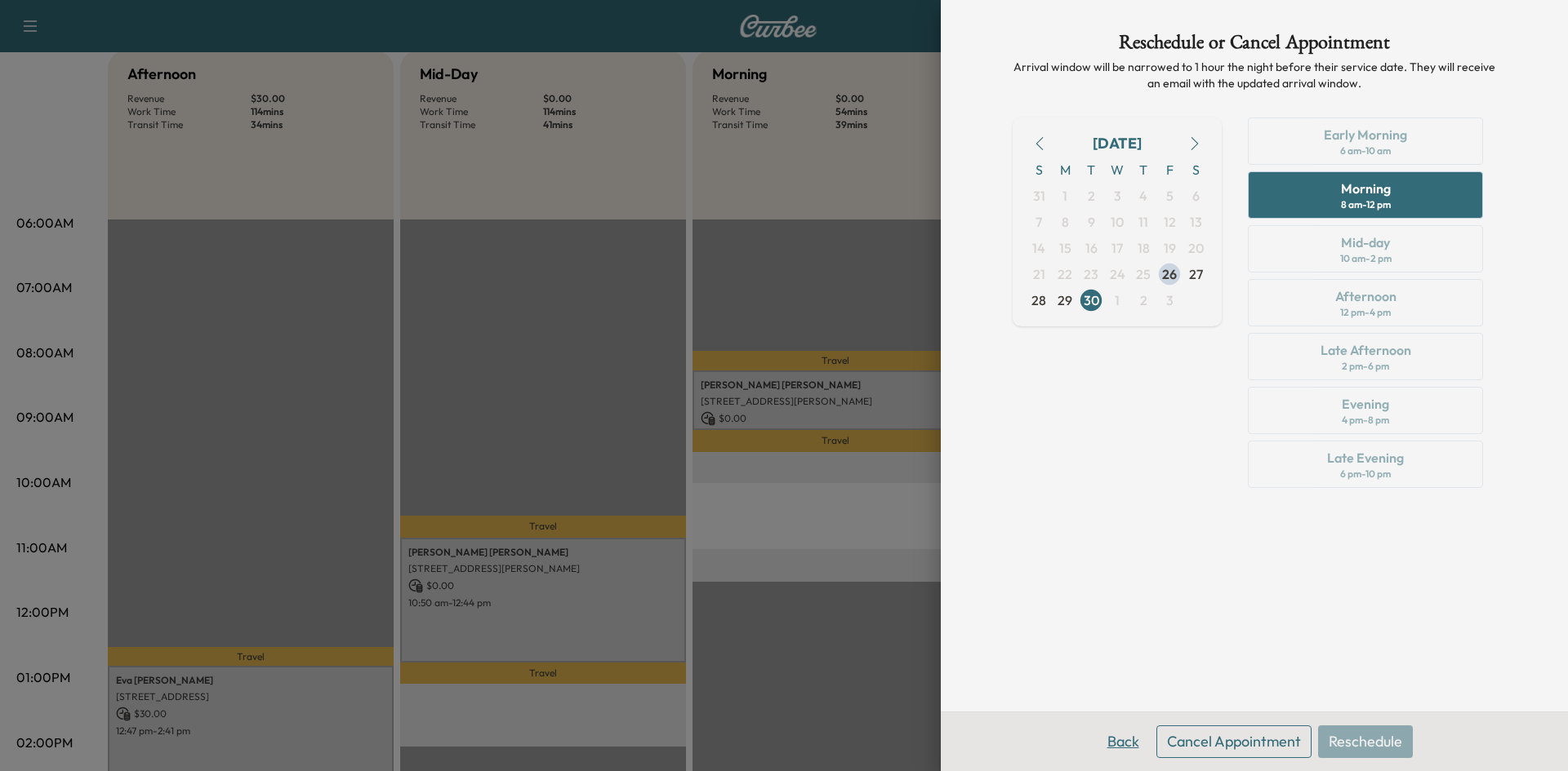
click at [1112, 744] on button "Back" at bounding box center [1124, 742] width 53 height 32
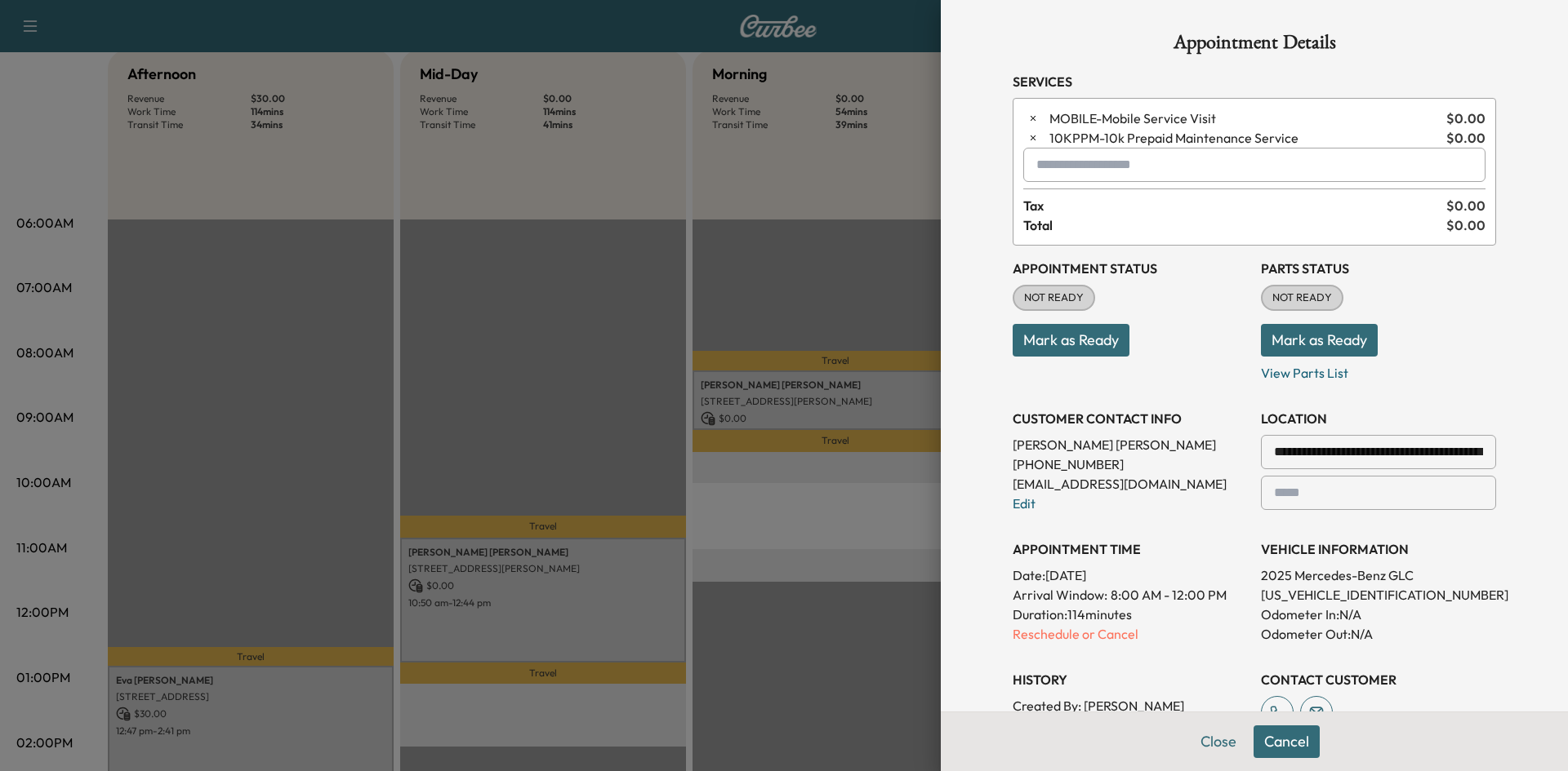
drag, startPoint x: 1194, startPoint y: 737, endPoint x: 963, endPoint y: 601, distance: 268.1
click at [1193, 737] on button "Close" at bounding box center [1219, 742] width 57 height 32
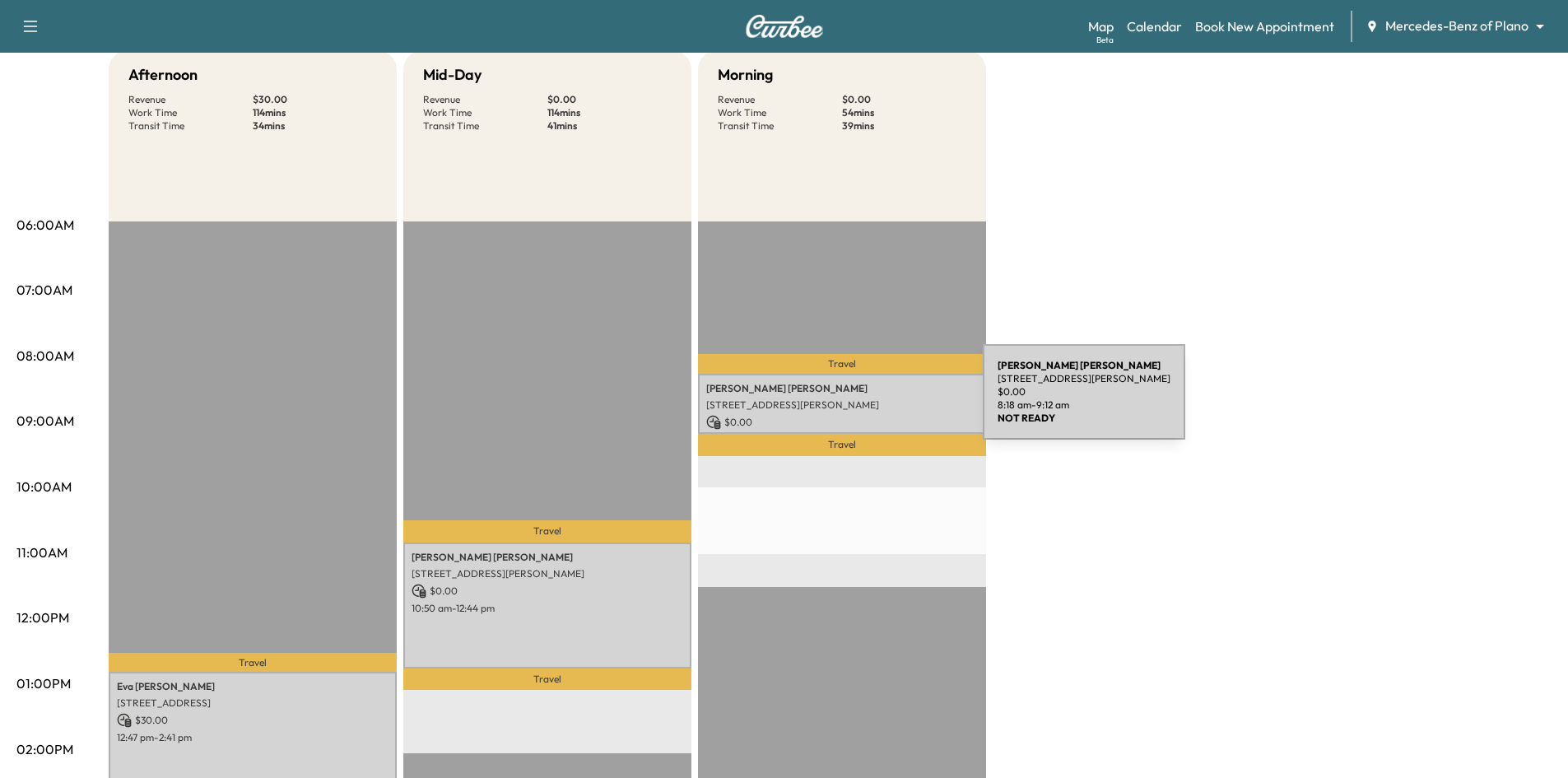
click at [859, 402] on p "[STREET_ADDRESS][PERSON_NAME]" at bounding box center [842, 405] width 271 height 13
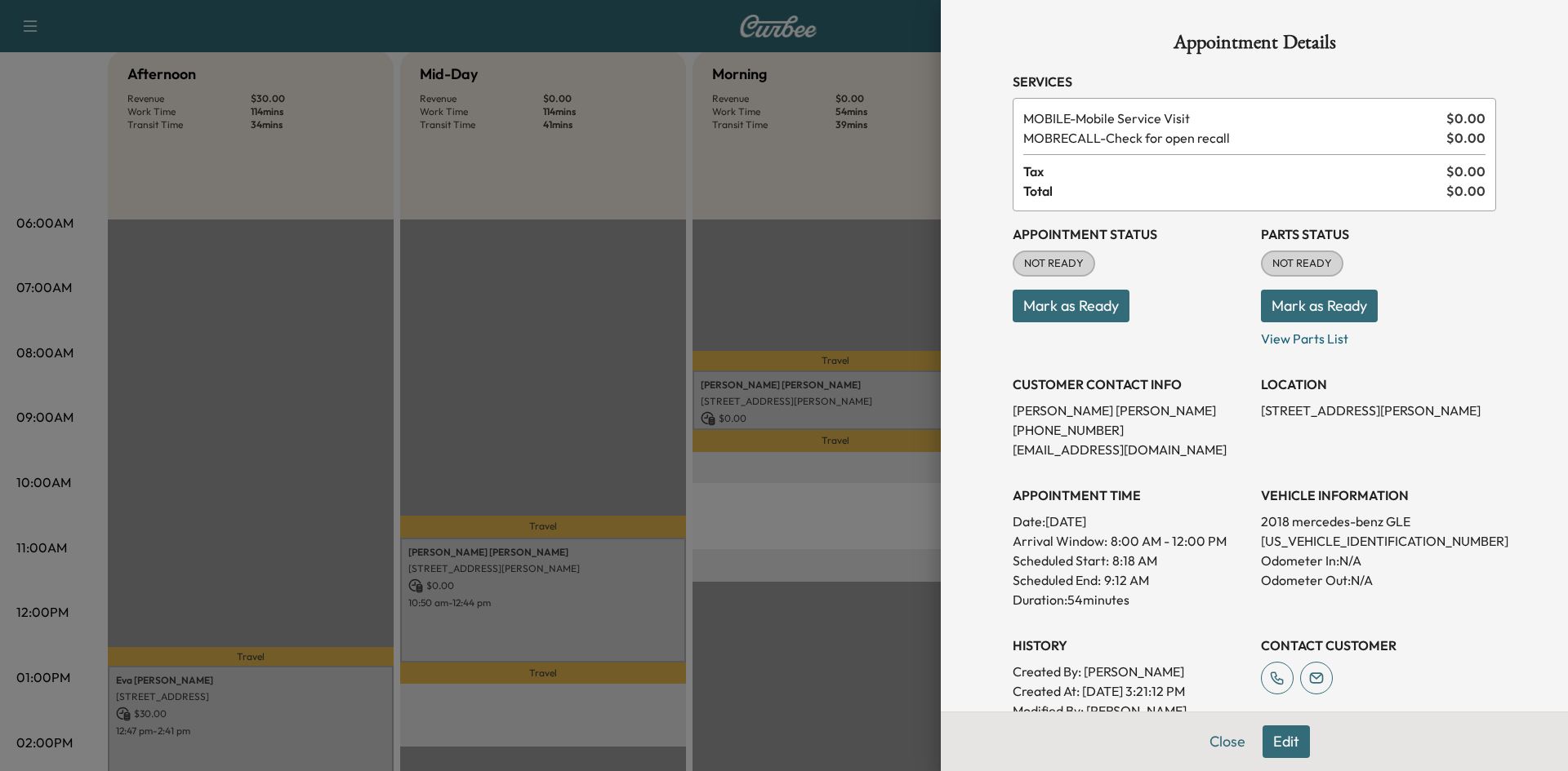
drag, startPoint x: 1269, startPoint y: 743, endPoint x: 1275, endPoint y: 730, distance: 14.3
click at [1274, 743] on button "Edit" at bounding box center [1286, 742] width 47 height 32
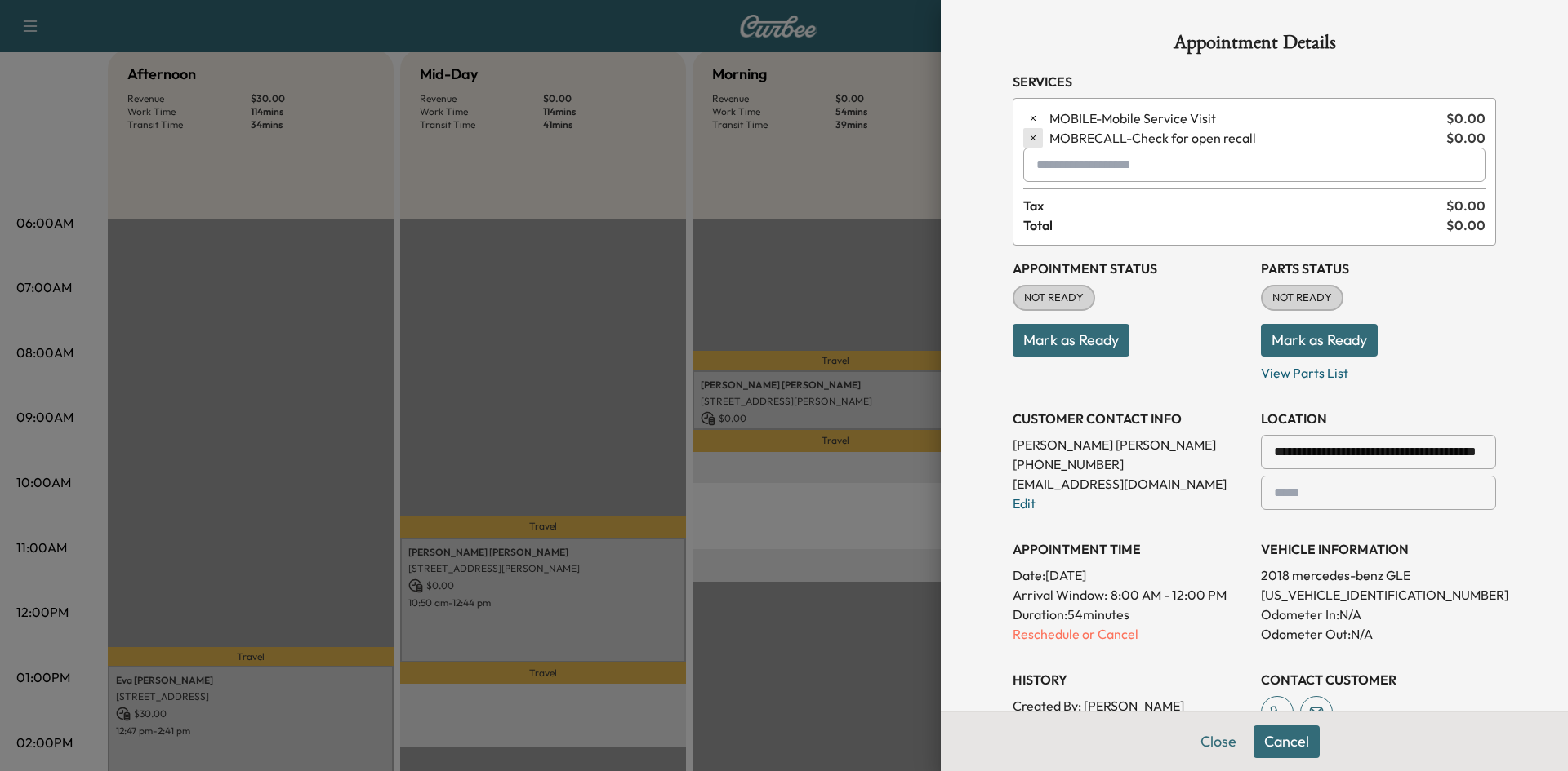
click at [1028, 141] on icon "button" at bounding box center [1034, 138] width 12 height 12
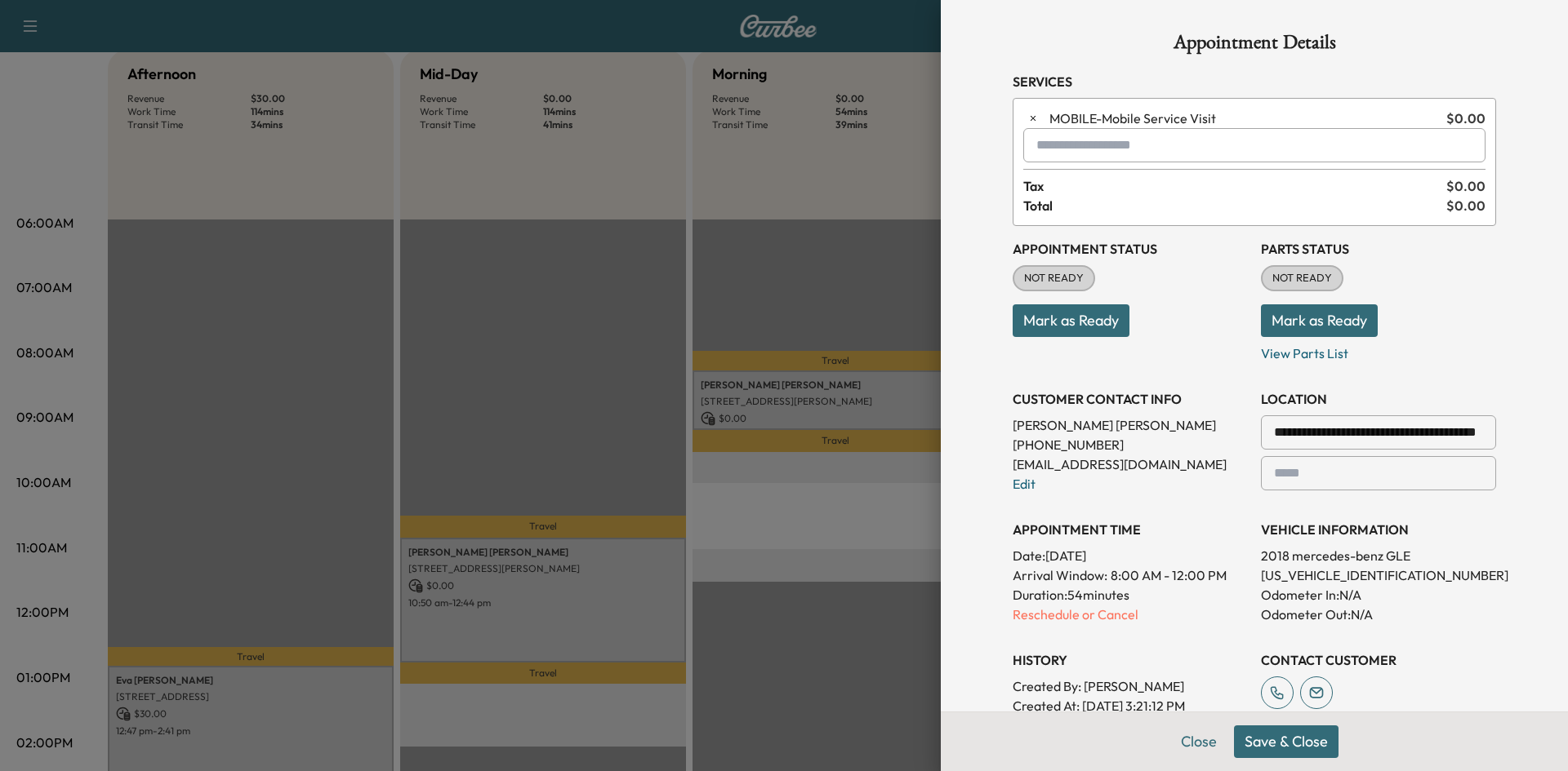
click at [1030, 141] on div at bounding box center [1039, 146] width 20 height 20
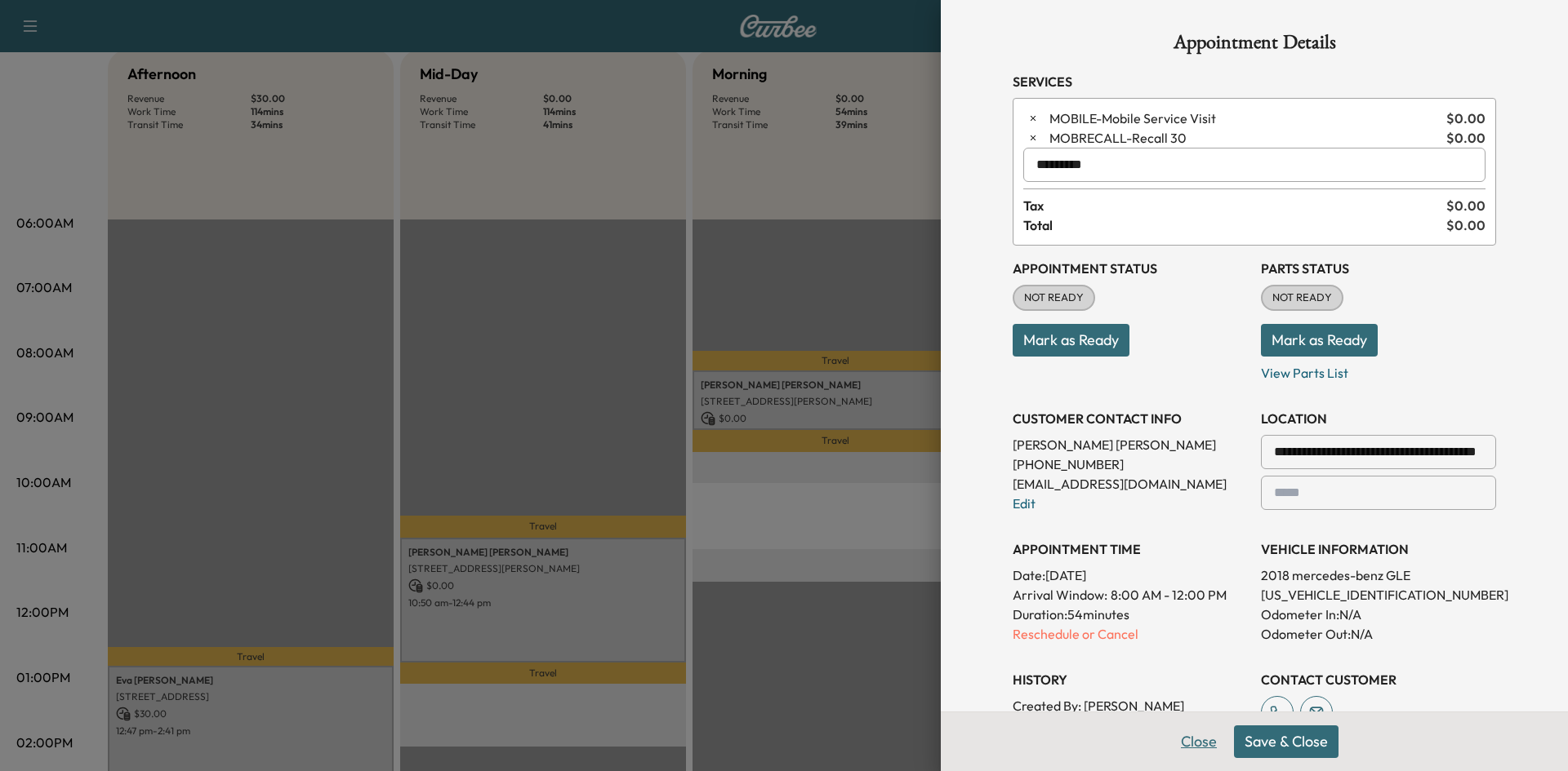
type input "*********"
click at [1176, 736] on button "Close" at bounding box center [1199, 742] width 57 height 32
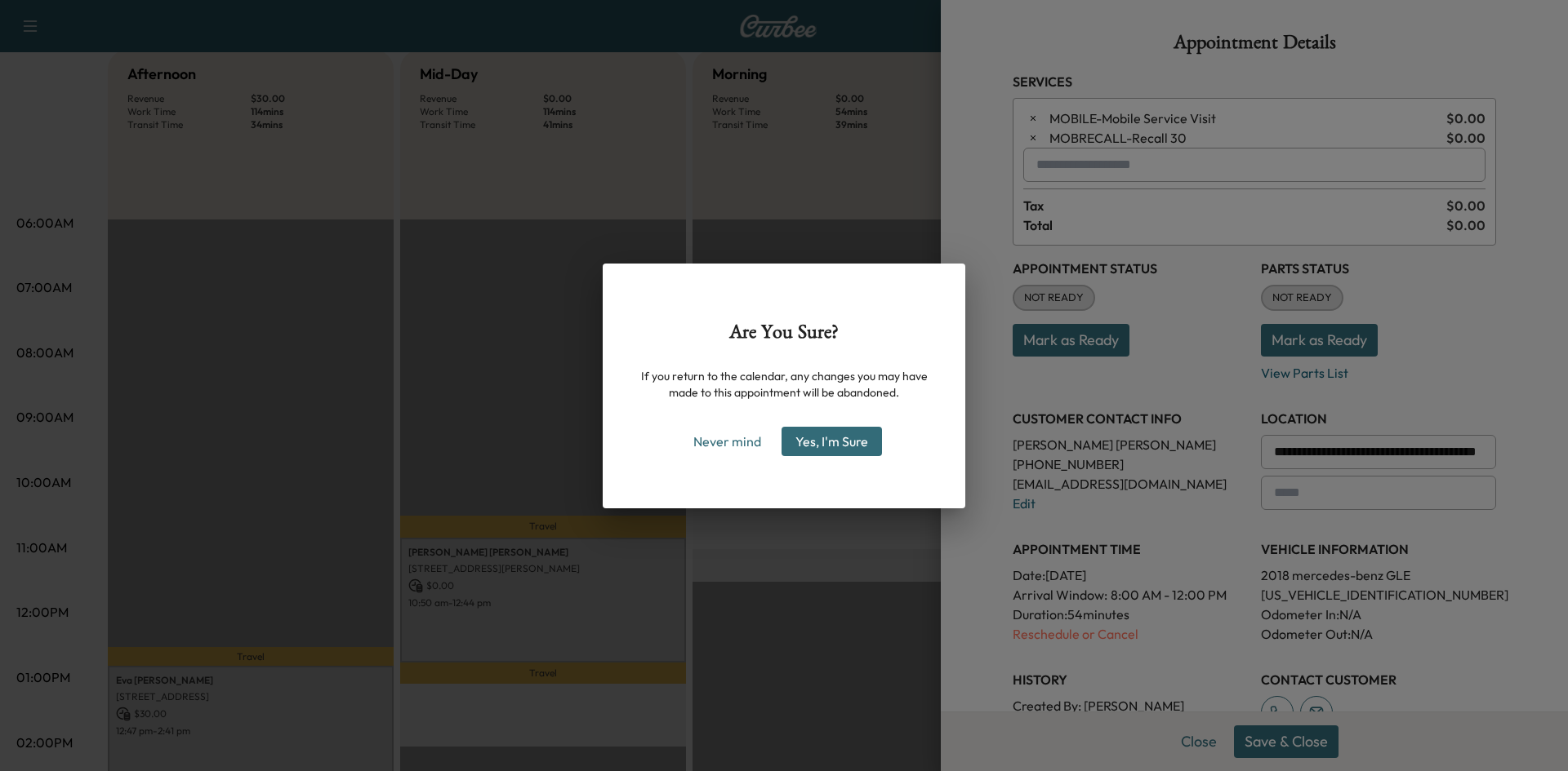
click at [840, 448] on button "Yes, I'm Sure" at bounding box center [831, 441] width 101 height 29
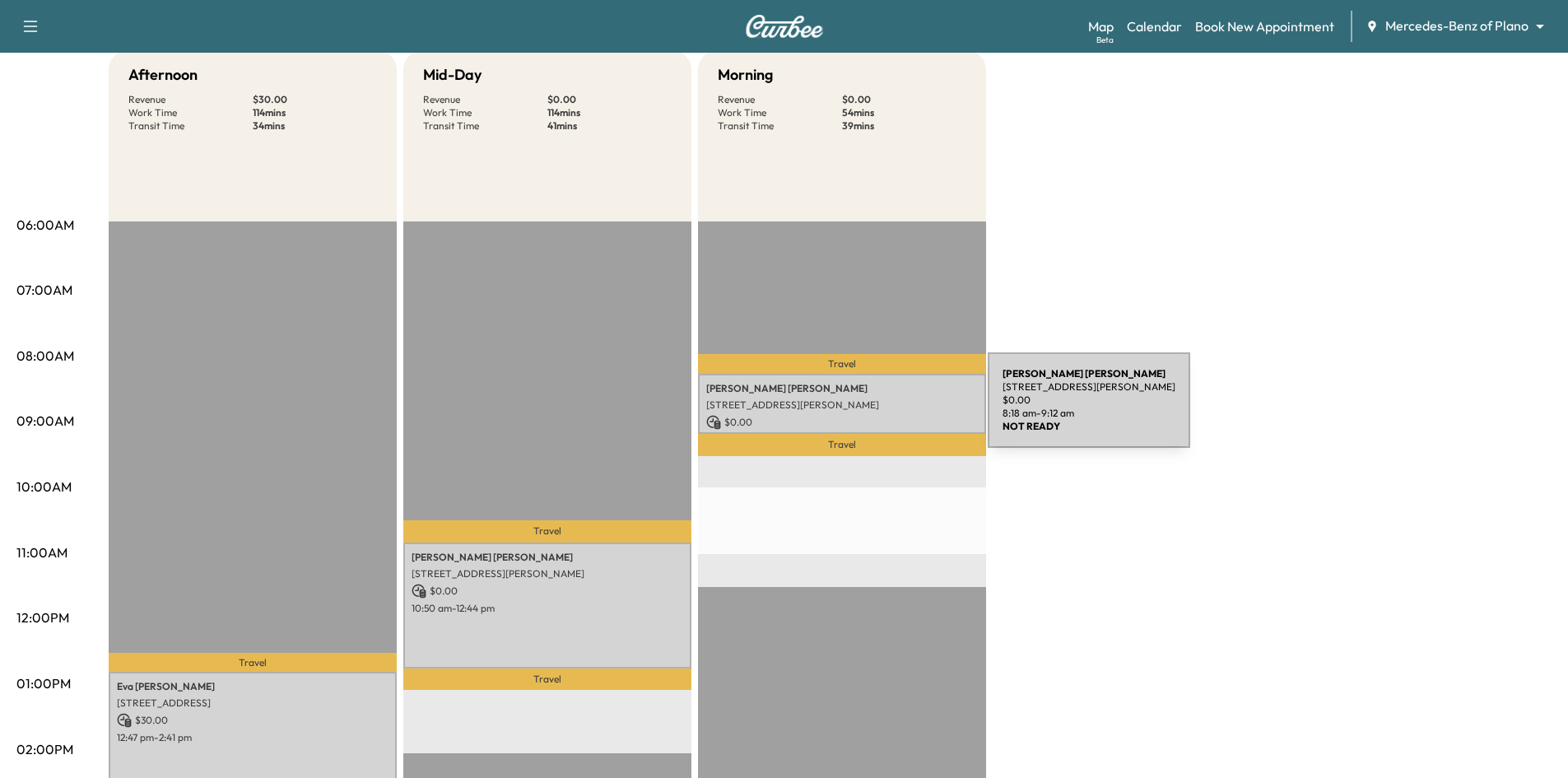
click at [864, 409] on p "[STREET_ADDRESS][PERSON_NAME]" at bounding box center [842, 405] width 271 height 13
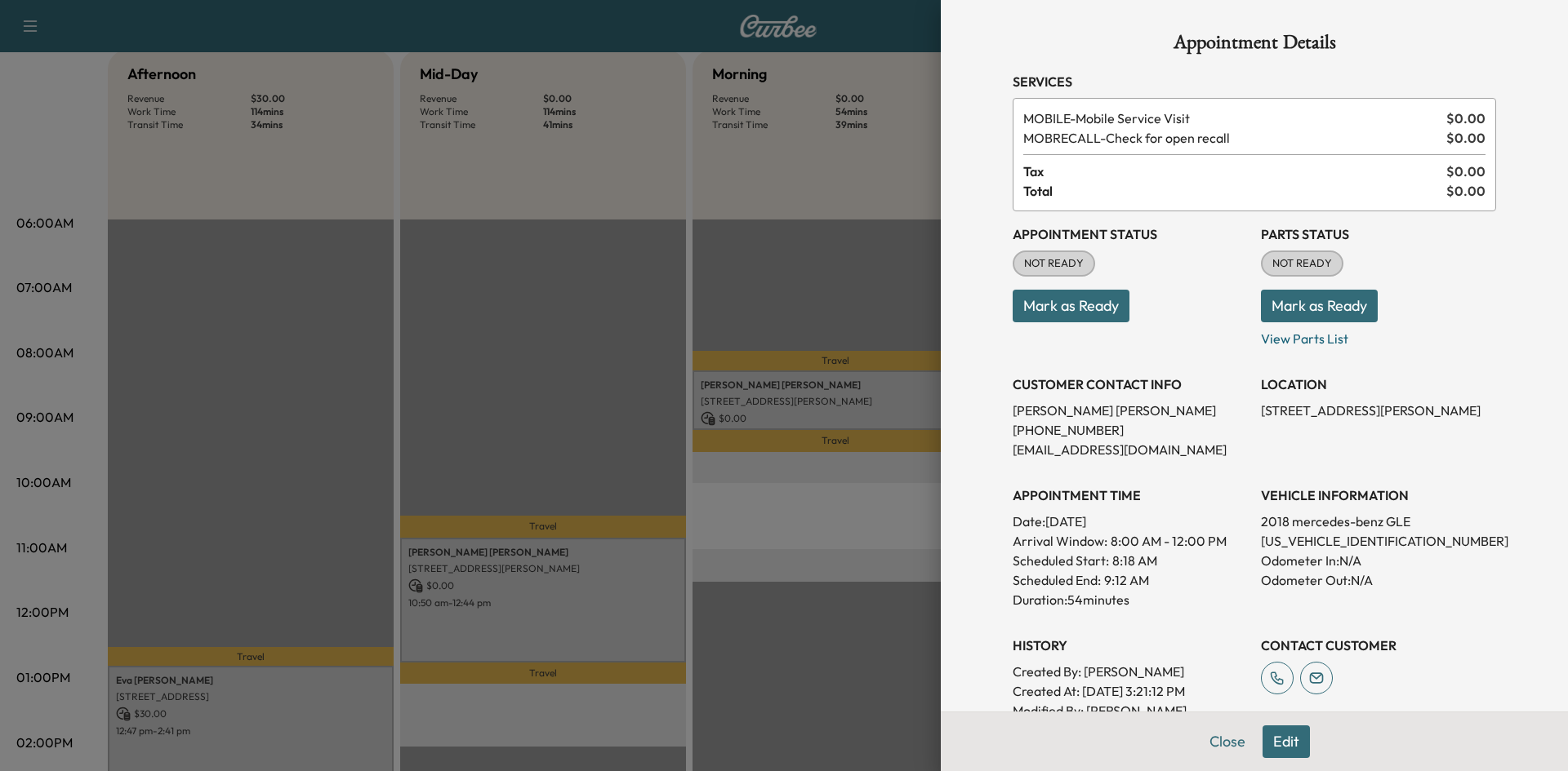
click at [323, 731] on div at bounding box center [784, 386] width 1568 height 771
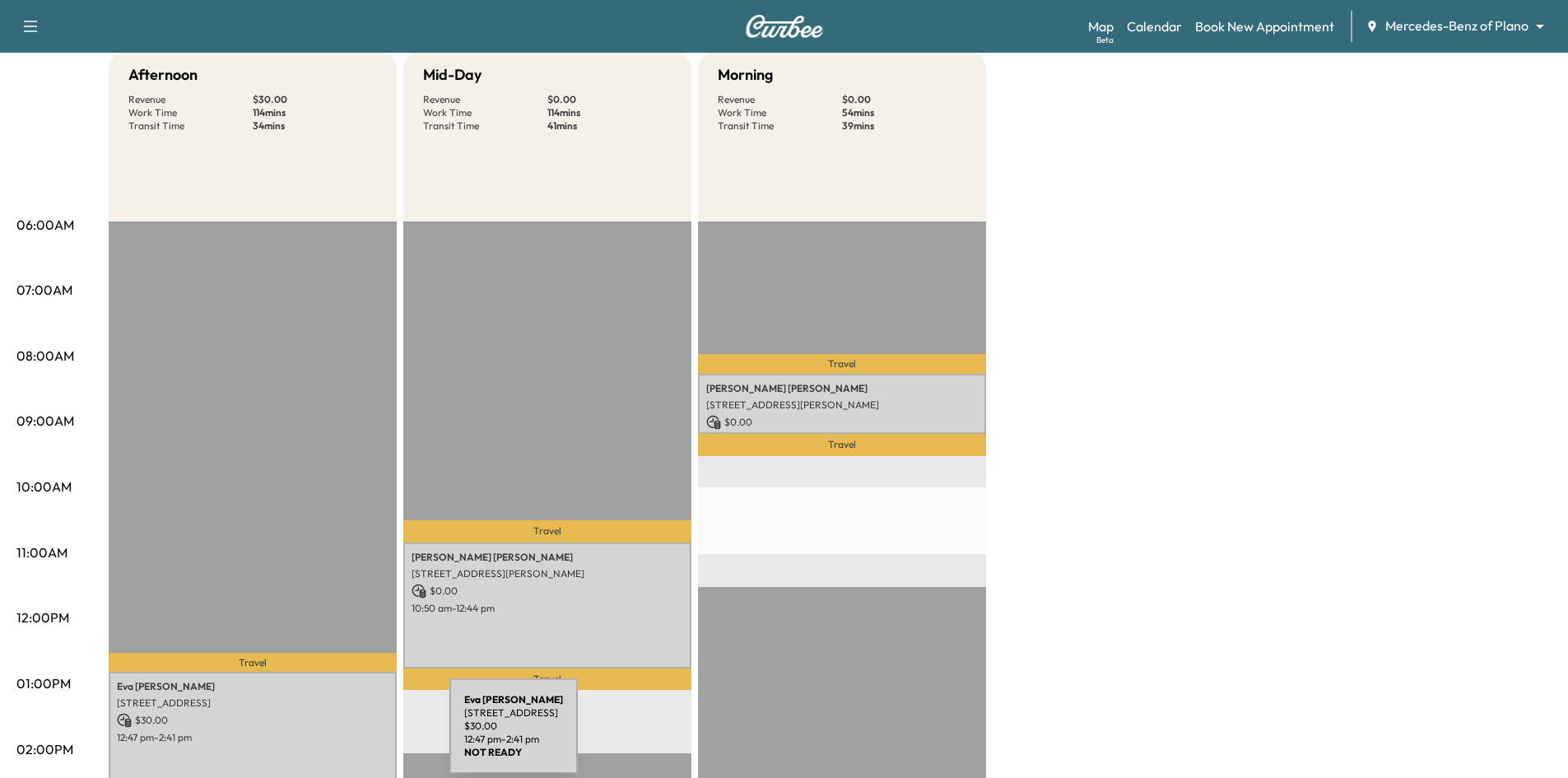
click at [326, 737] on p "12:47 pm - 2:41 pm" at bounding box center [252, 738] width 271 height 13
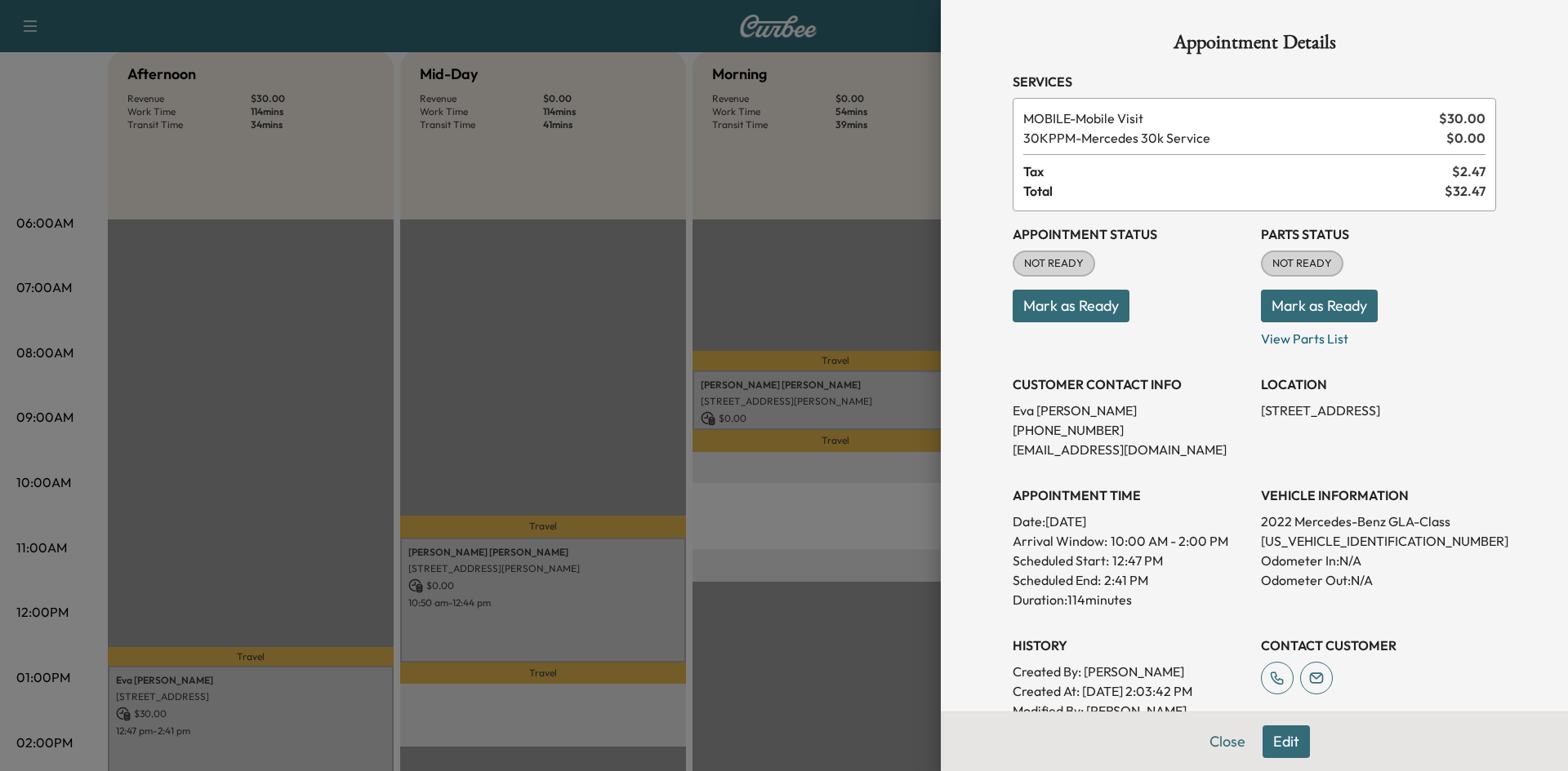
click at [762, 659] on div at bounding box center [784, 386] width 1568 height 771
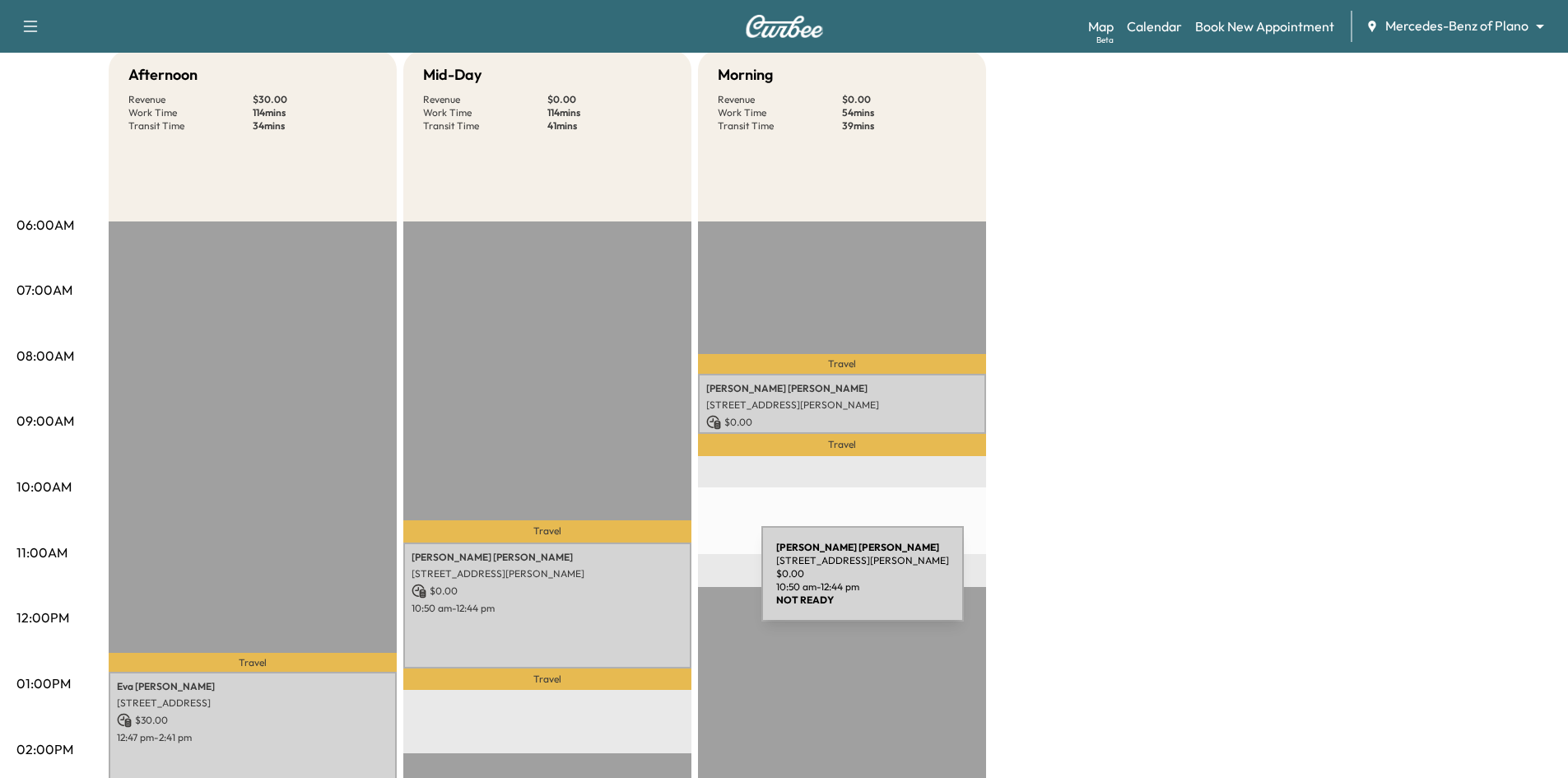
click at [638, 584] on p "$ 0.00" at bounding box center [547, 591] width 271 height 15
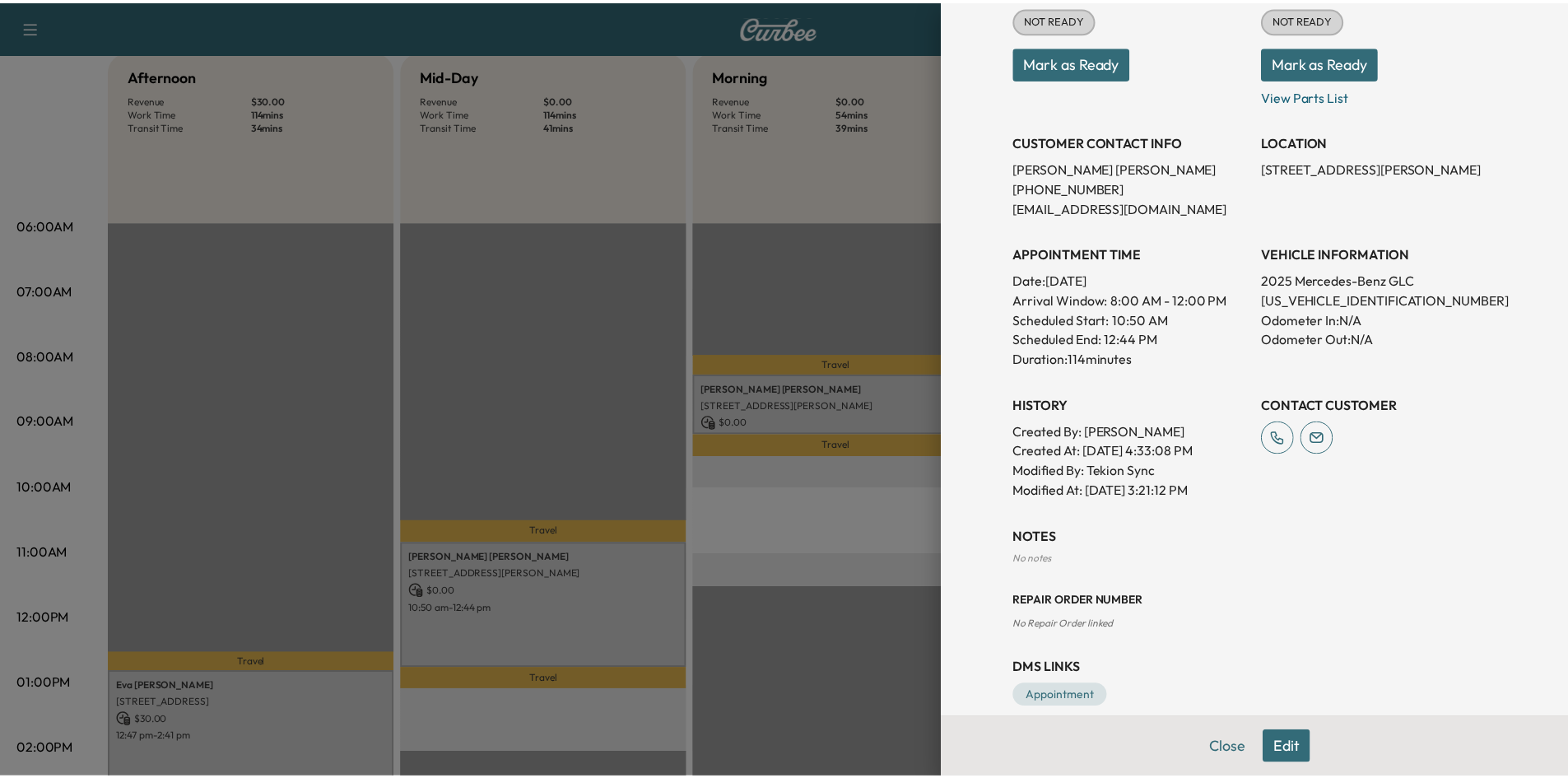
scroll to position [247, 0]
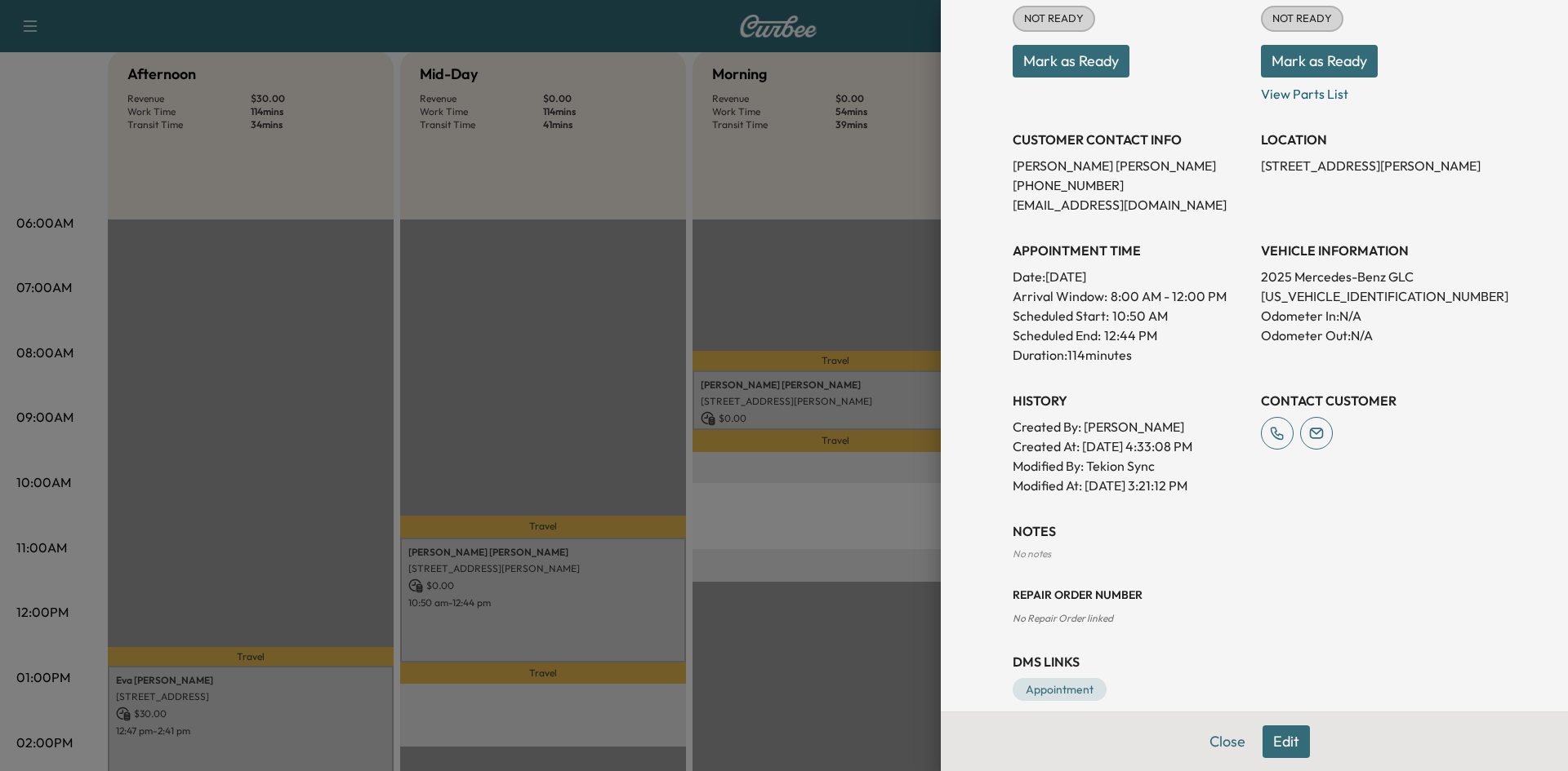
drag, startPoint x: 790, startPoint y: 650, endPoint x: 798, endPoint y: 620, distance: 31.0
click at [791, 647] on div at bounding box center [784, 386] width 1568 height 771
